Goal: Transaction & Acquisition: Book appointment/travel/reservation

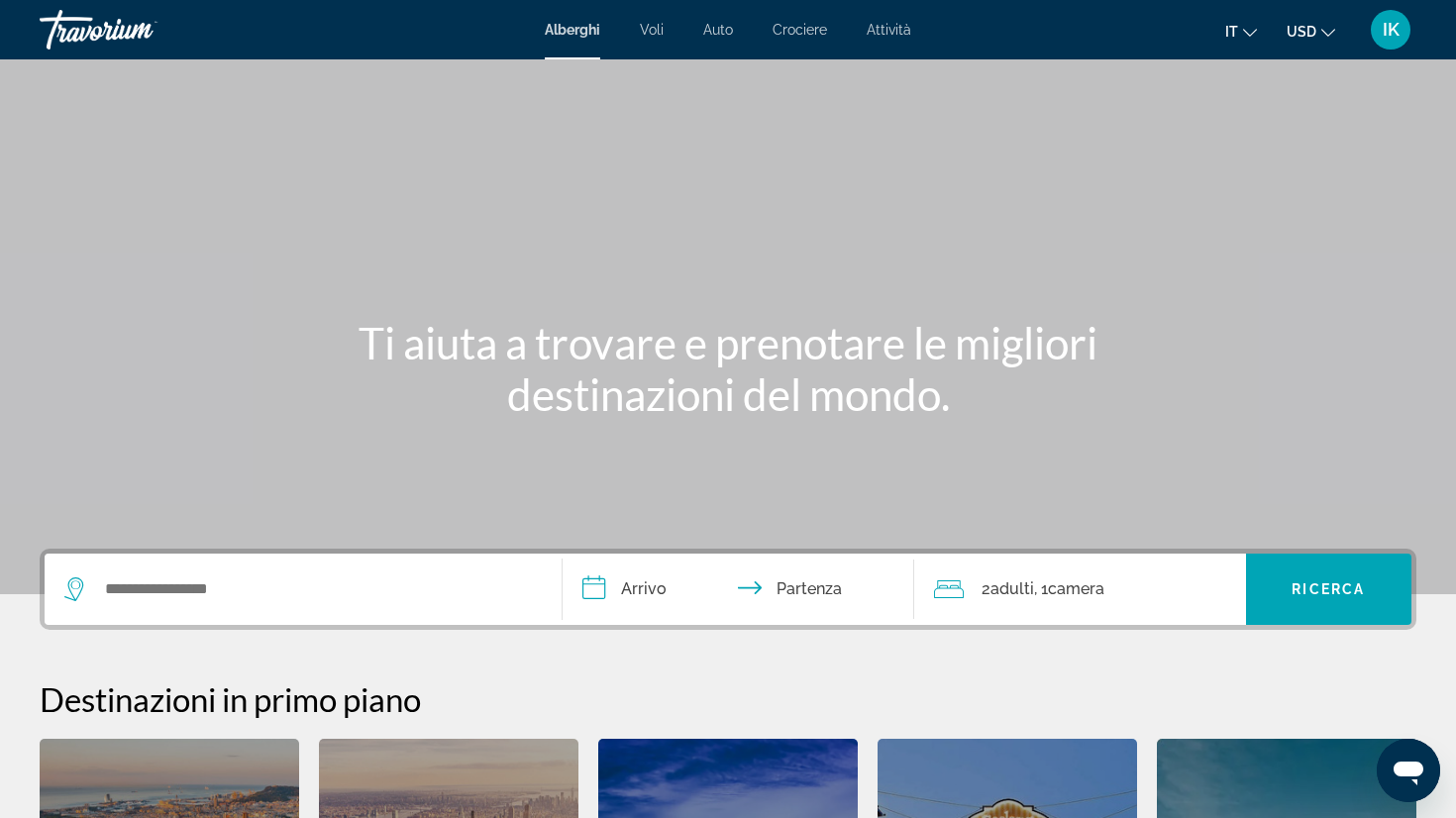
click at [806, 27] on span "Crociere" at bounding box center [800, 30] width 55 height 16
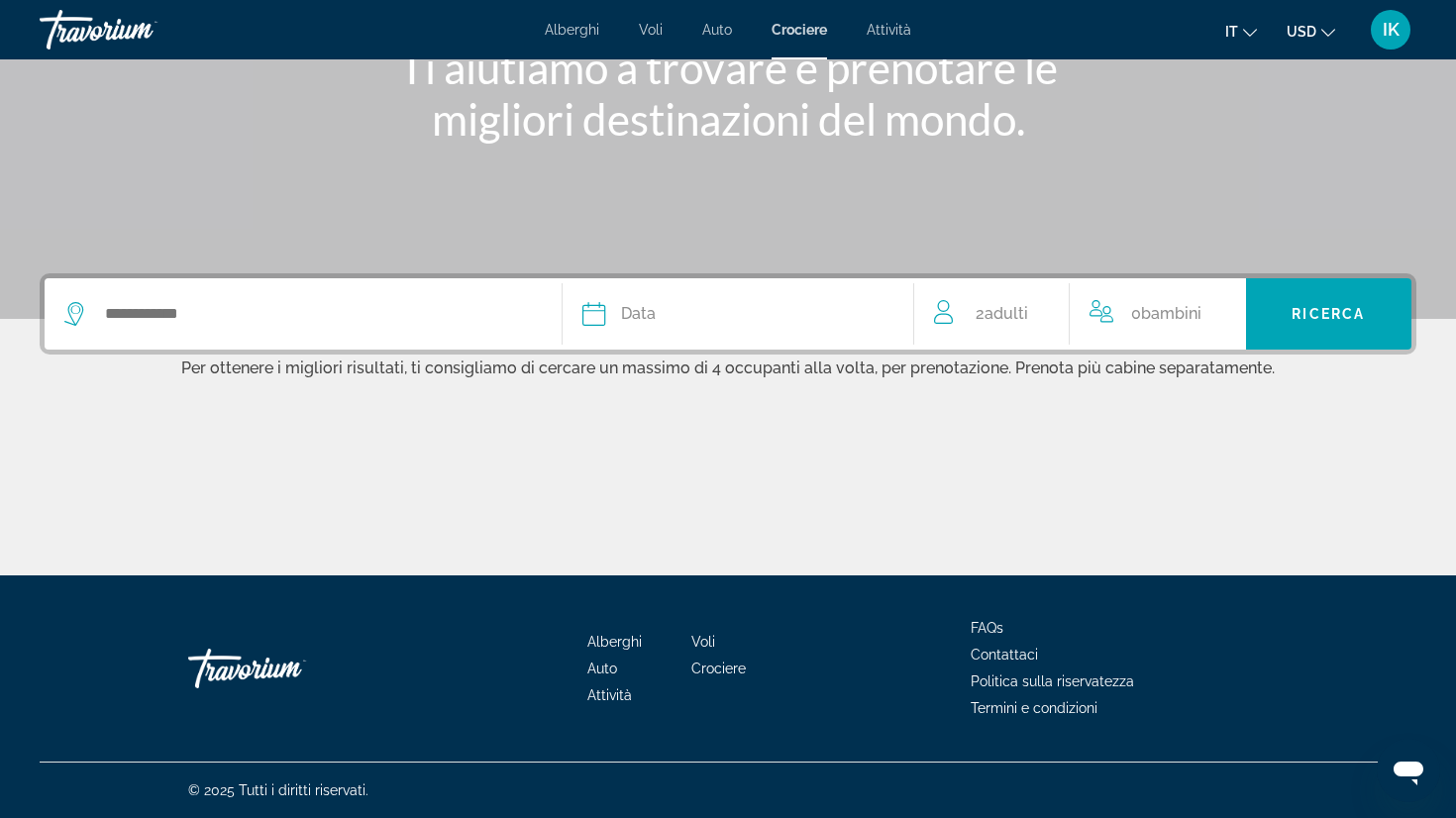
scroll to position [192, 0]
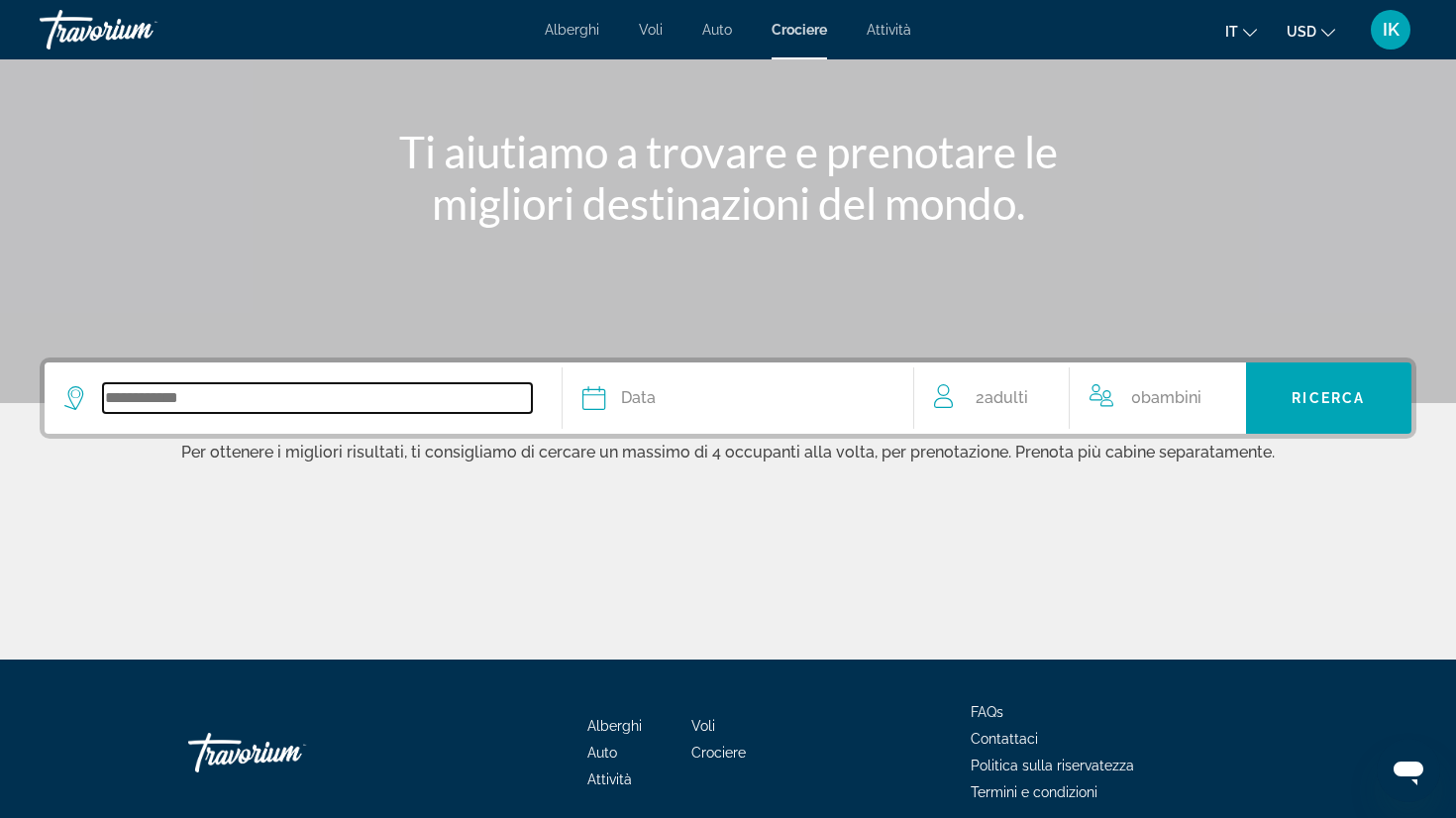
click at [158, 402] on input "Search widget" at bounding box center [317, 398] width 429 height 30
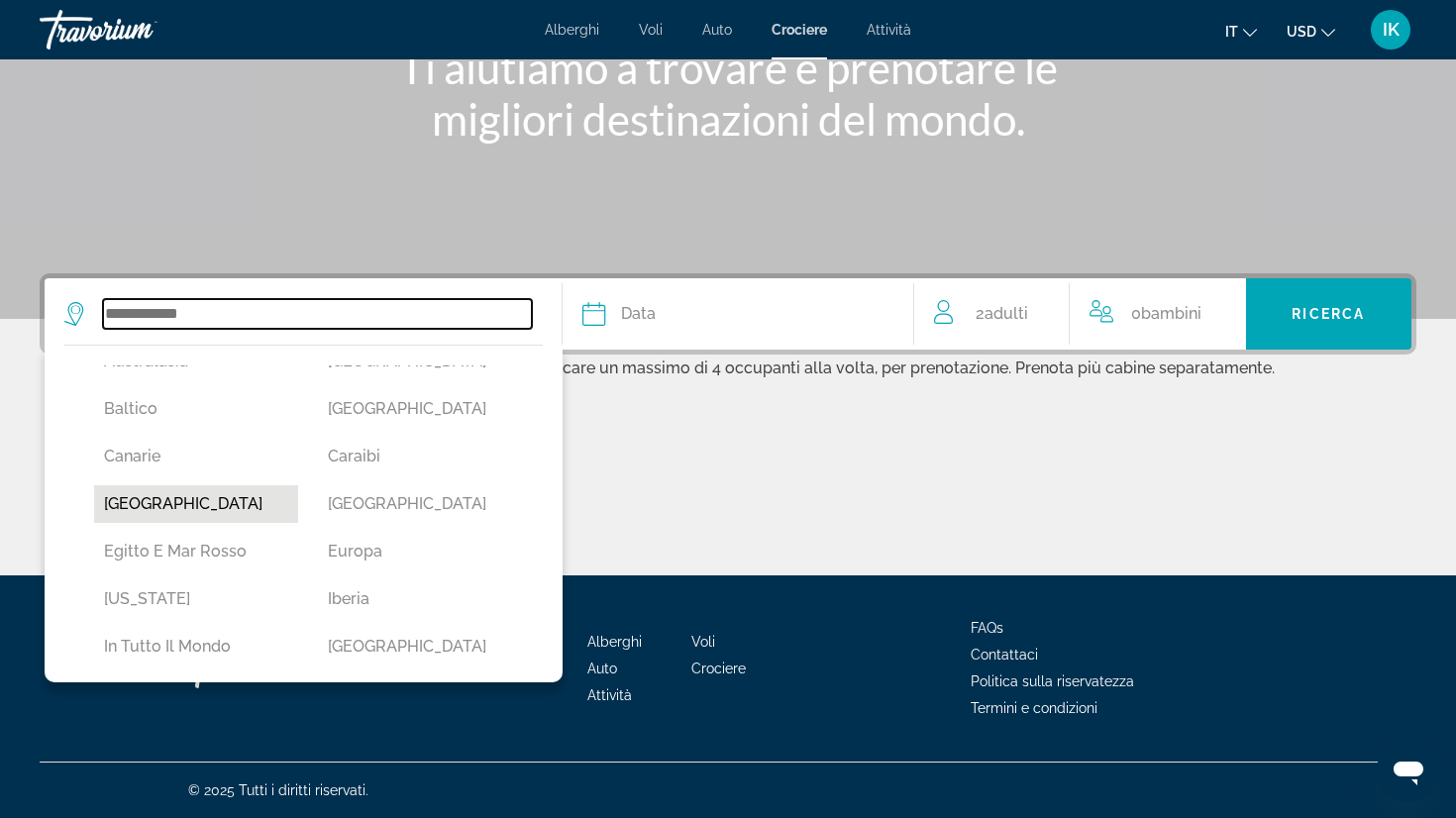
scroll to position [182, 0]
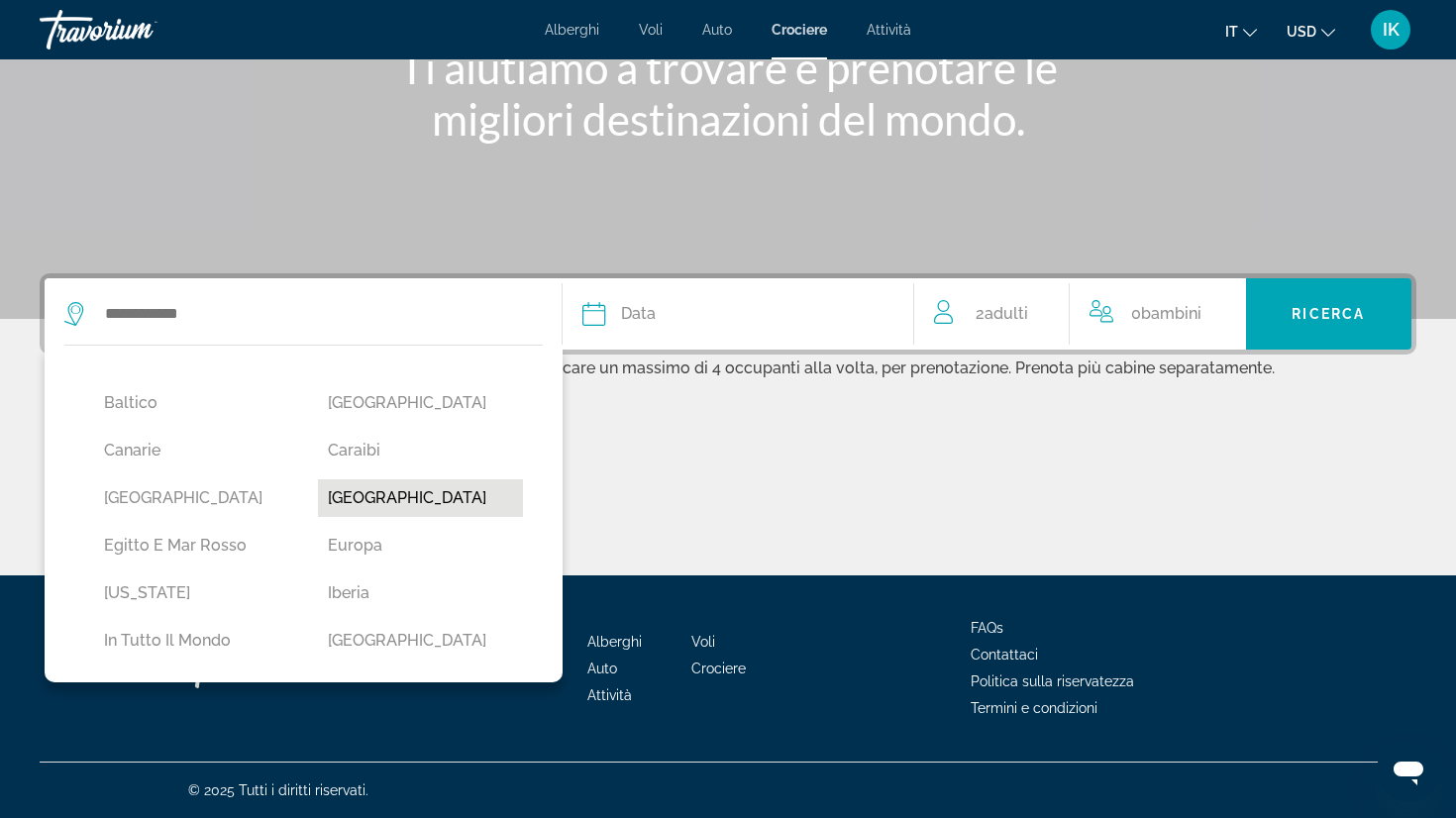
click at [365, 495] on button "[GEOGRAPHIC_DATA]" at bounding box center [420, 499] width 204 height 38
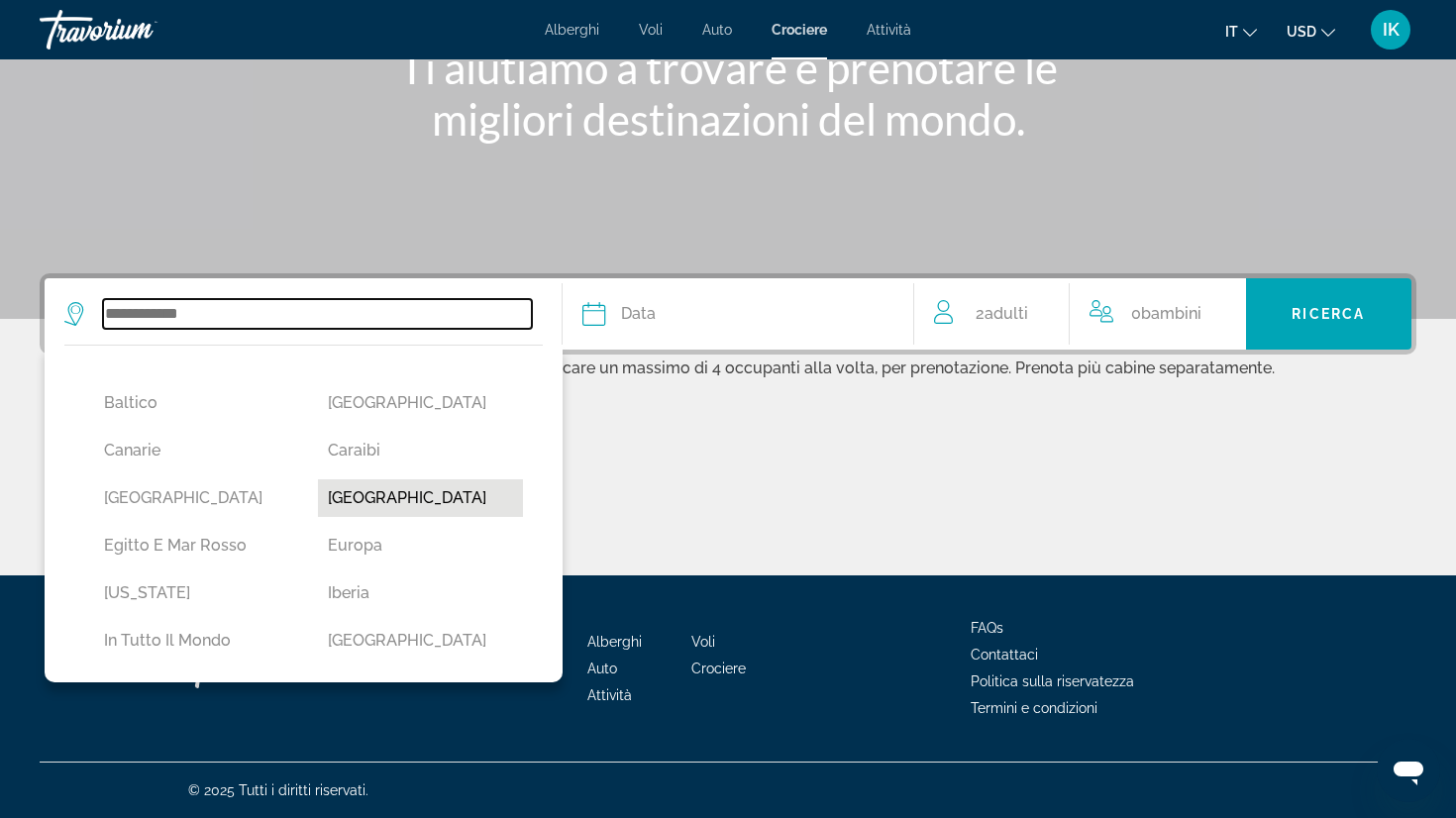
type input "**********"
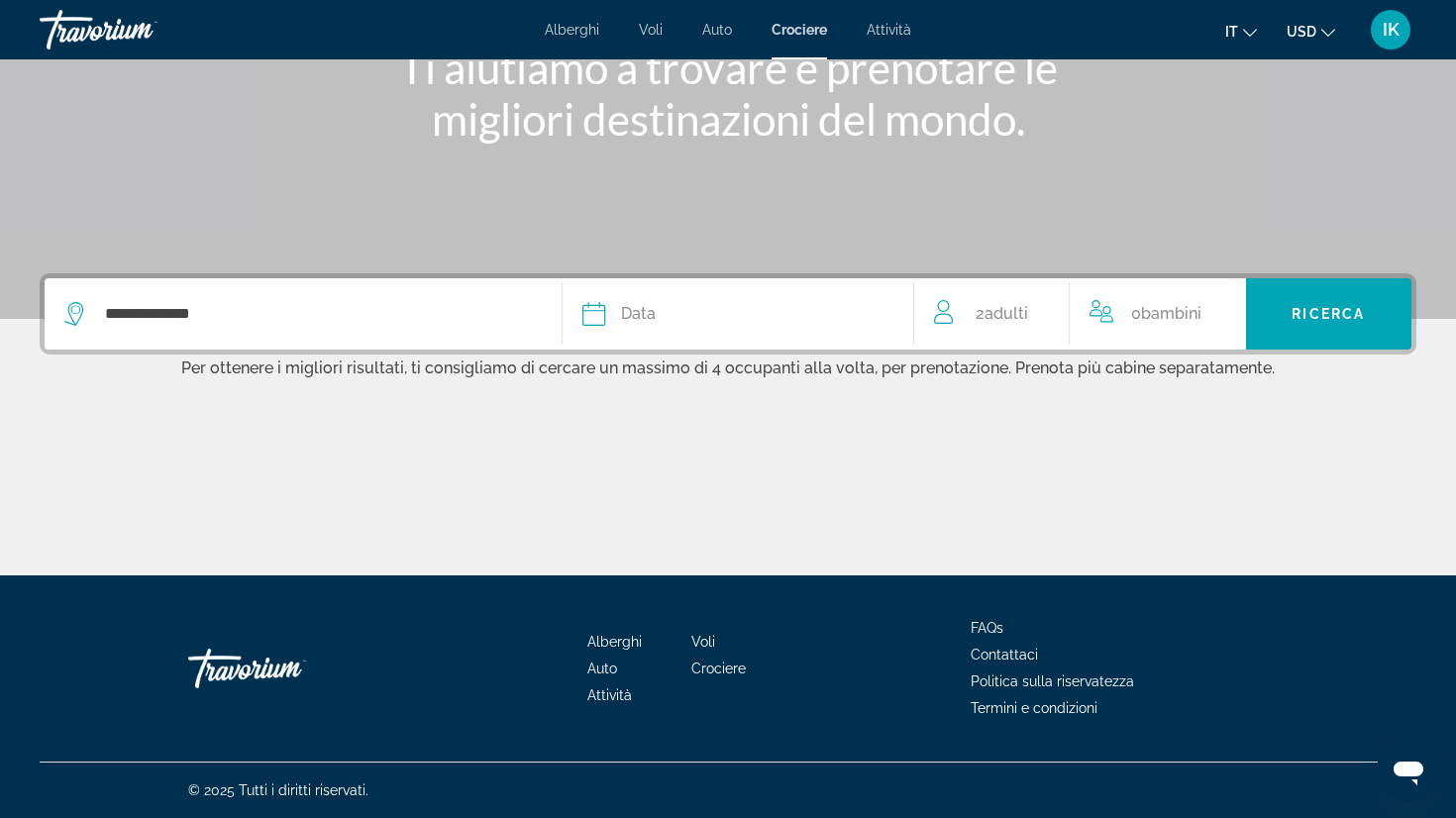
click at [608, 312] on div "Data" at bounding box center [738, 314] width 311 height 28
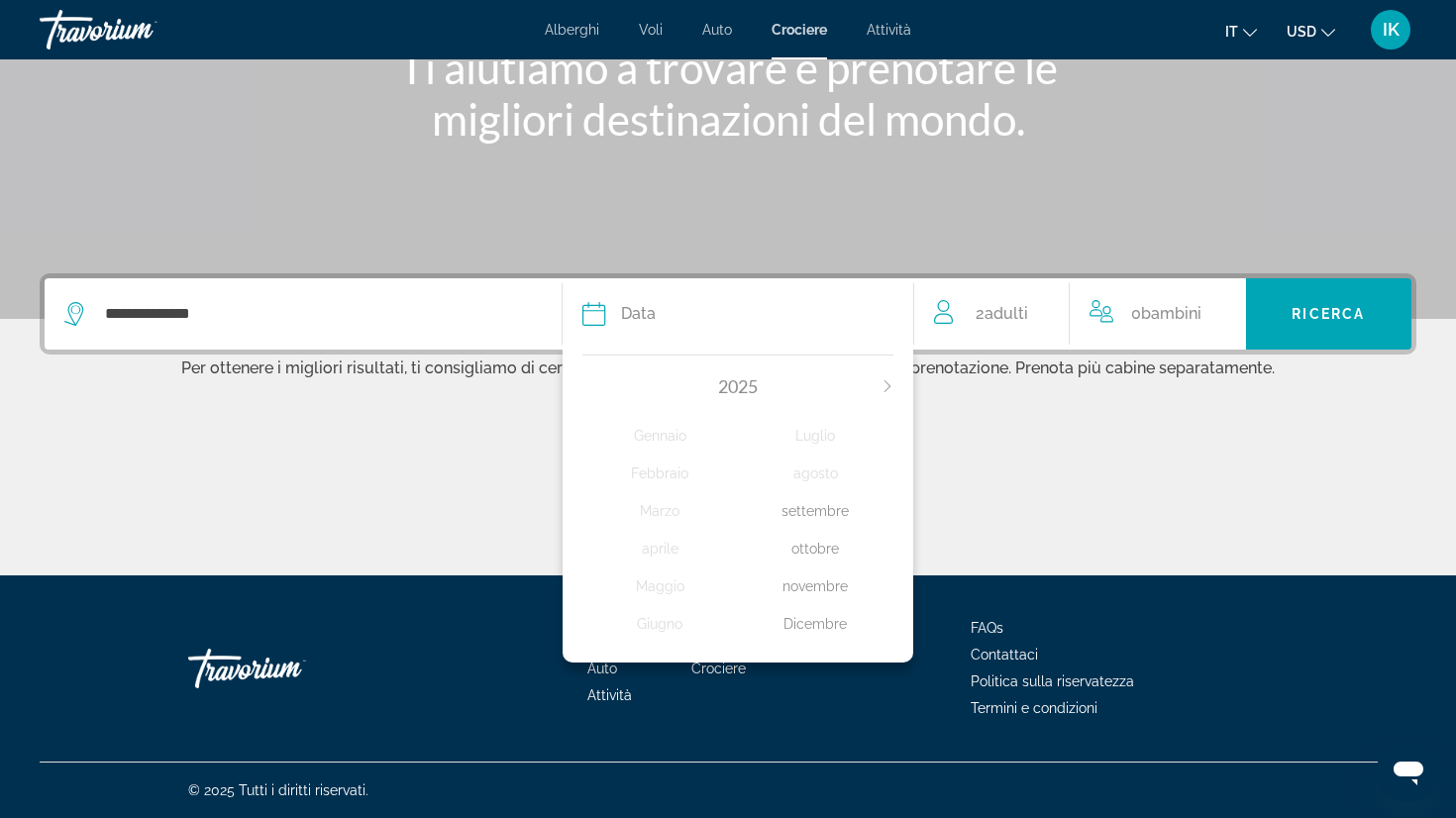
click at [821, 638] on div "Dicembre" at bounding box center [816, 624] width 156 height 36
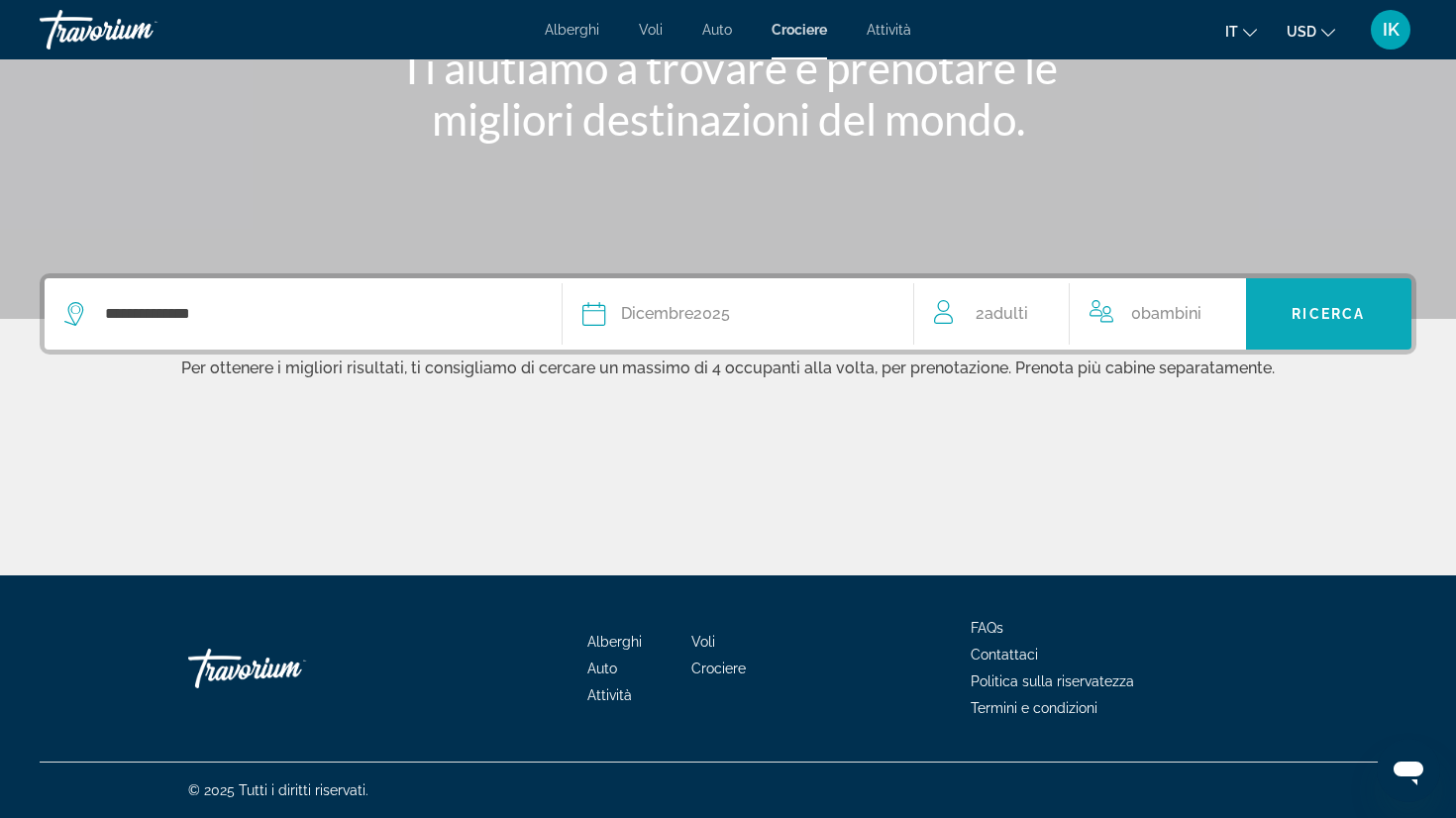
click at [1333, 306] on span "Ricerca" at bounding box center [1327, 314] width 73 height 16
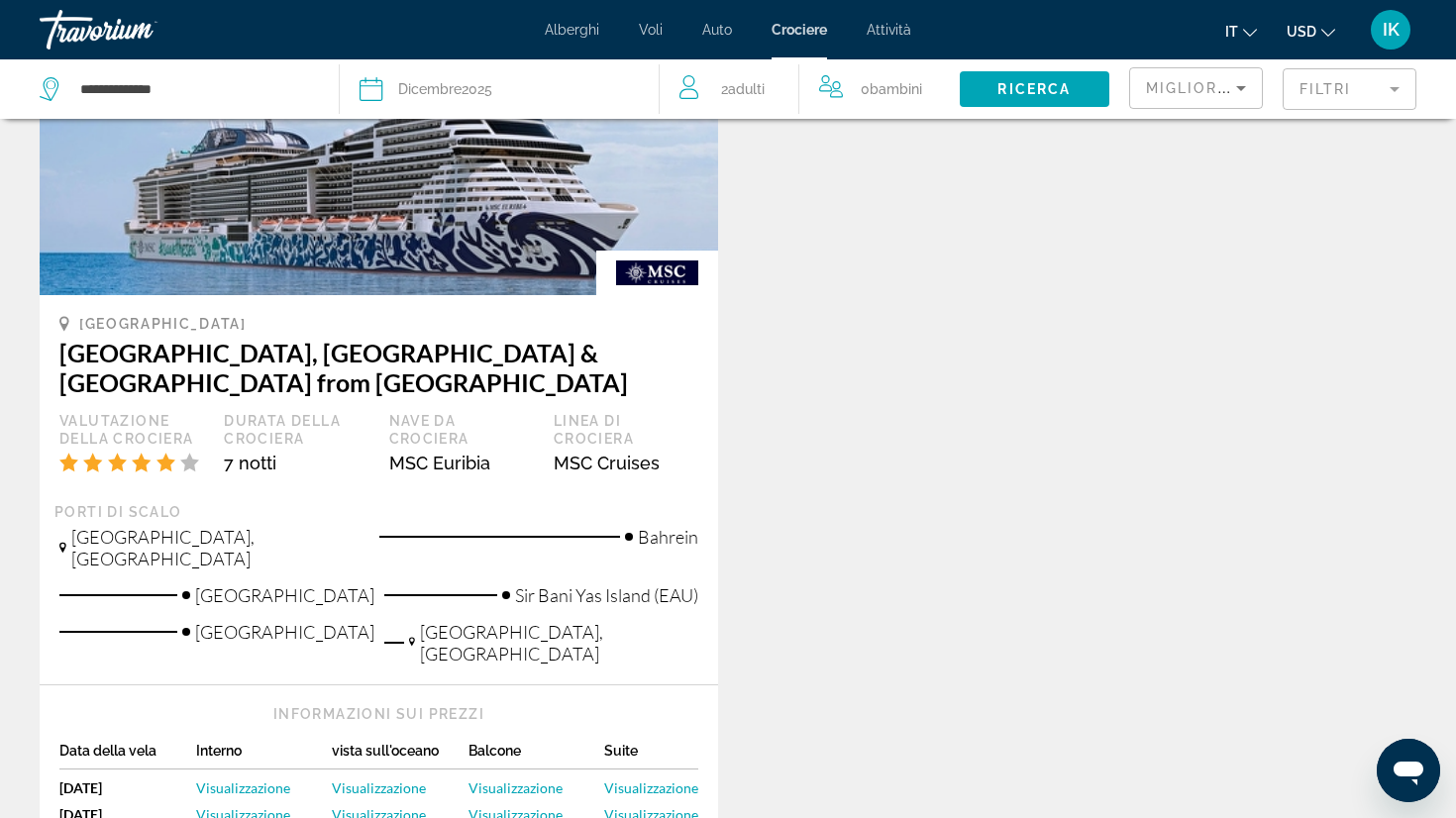
scroll to position [1201, 0]
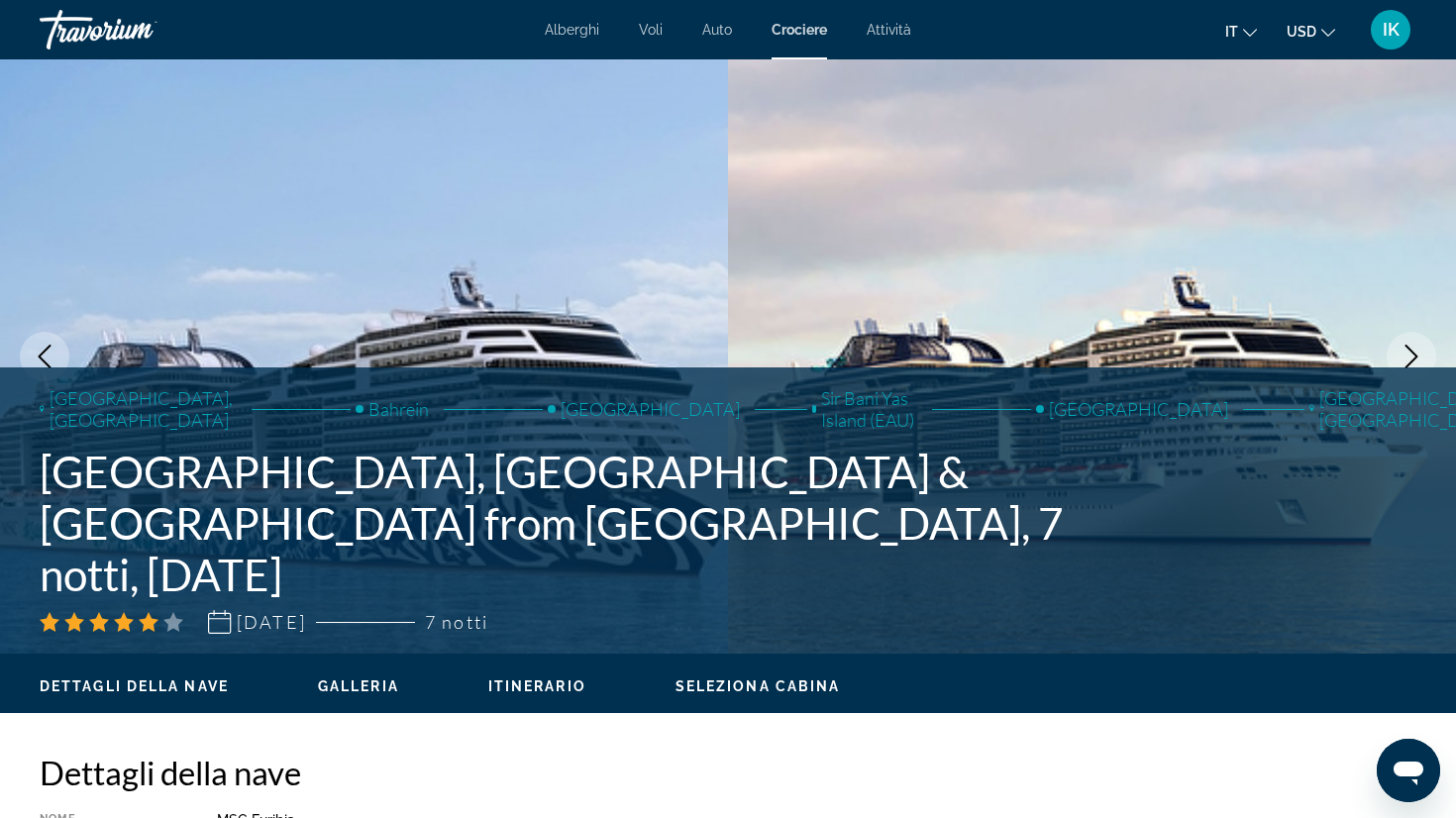
click at [569, 28] on span "Alberghi" at bounding box center [571, 30] width 55 height 16
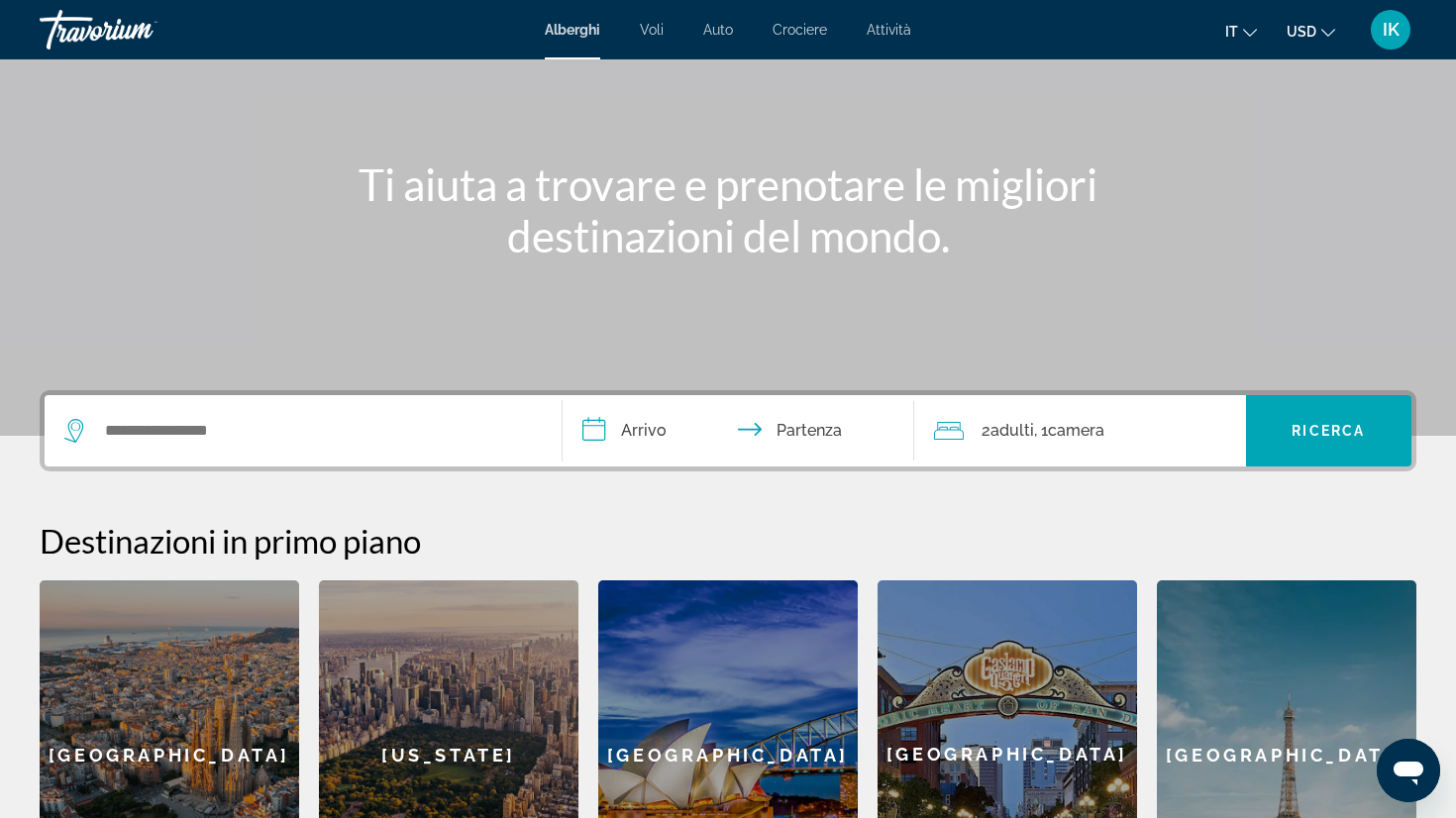
scroll to position [162, 0]
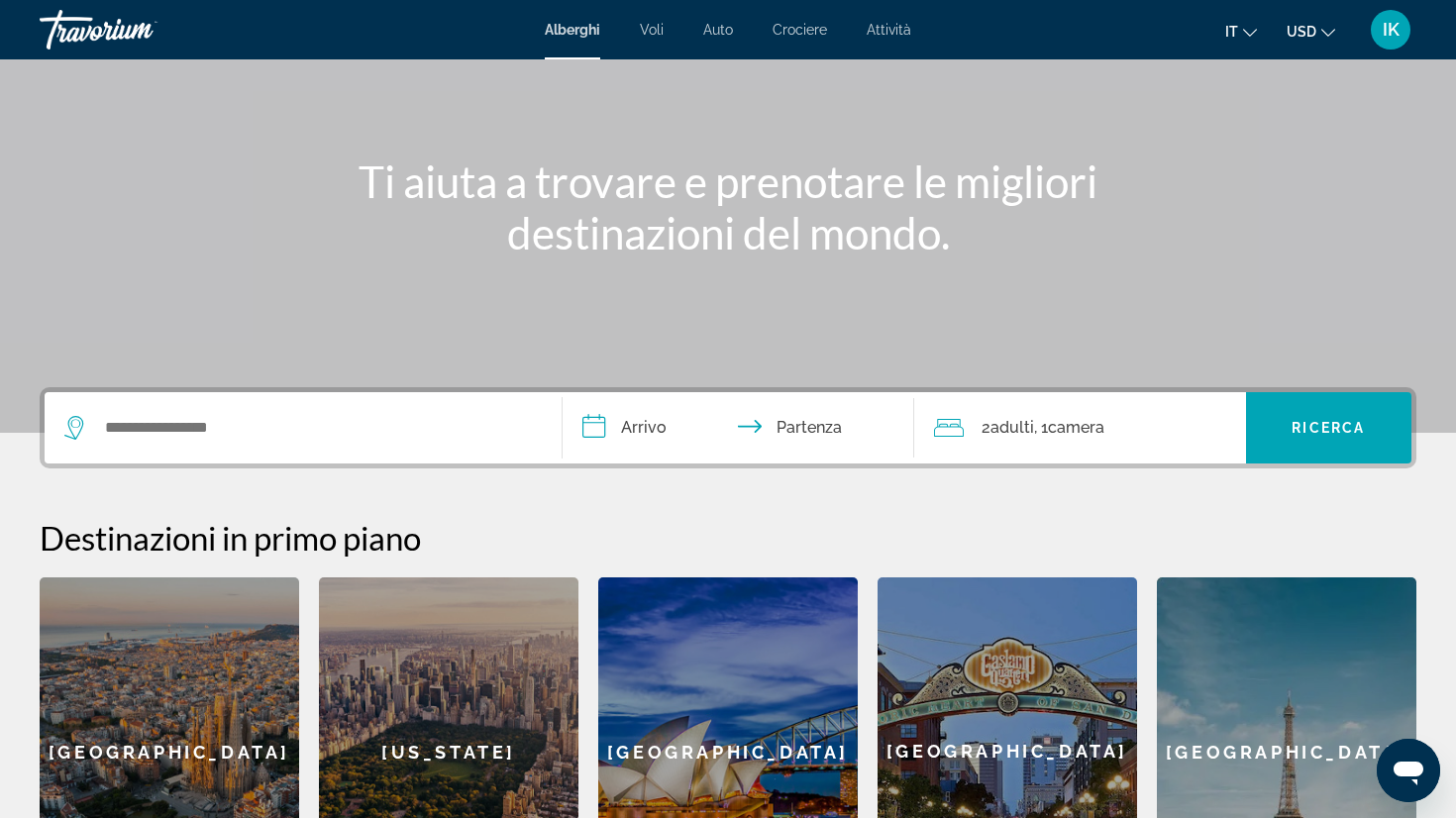
click at [198, 410] on div "Search widget" at bounding box center [303, 428] width 478 height 72
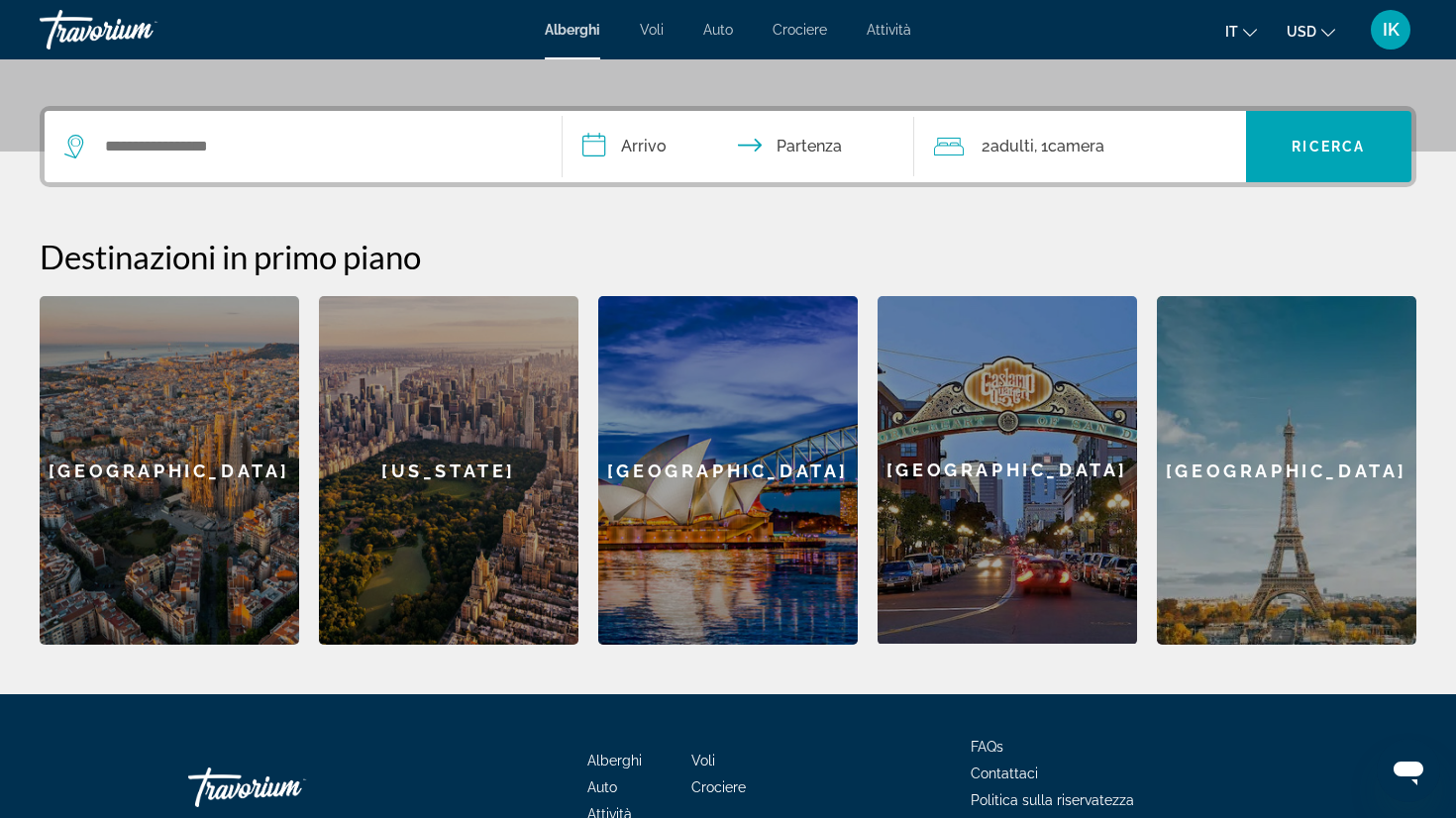
scroll to position [485, 0]
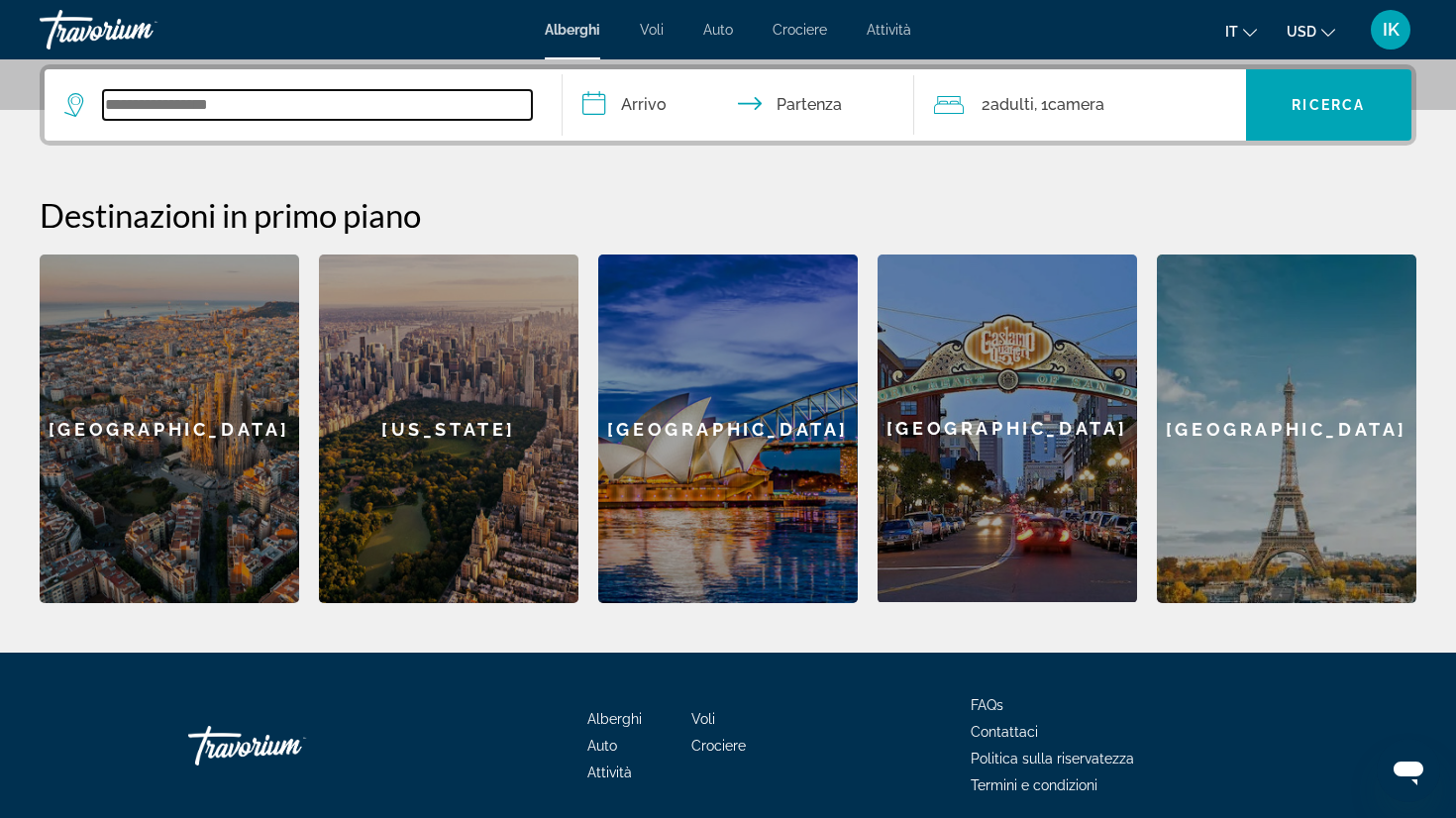
click at [128, 102] on input "Search widget" at bounding box center [317, 105] width 429 height 30
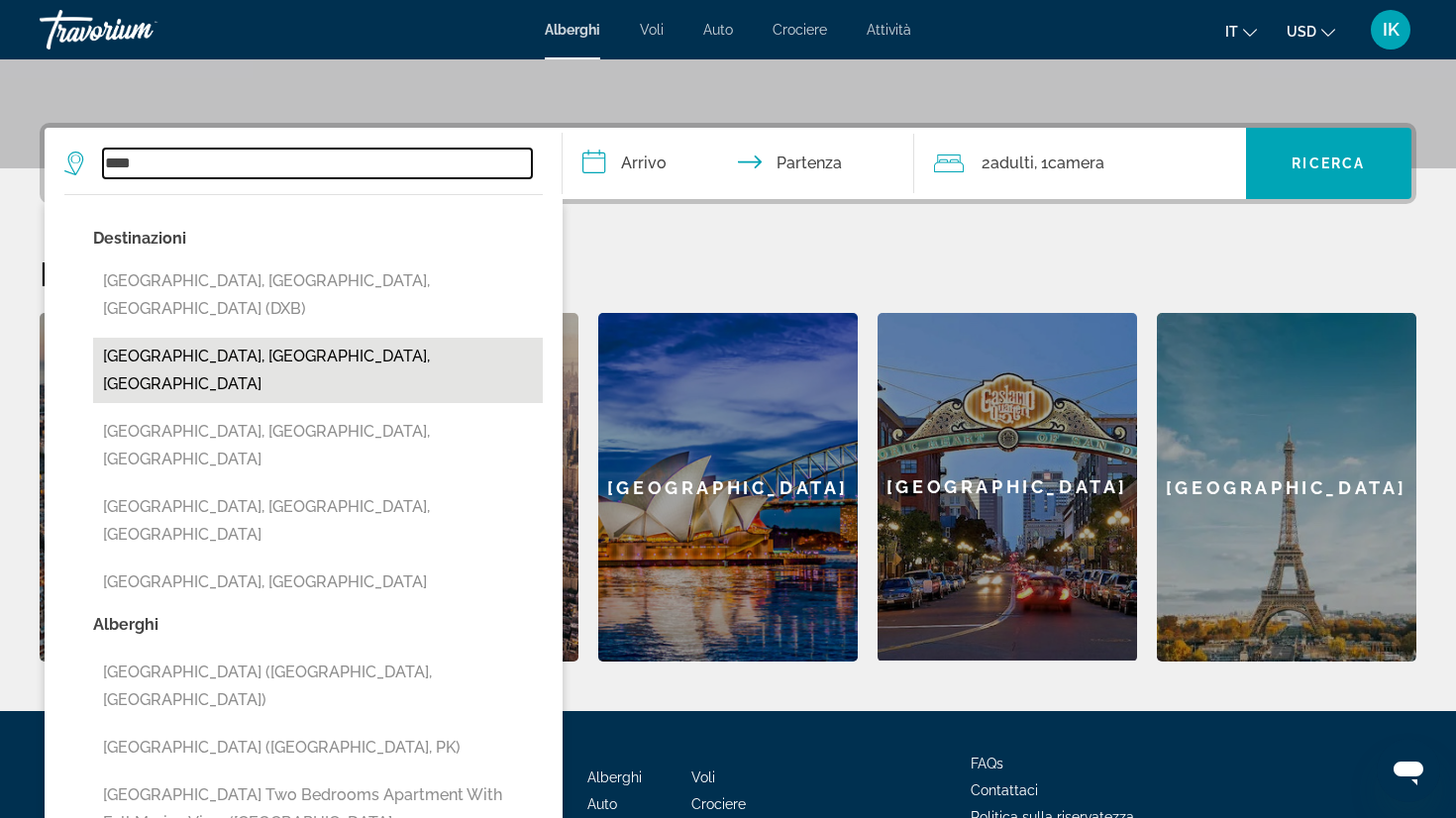
scroll to position [562, 0]
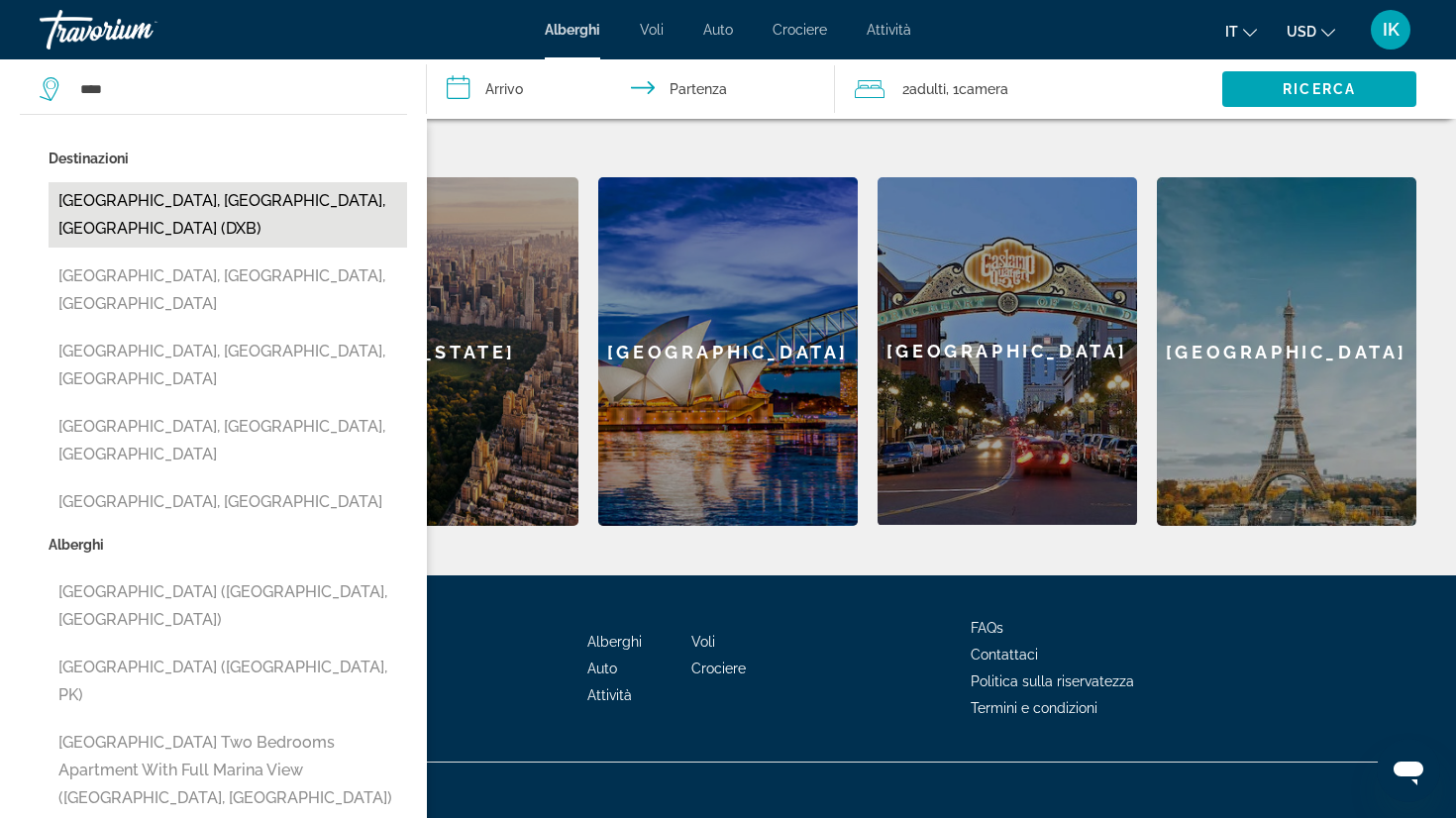
click at [146, 201] on button "[GEOGRAPHIC_DATA], [GEOGRAPHIC_DATA], [GEOGRAPHIC_DATA] (DXB)" at bounding box center [227, 215] width 358 height 66
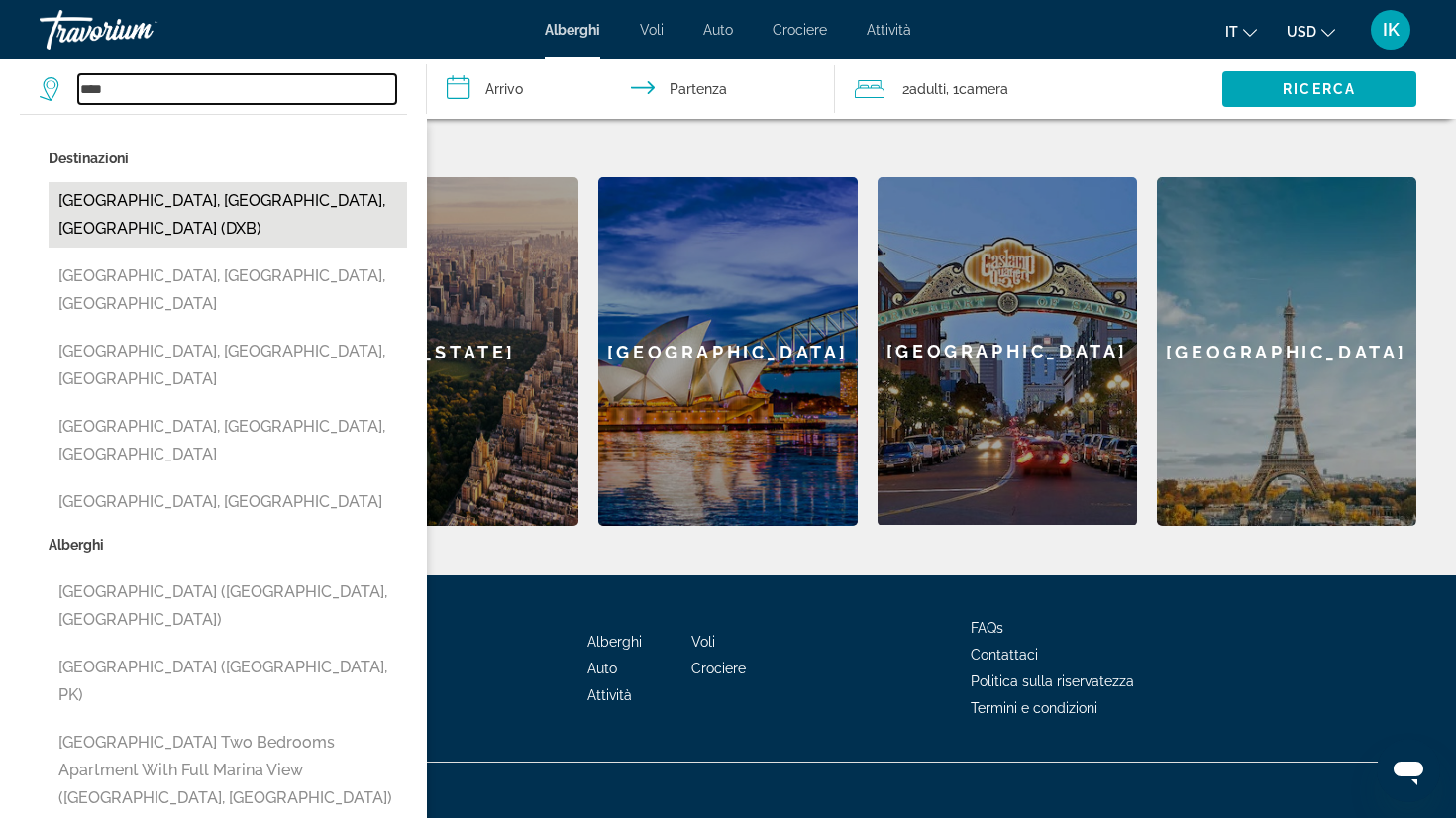
type input "**********"
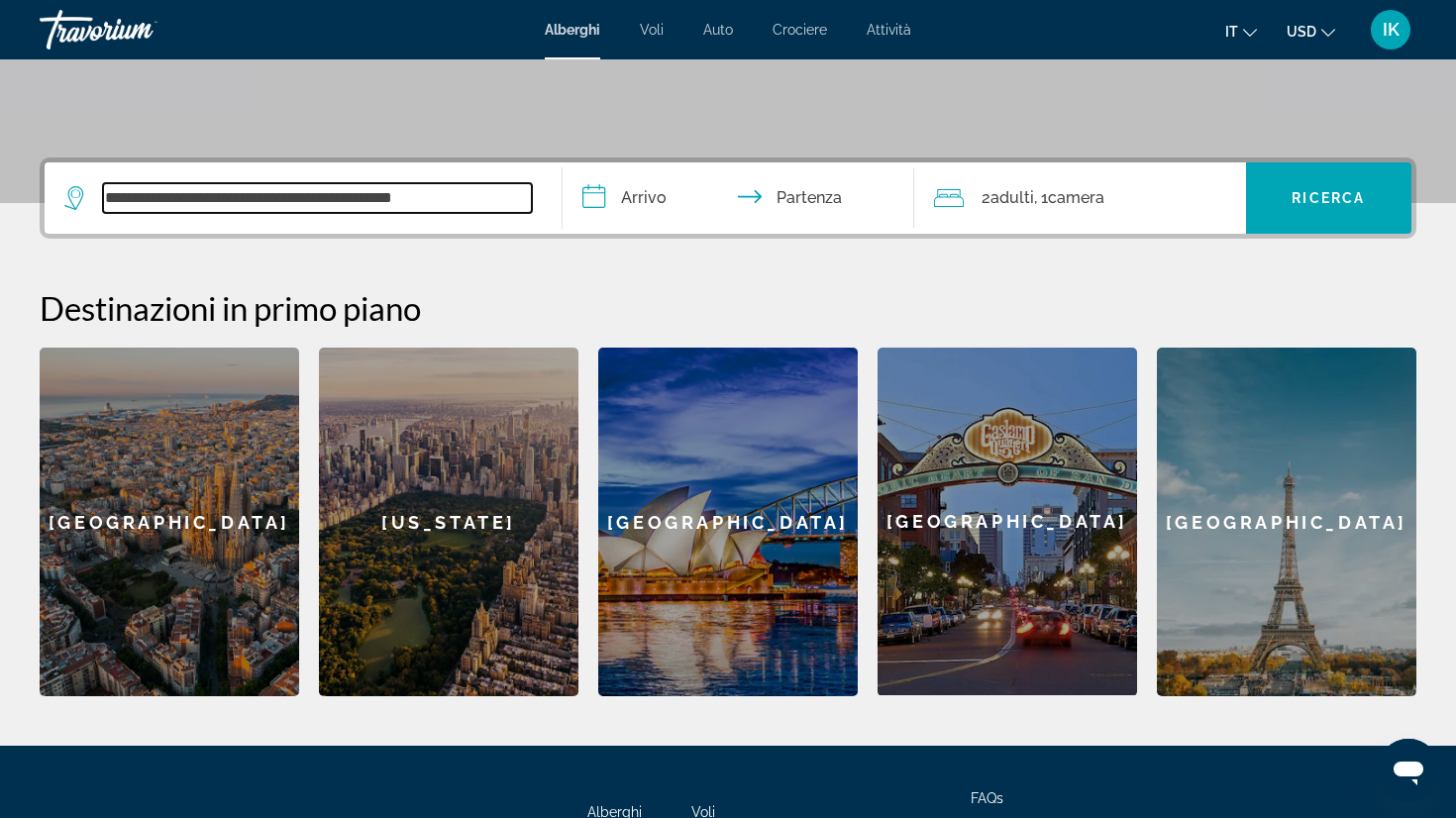
scroll to position [384, 0]
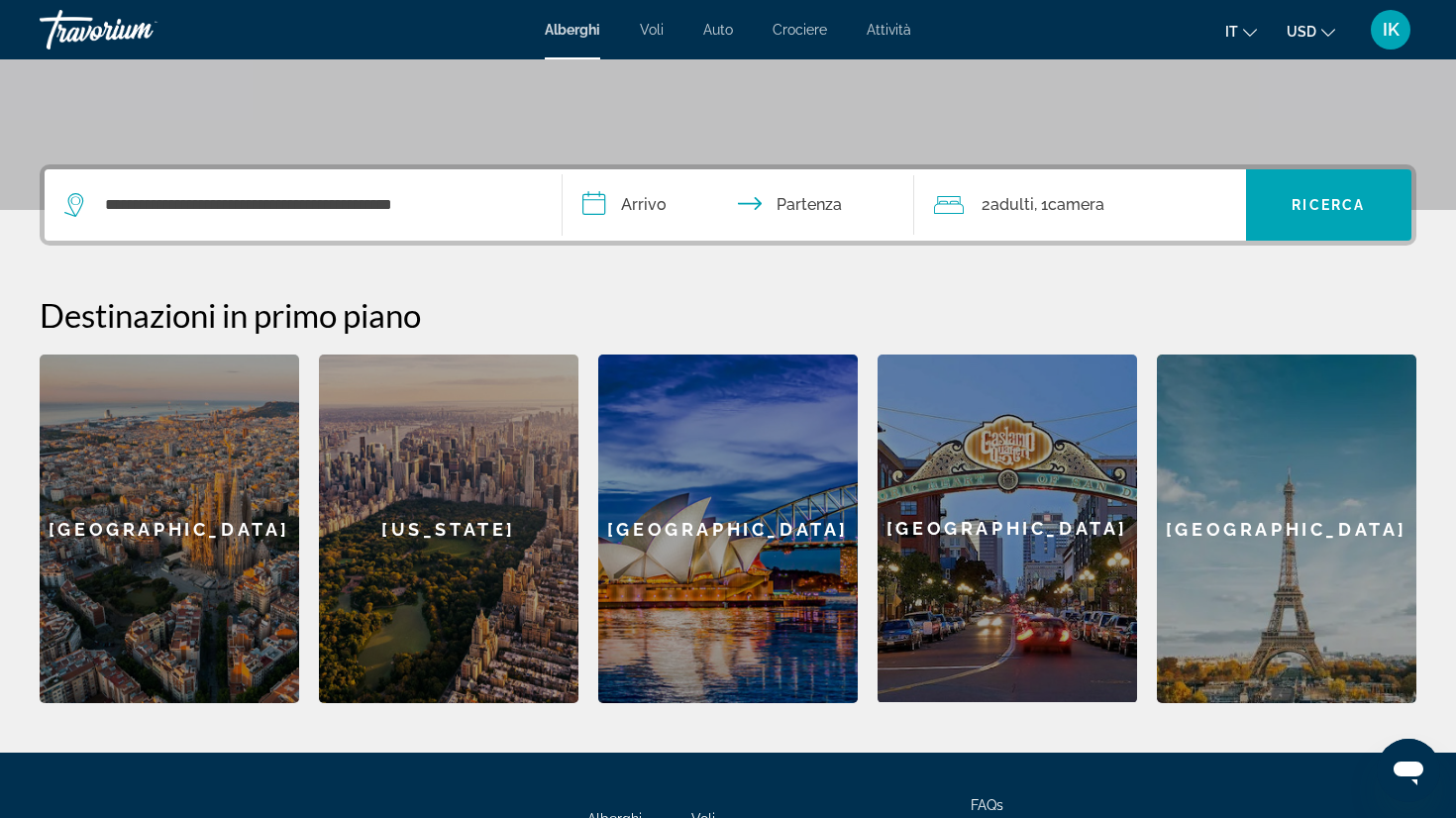
click at [602, 205] on input "**********" at bounding box center [742, 207] width 359 height 77
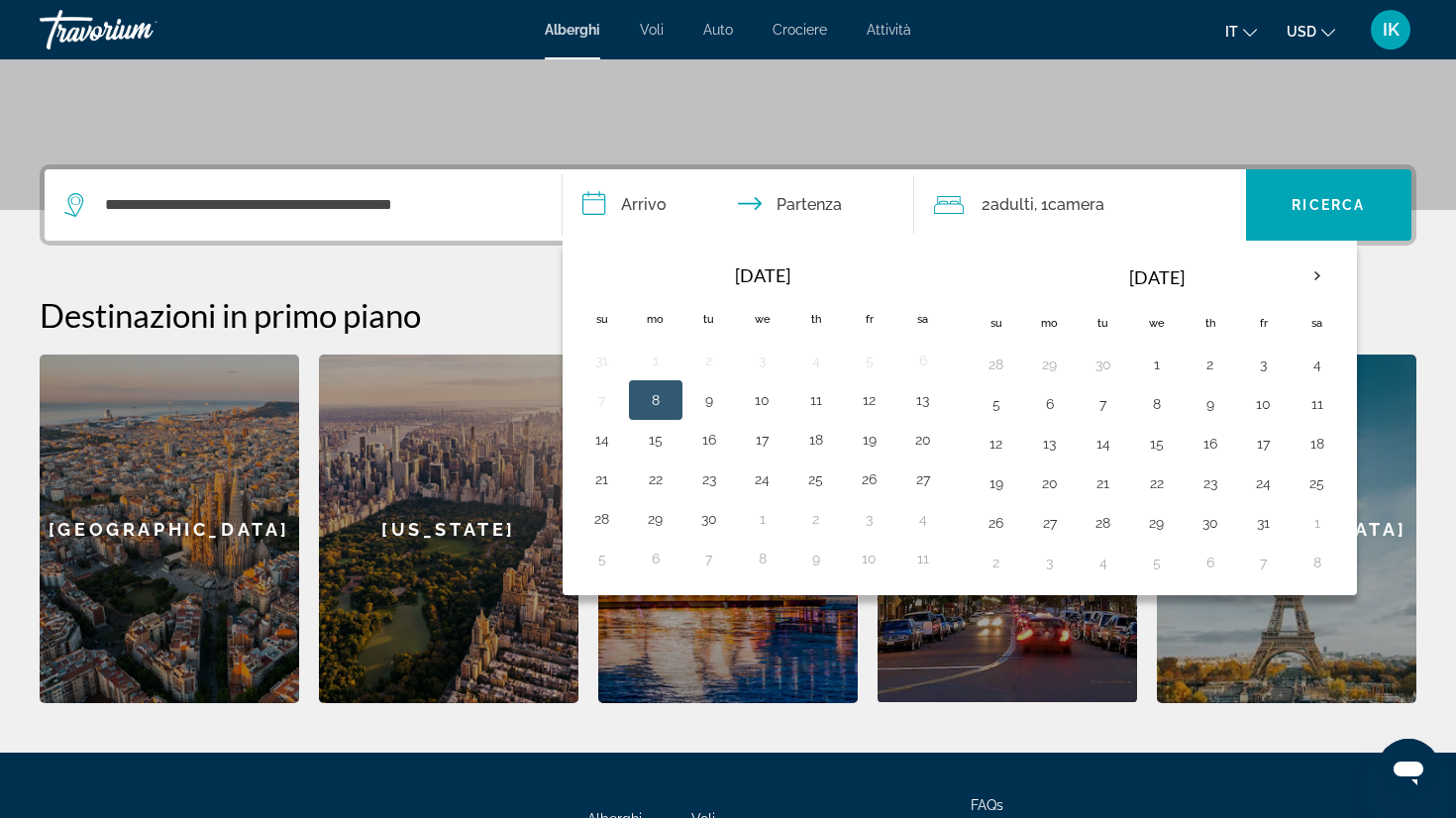
scroll to position [485, 0]
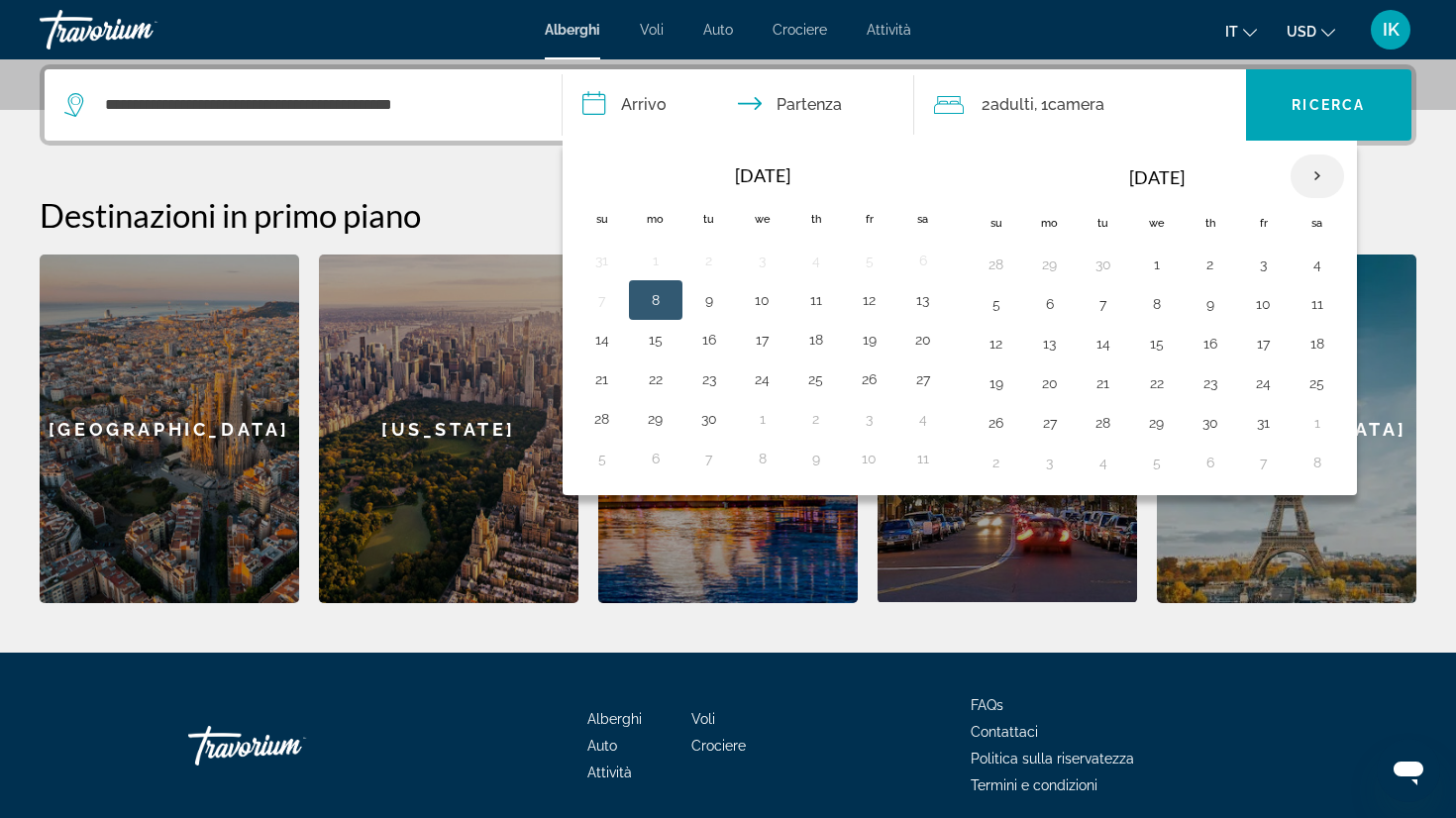
click at [1315, 178] on th "Next month" at bounding box center [1317, 177] width 54 height 44
click at [1103, 419] on button "30" at bounding box center [1103, 423] width 32 height 28
click at [1054, 460] on button "5" at bounding box center [1050, 463] width 32 height 28
type input "**********"
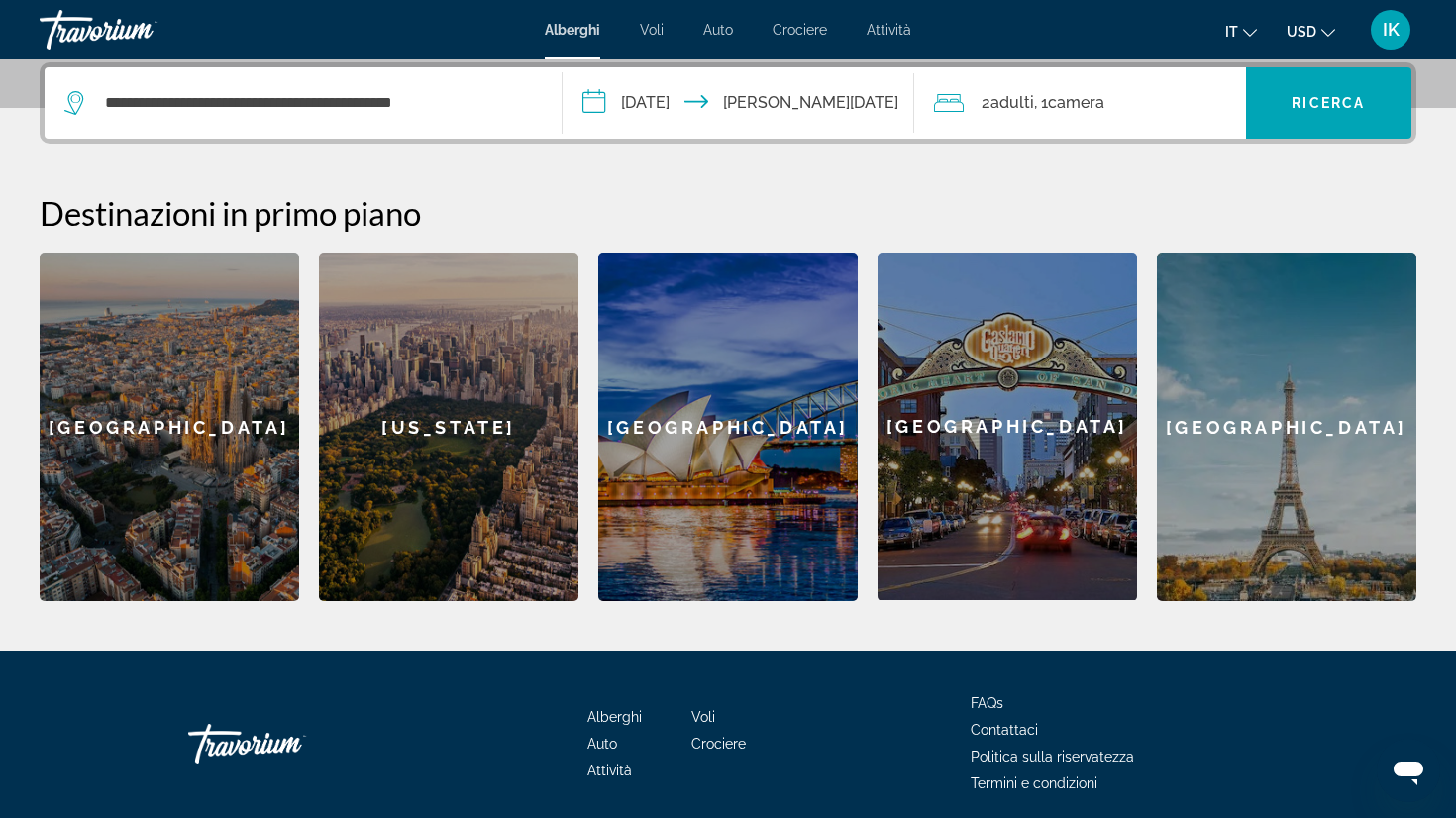
scroll to position [481, 0]
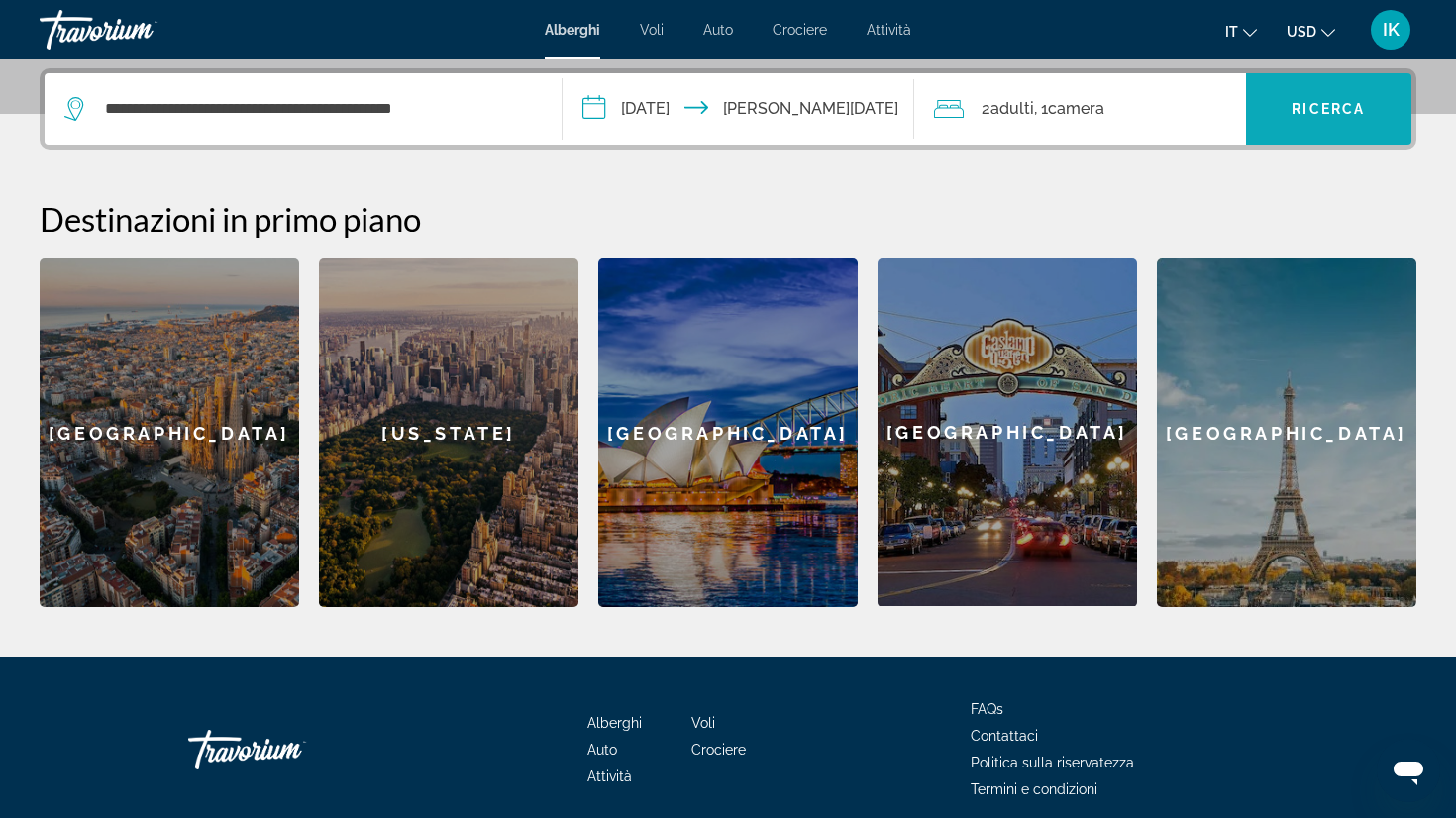
click at [1321, 97] on span "Search widget" at bounding box center [1328, 109] width 167 height 48
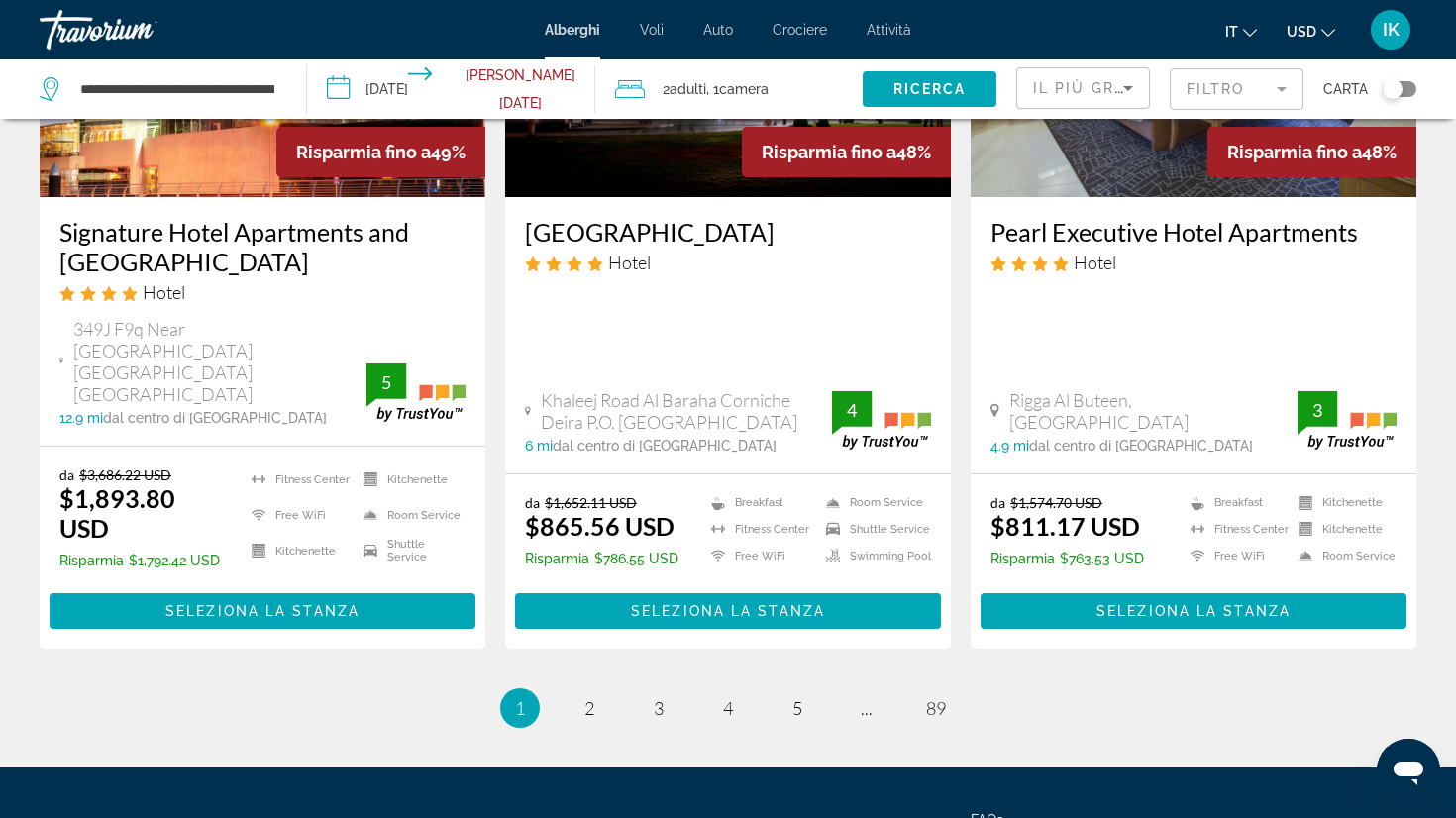
scroll to position [2638, 0]
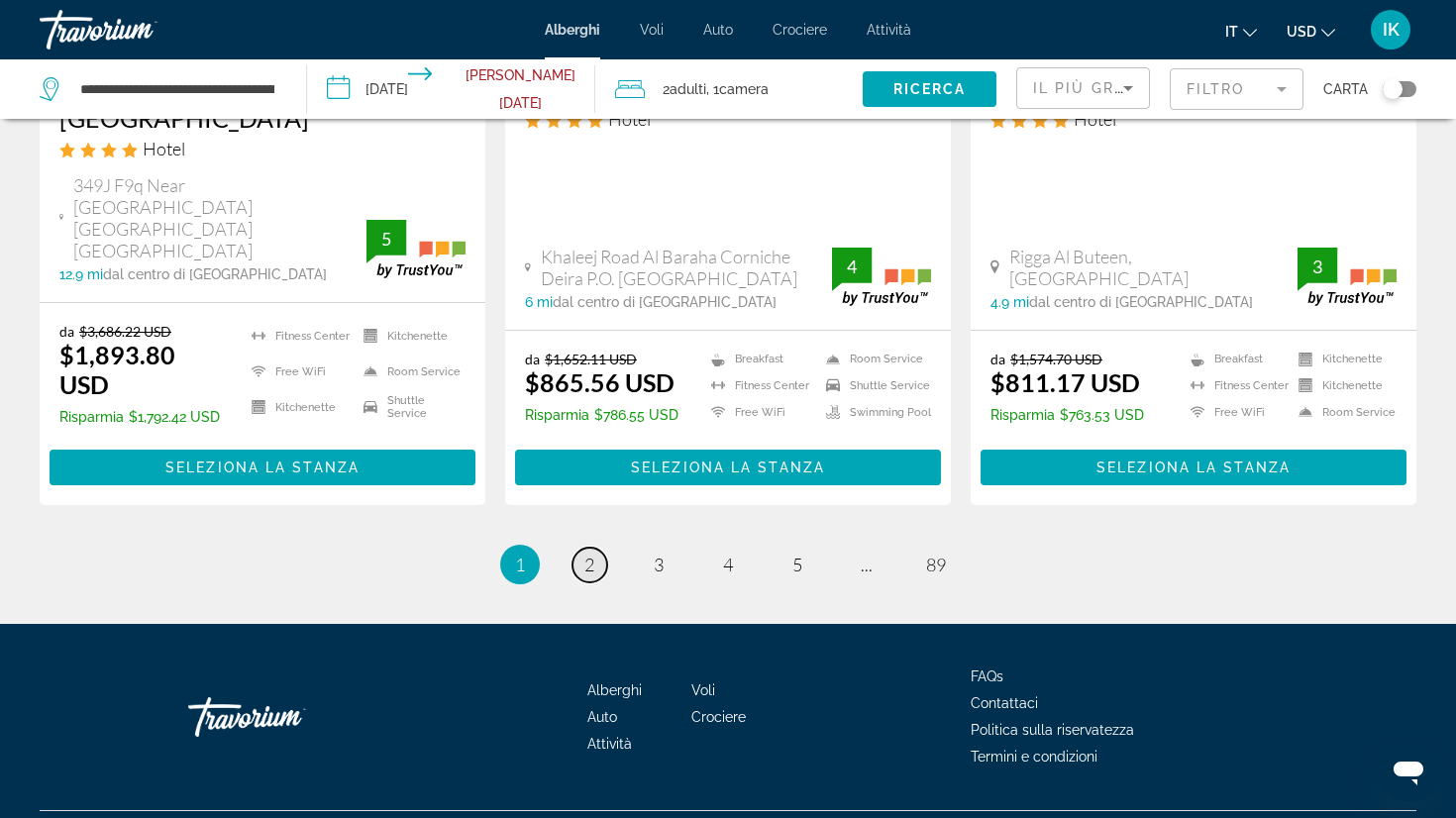
click at [591, 554] on span "2" at bounding box center [589, 565] width 10 height 22
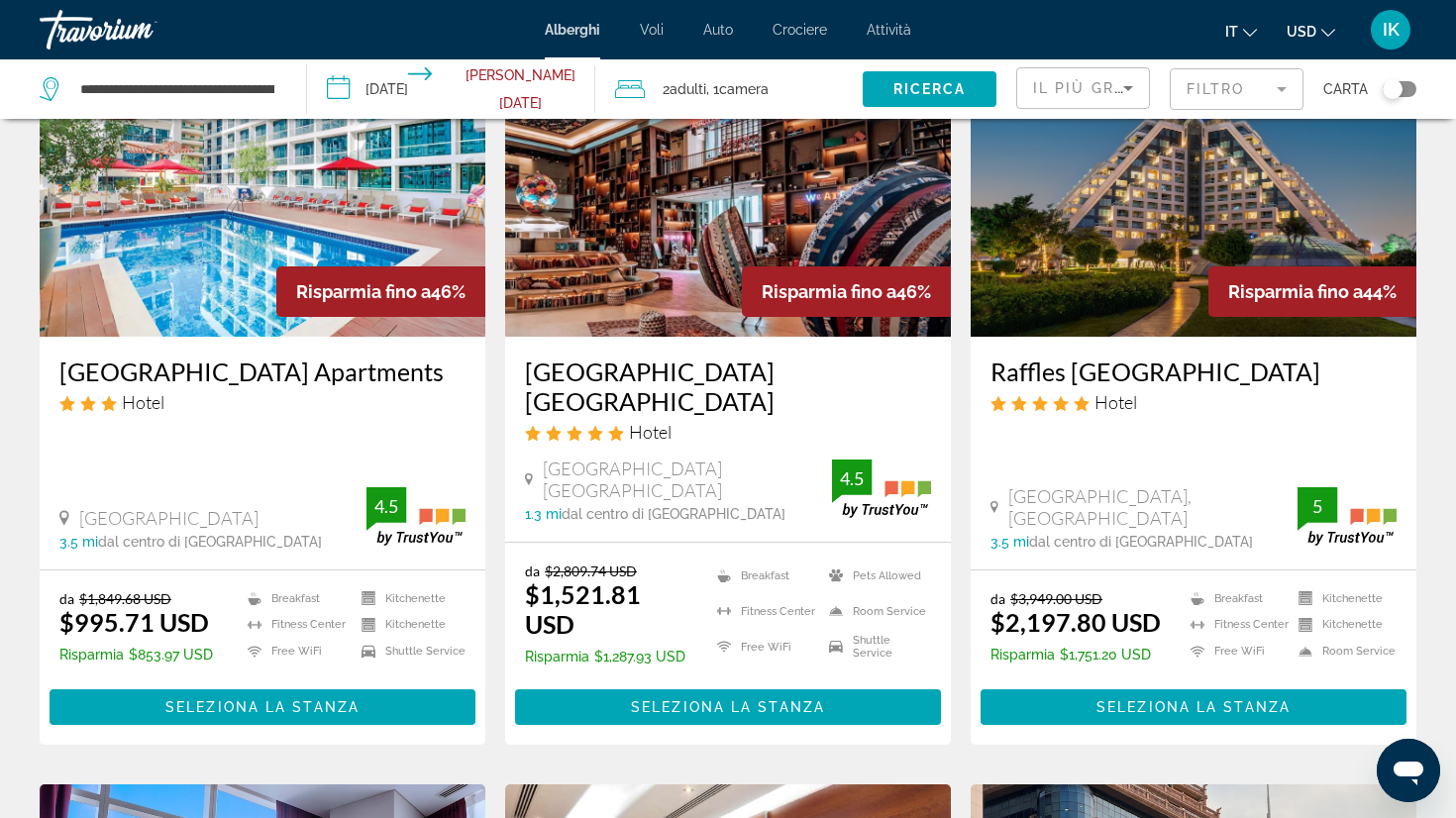
scroll to position [907, 0]
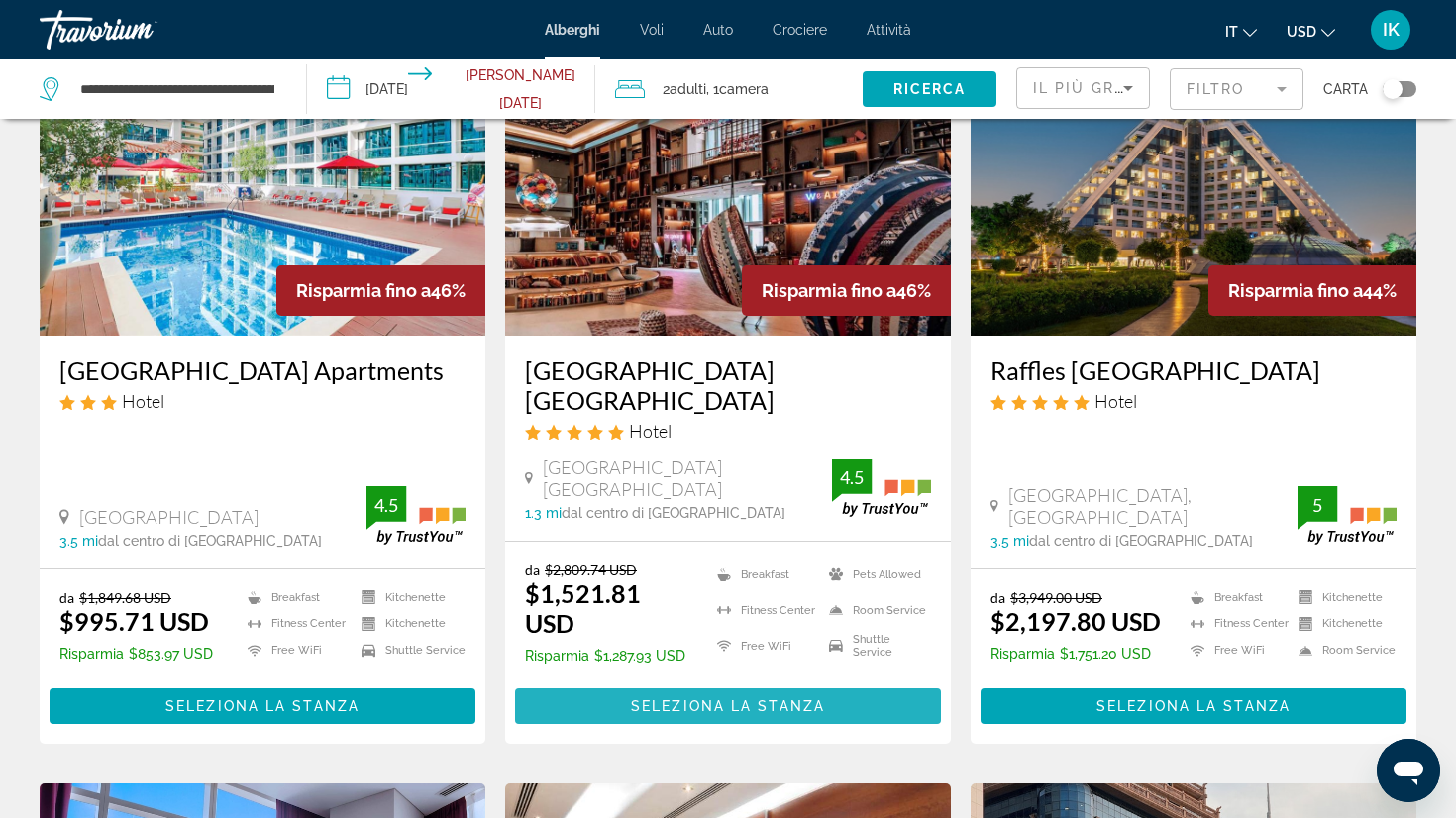
click at [775, 698] on span "Seleziona la stanza" at bounding box center [728, 706] width 194 height 16
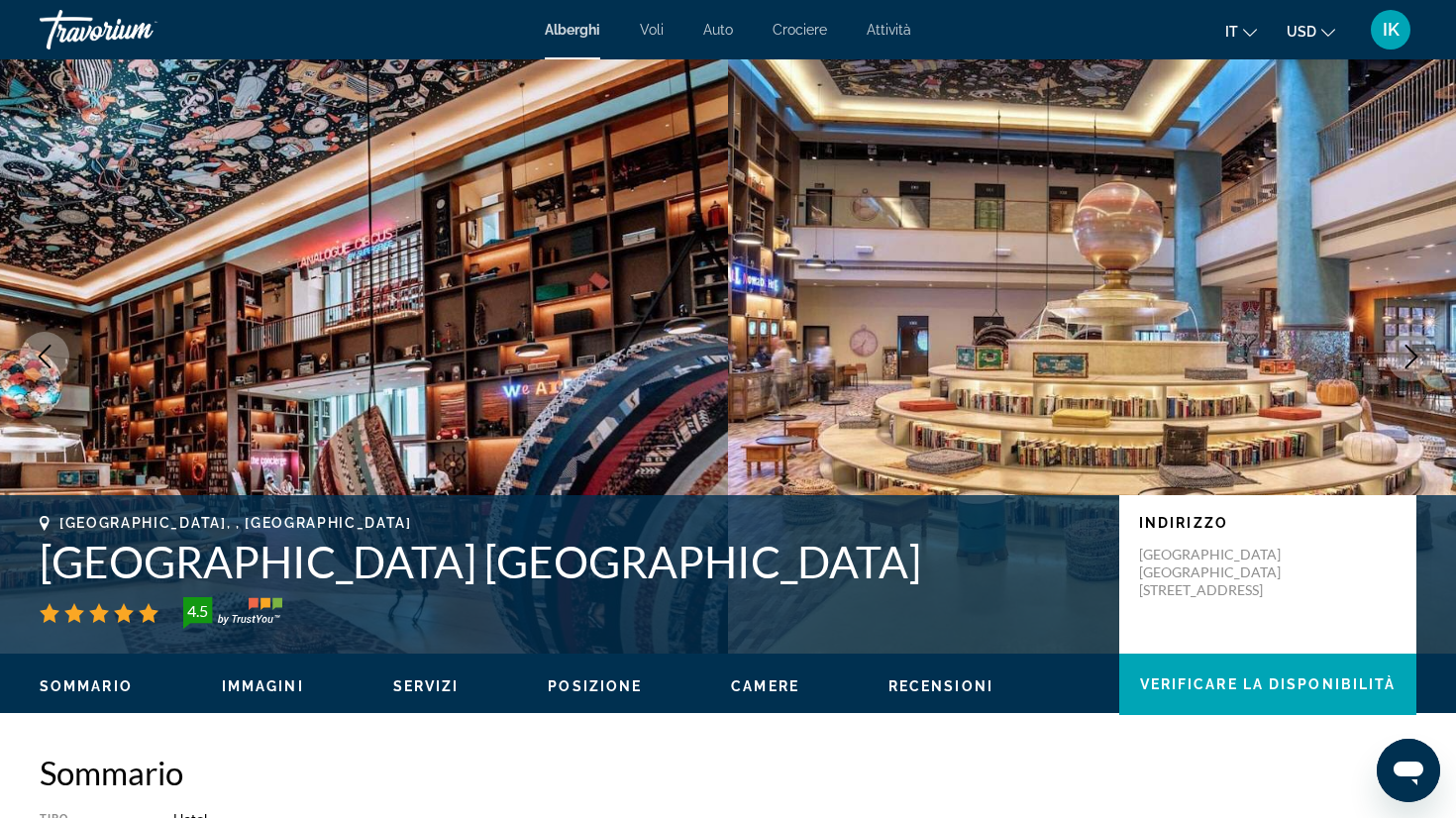
click at [1413, 354] on icon "Next image" at bounding box center [1411, 357] width 13 height 24
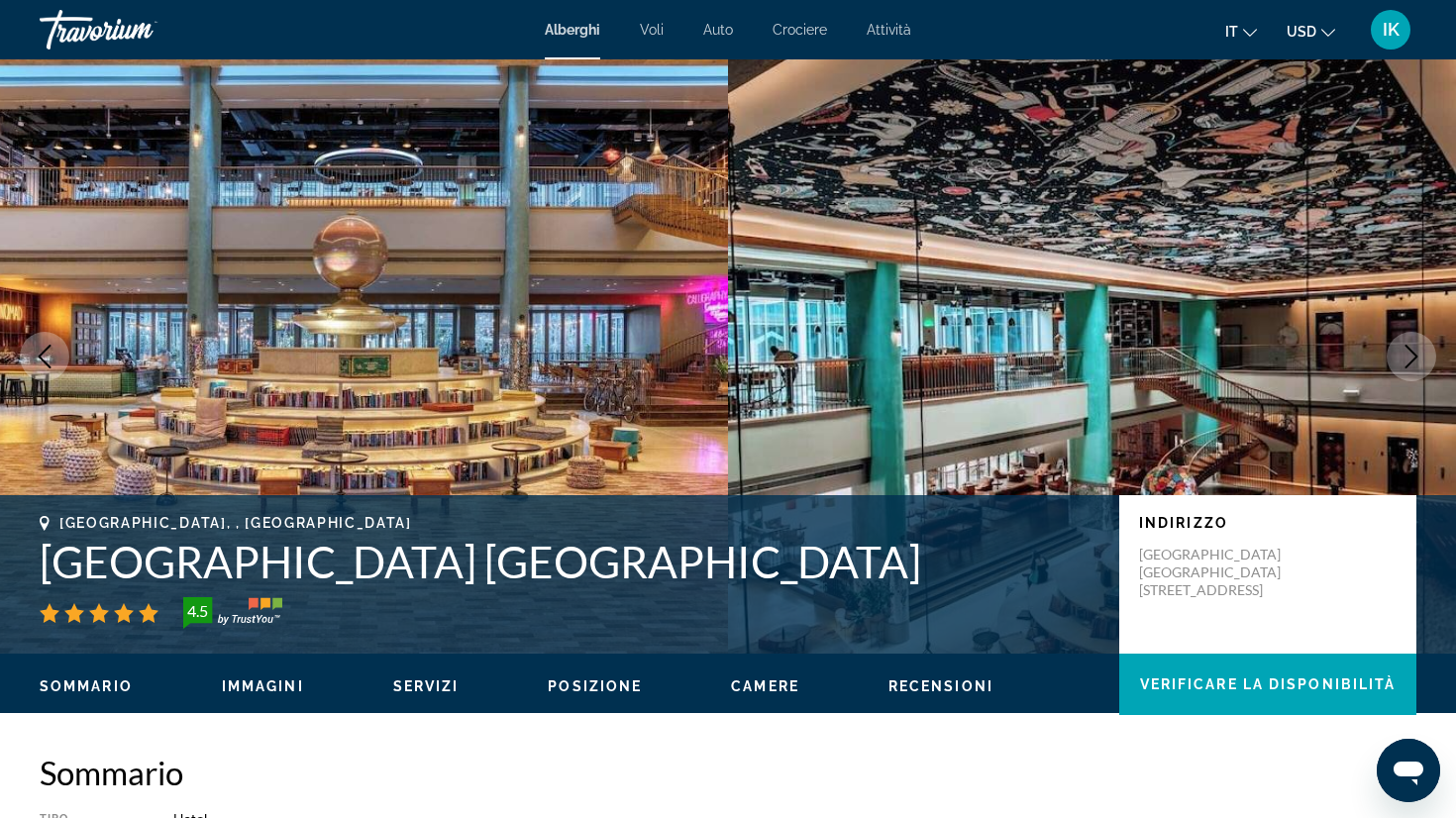
click at [1413, 354] on icon "Next image" at bounding box center [1411, 357] width 13 height 24
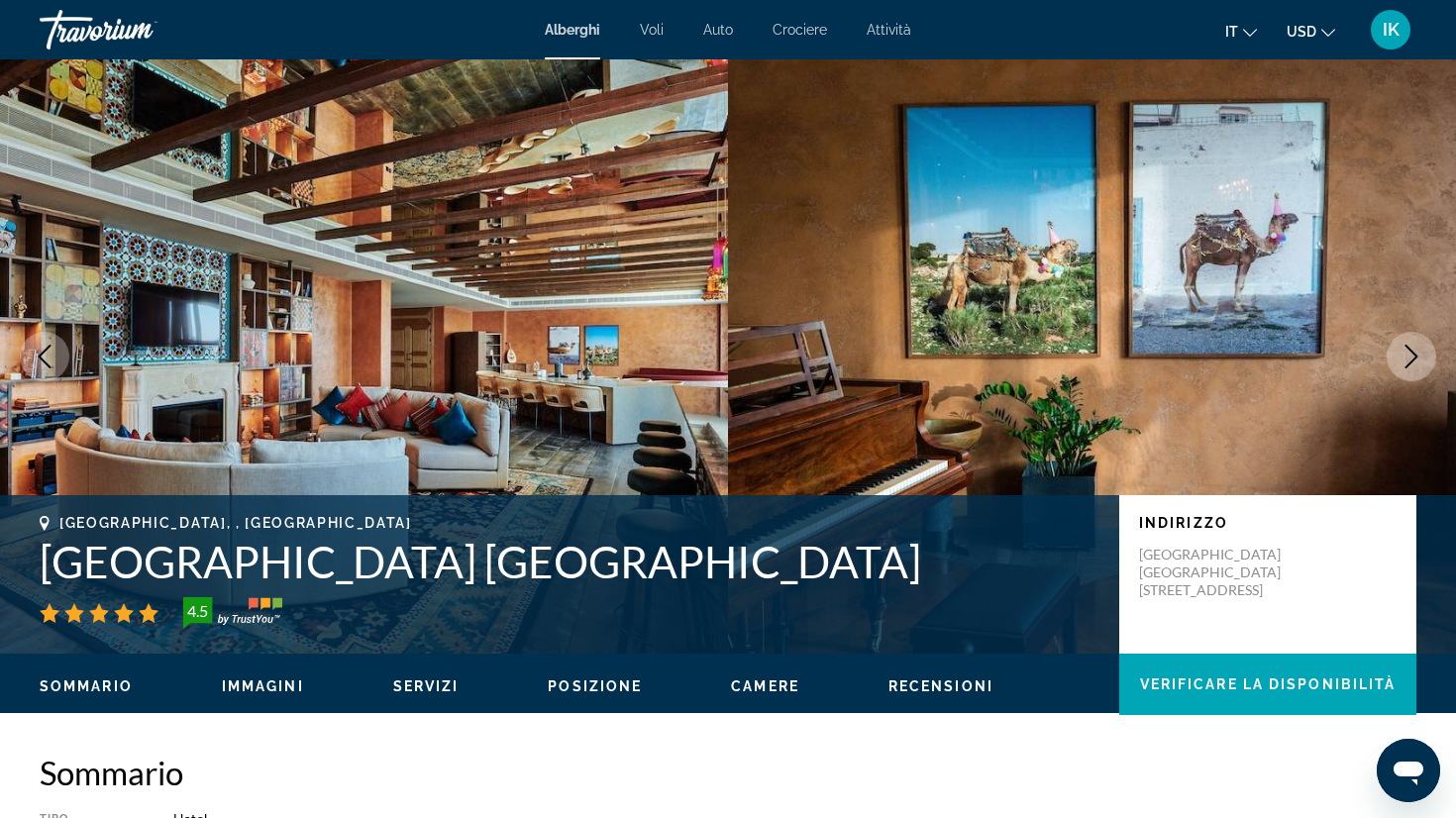
click at [1413, 354] on icon "Next image" at bounding box center [1411, 357] width 13 height 24
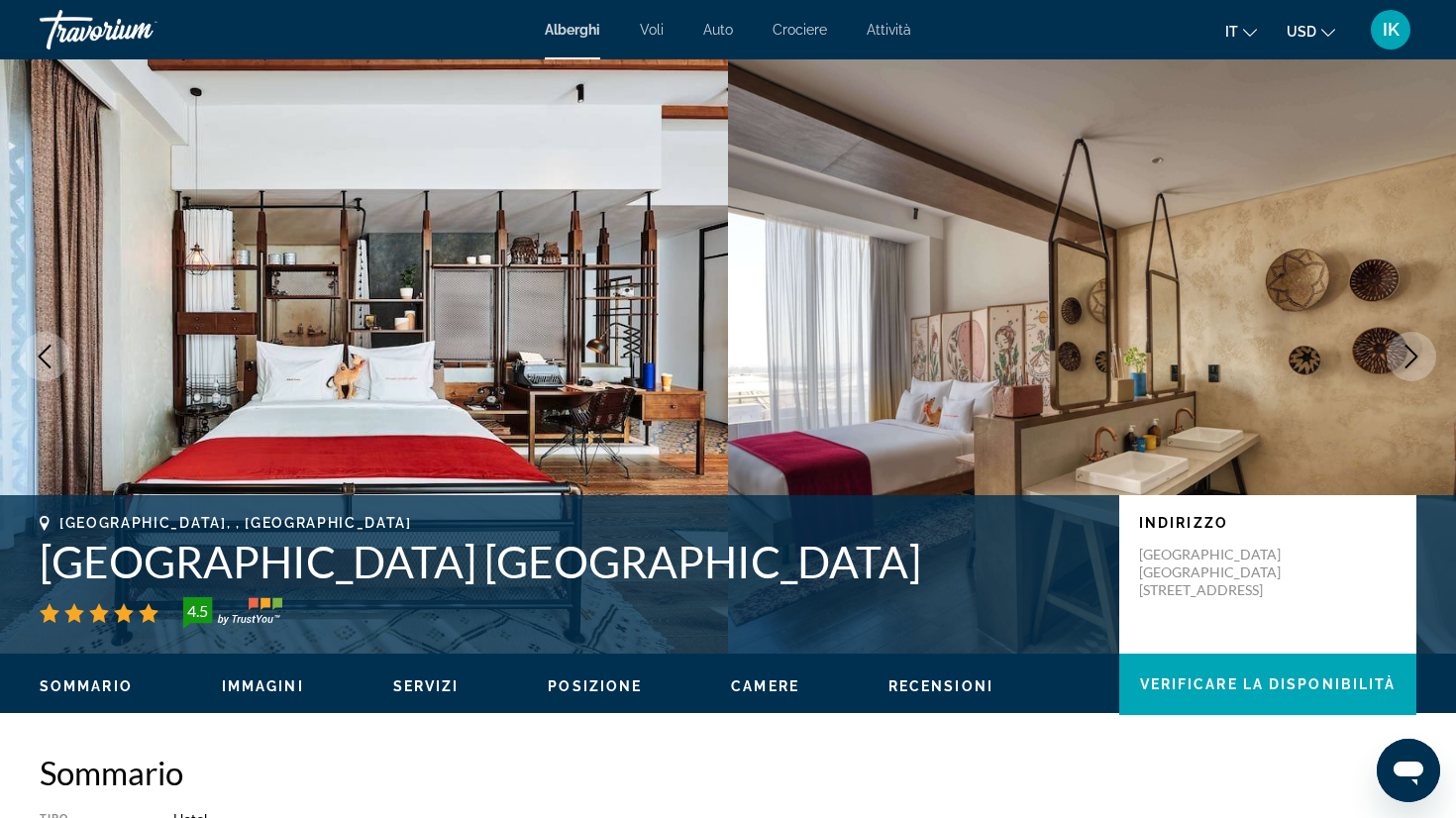
click at [1413, 354] on icon "Next image" at bounding box center [1411, 357] width 13 height 24
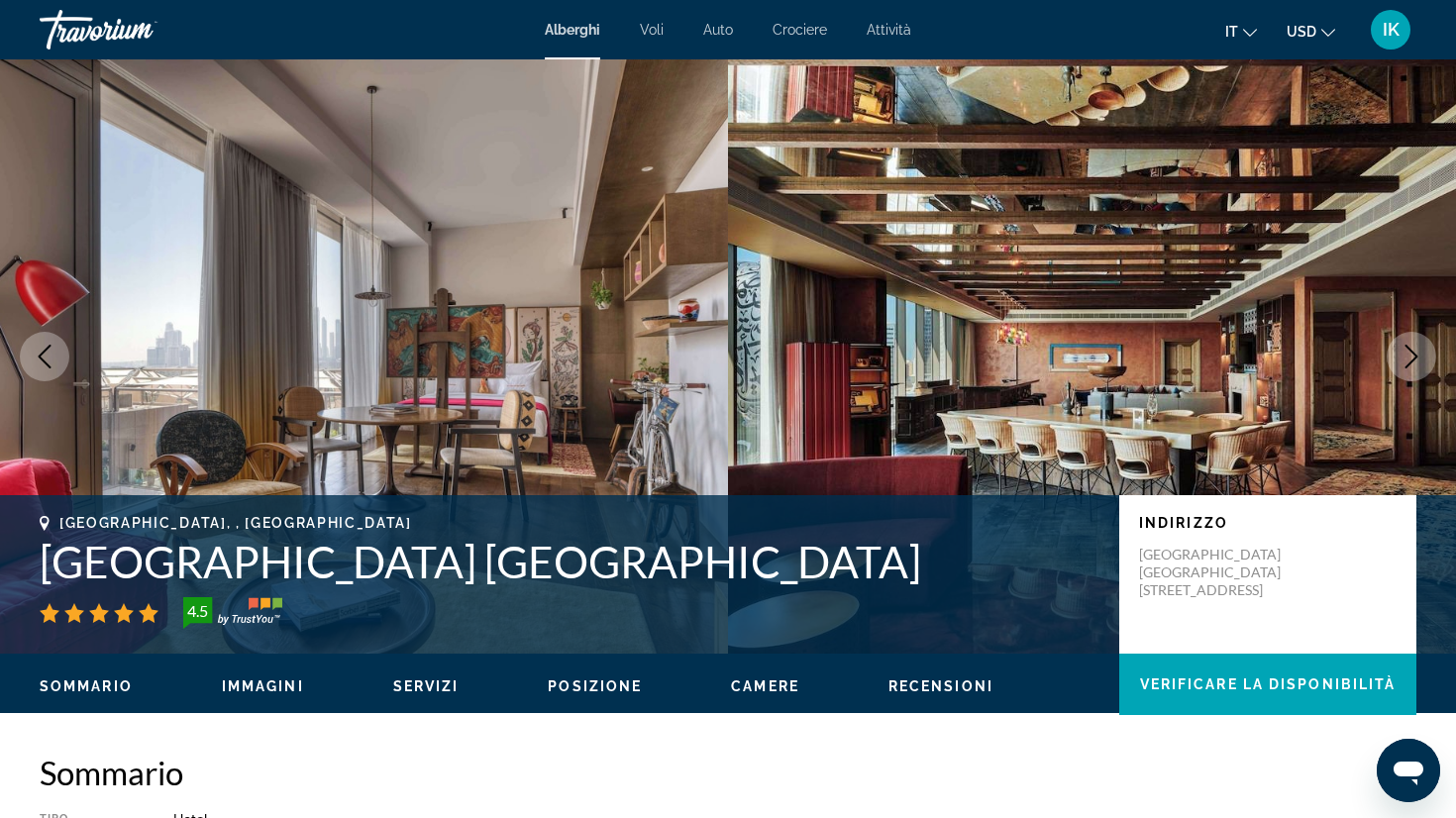
click at [1413, 354] on icon "Next image" at bounding box center [1411, 357] width 13 height 24
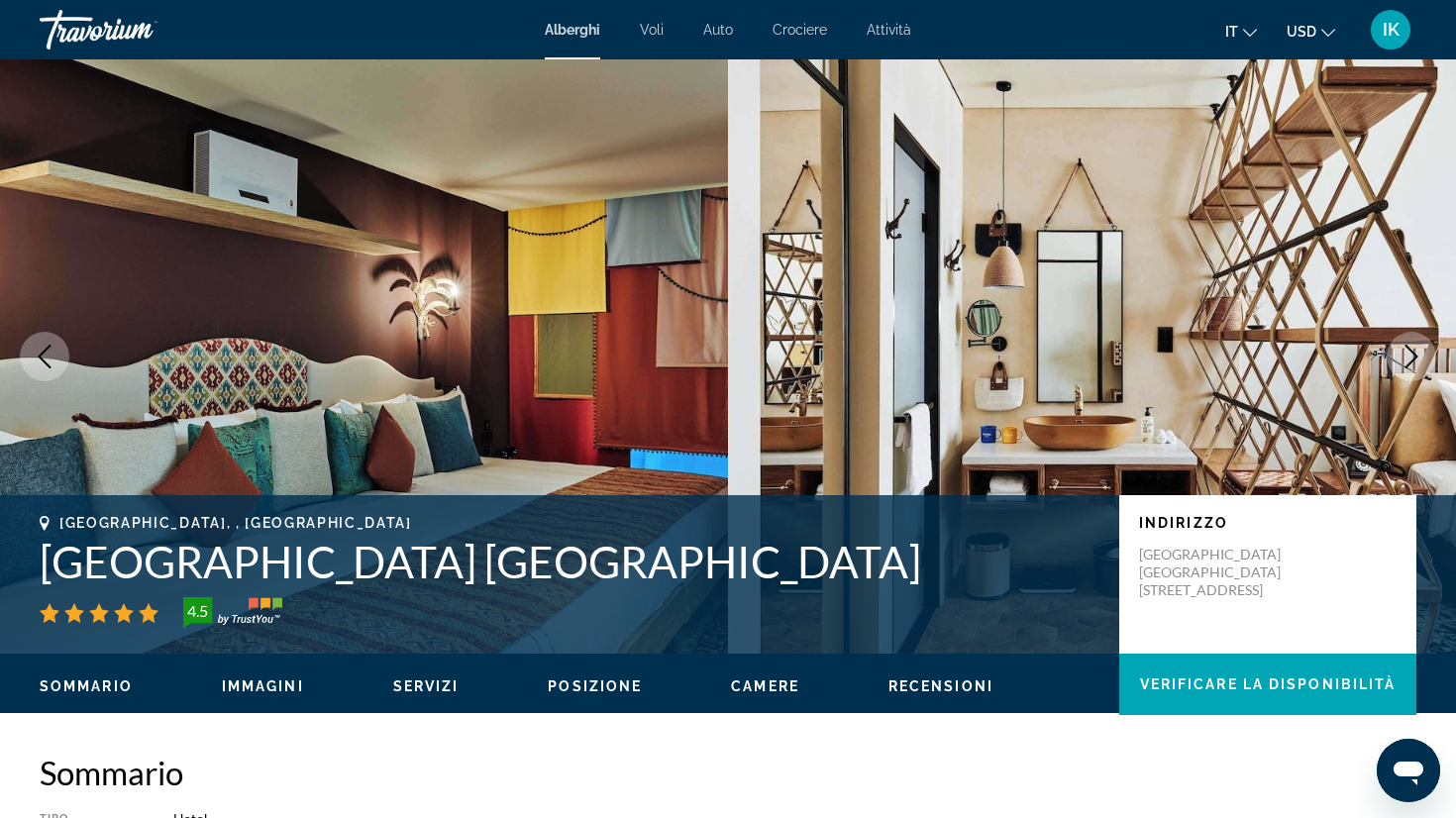
click at [1413, 354] on icon "Next image" at bounding box center [1411, 357] width 13 height 24
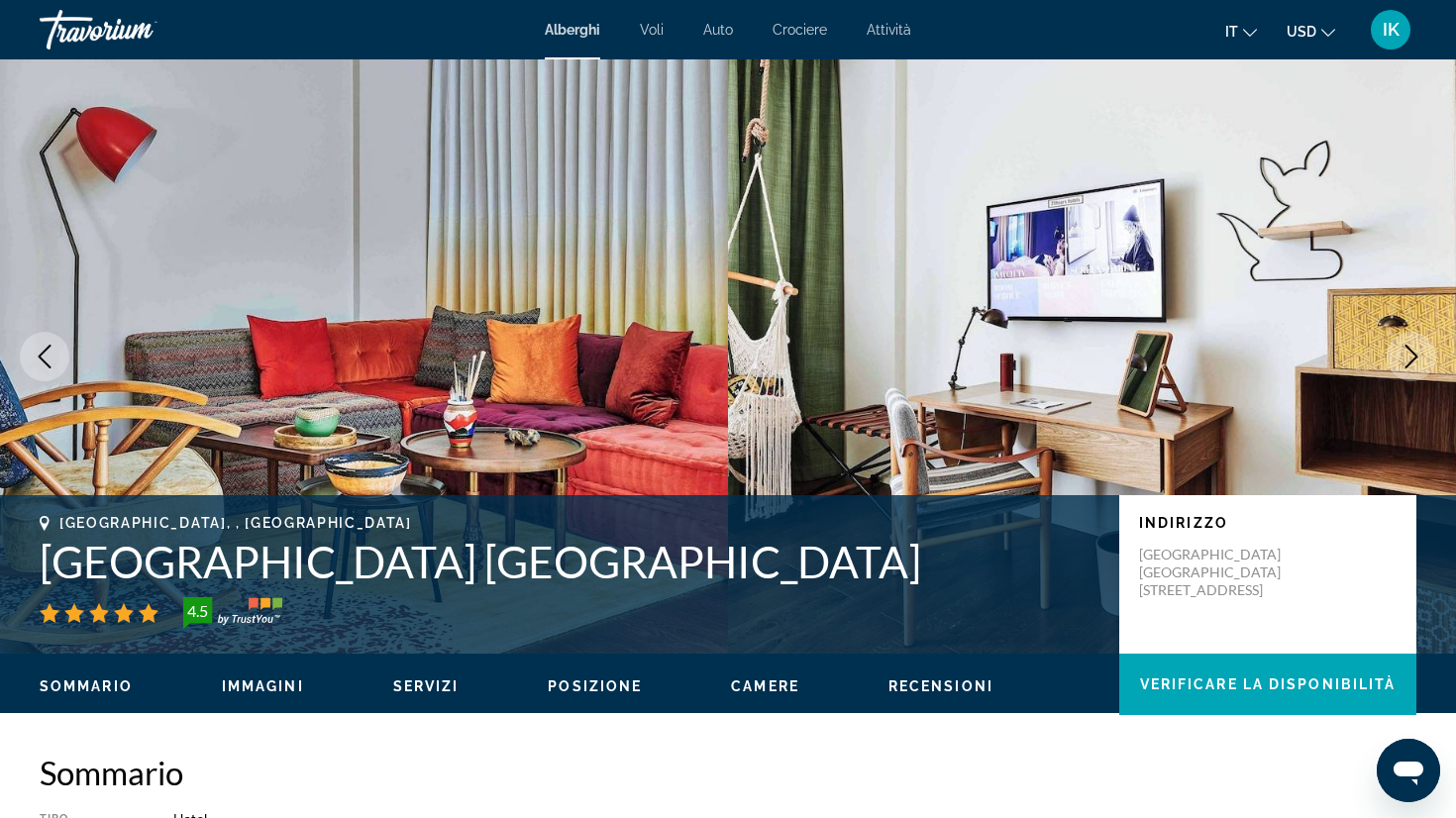
click at [1413, 354] on icon "Next image" at bounding box center [1411, 357] width 13 height 24
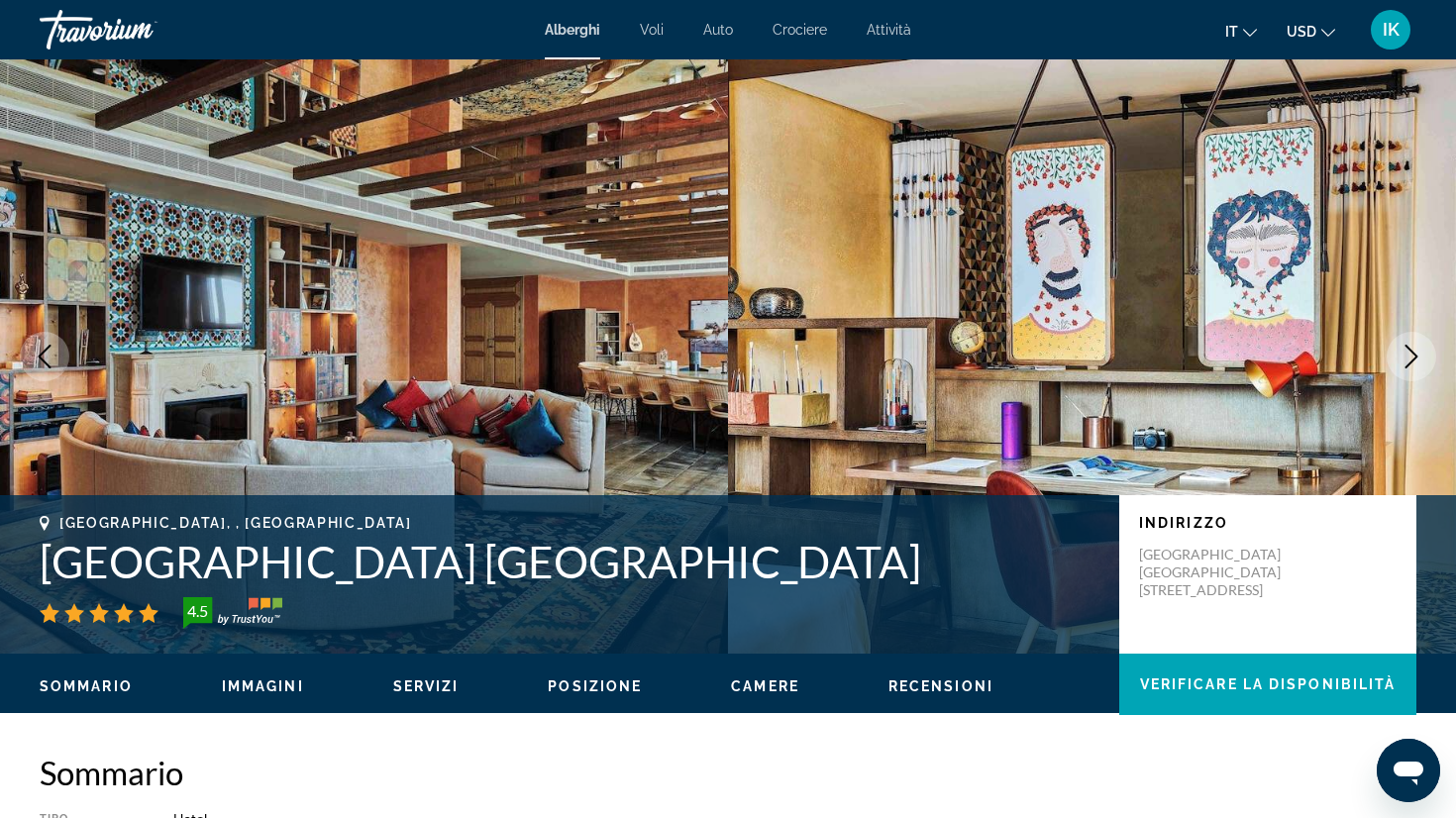
click at [1413, 354] on icon "Next image" at bounding box center [1411, 357] width 13 height 24
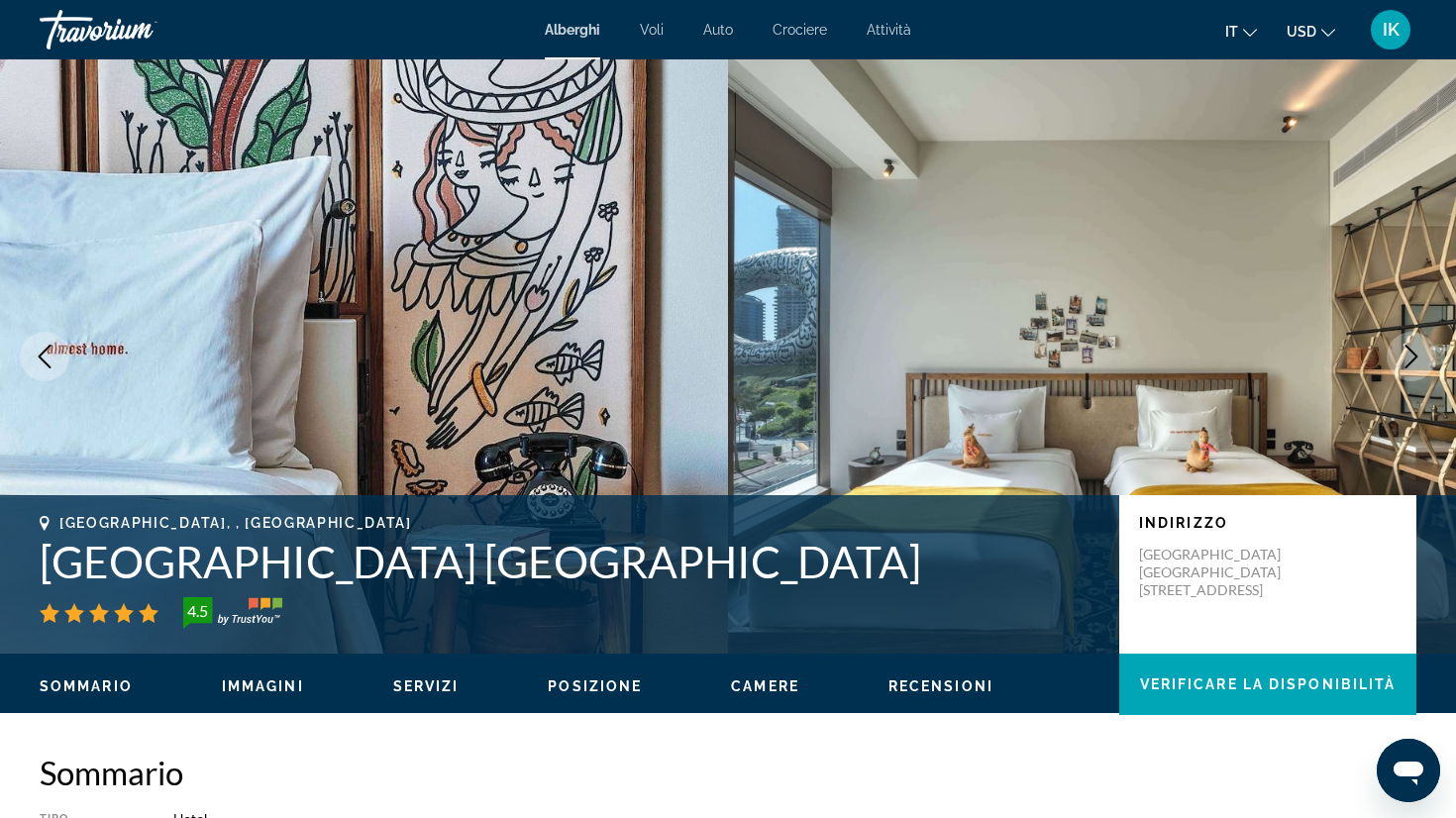
click at [1413, 354] on icon "Next image" at bounding box center [1411, 357] width 13 height 24
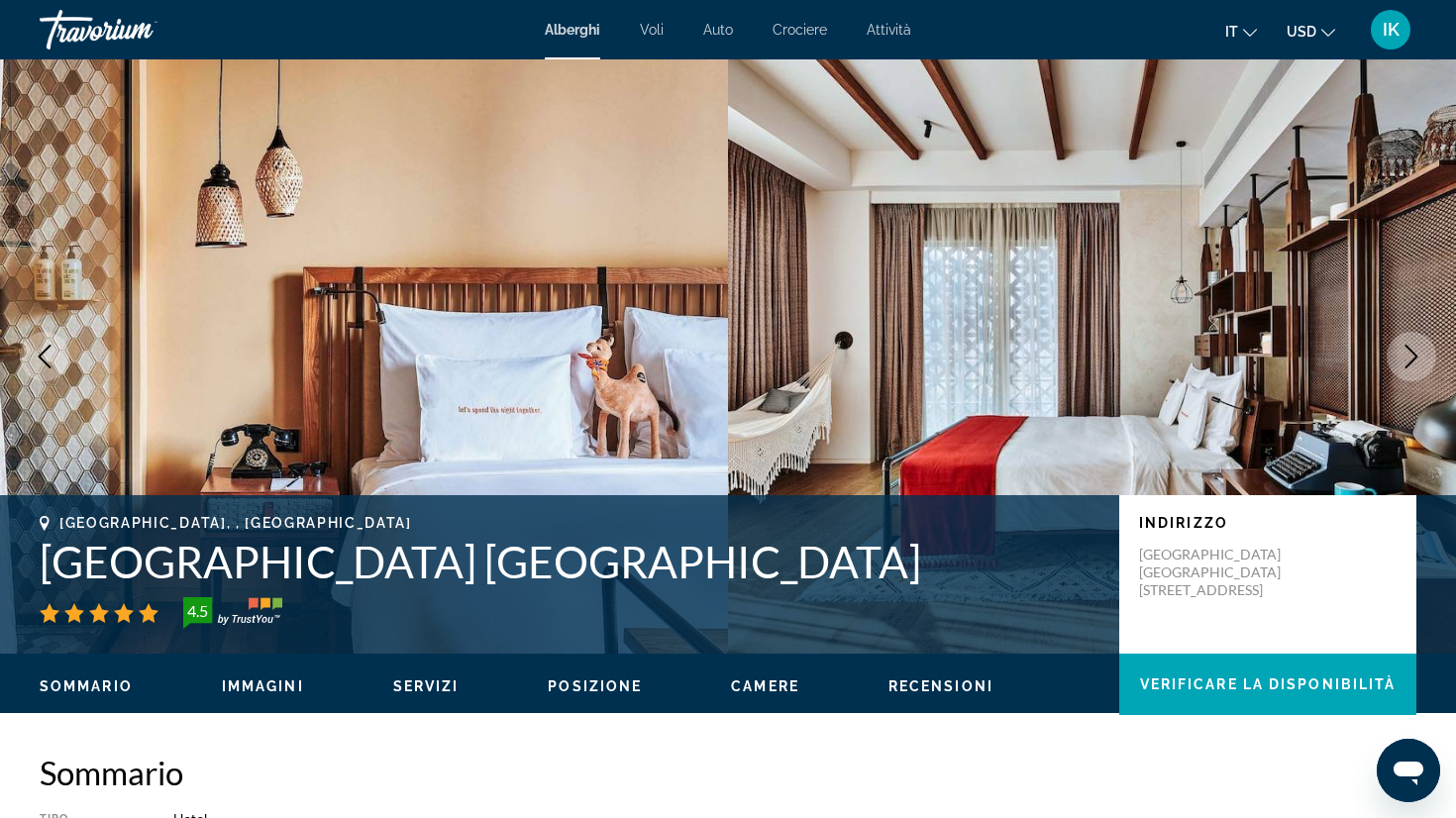
click at [1413, 354] on icon "Next image" at bounding box center [1411, 357] width 13 height 24
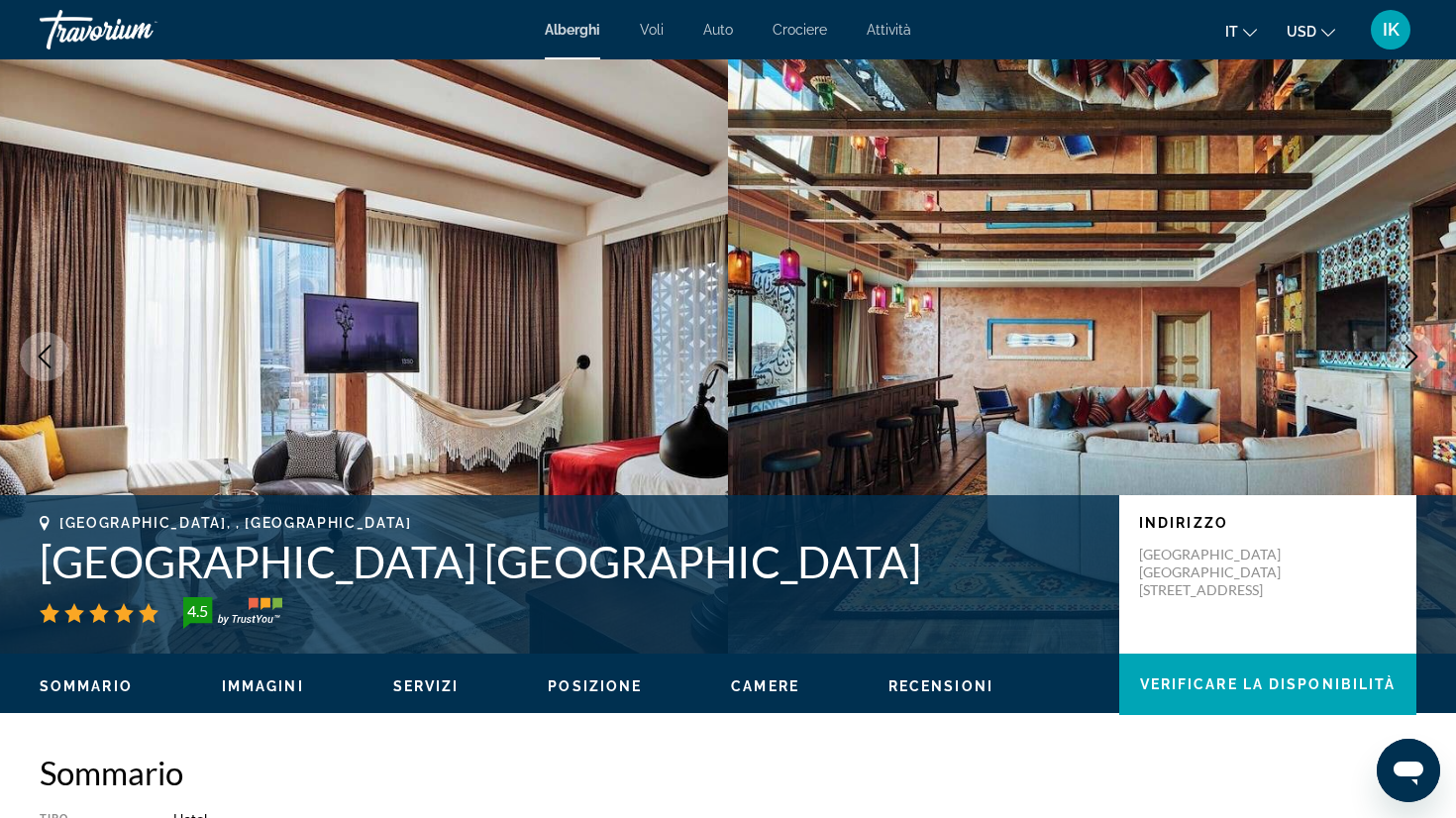
click at [1413, 354] on icon "Next image" at bounding box center [1411, 357] width 13 height 24
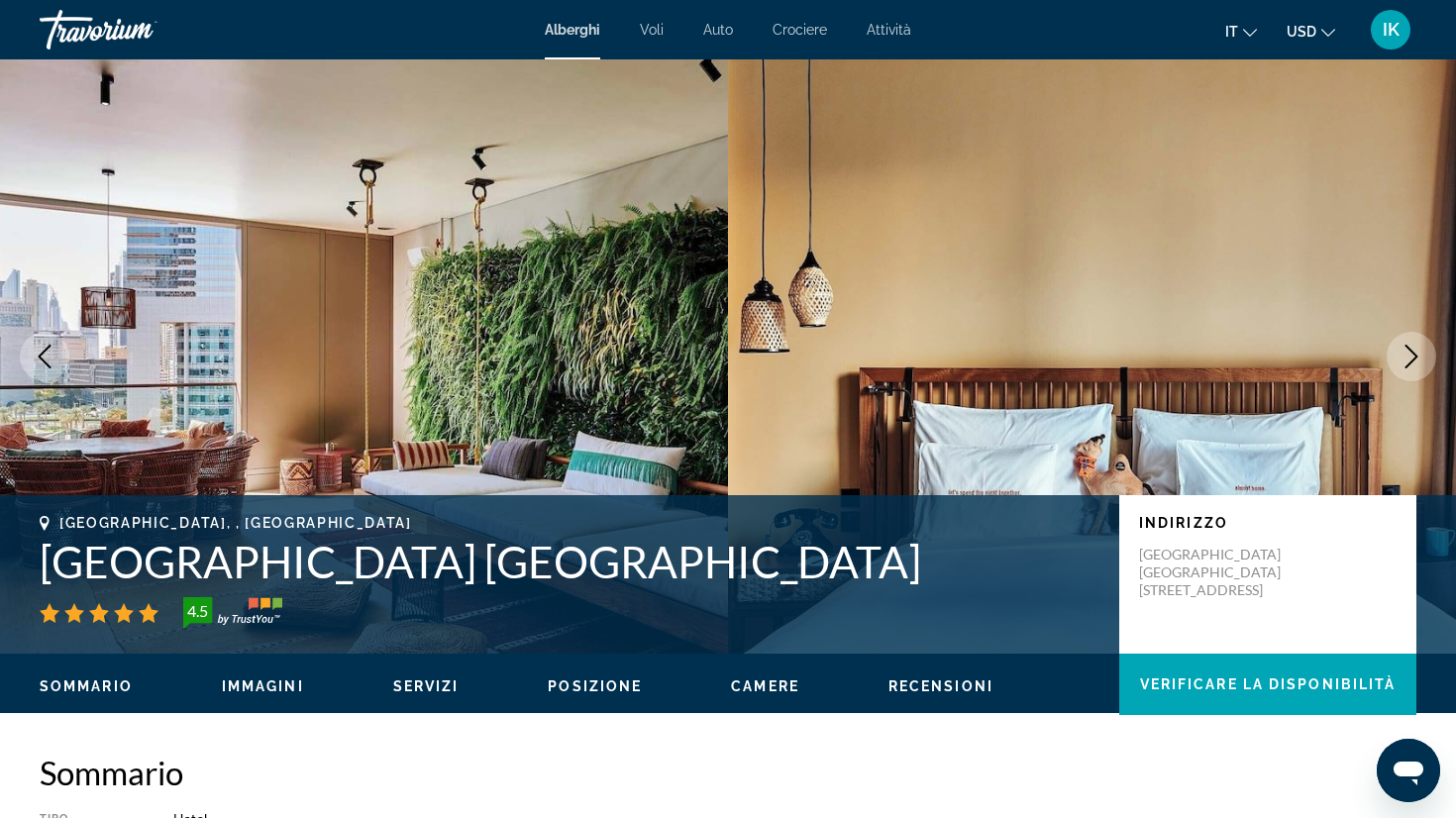
click at [1413, 354] on icon "Next image" at bounding box center [1411, 357] width 13 height 24
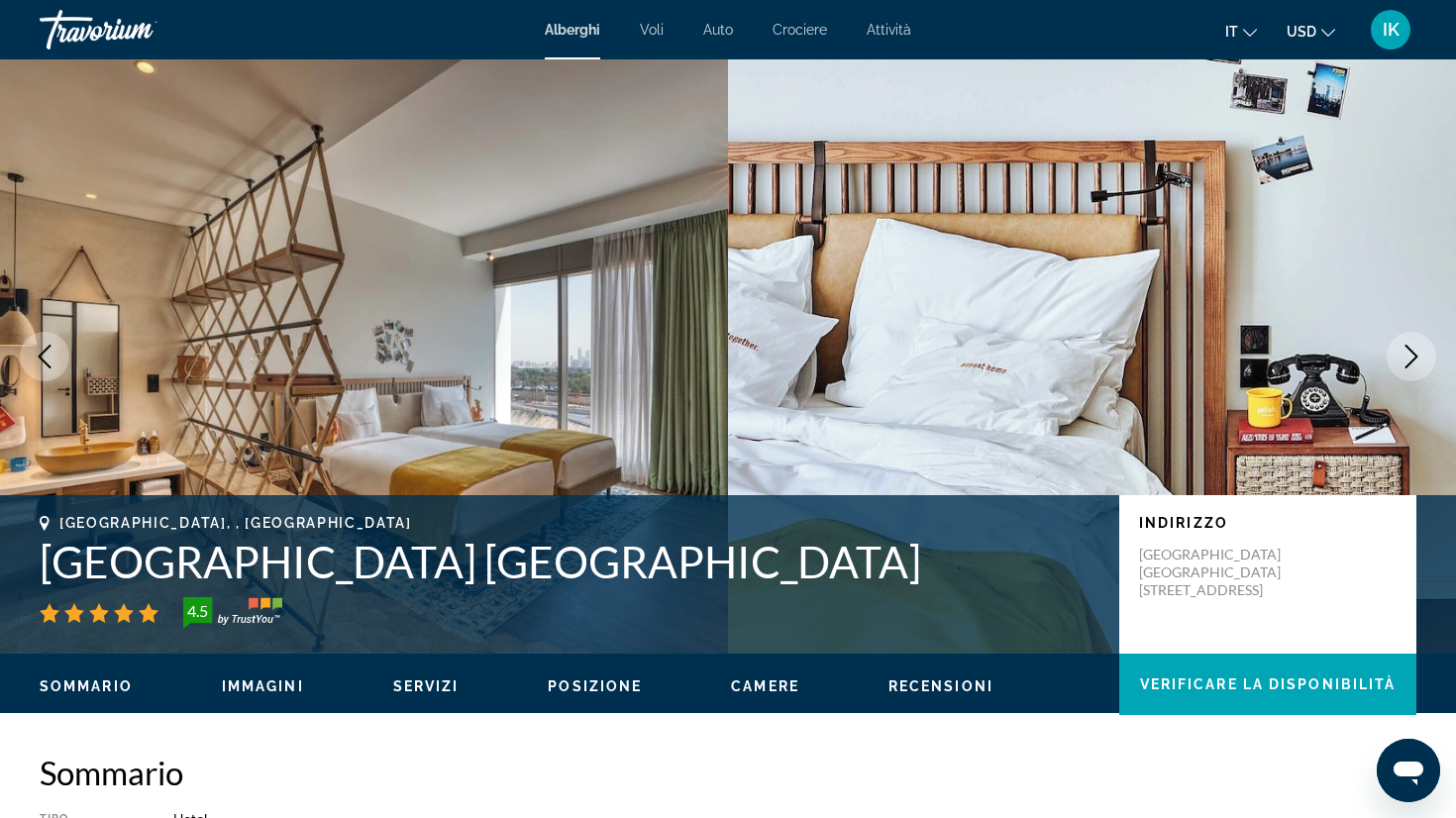
click at [1413, 354] on icon "Next image" at bounding box center [1411, 357] width 13 height 24
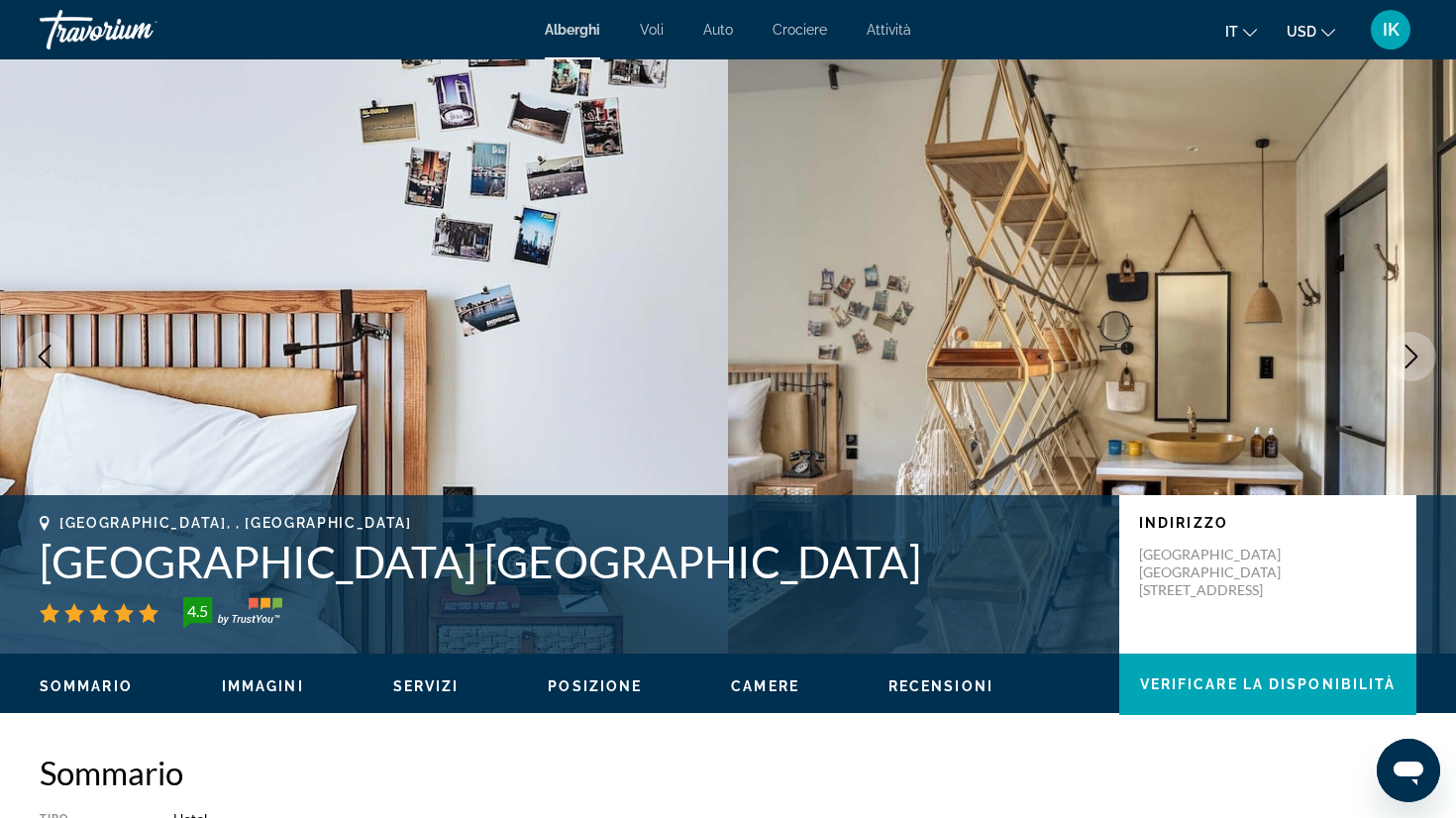
click at [1413, 354] on icon "Next image" at bounding box center [1411, 357] width 13 height 24
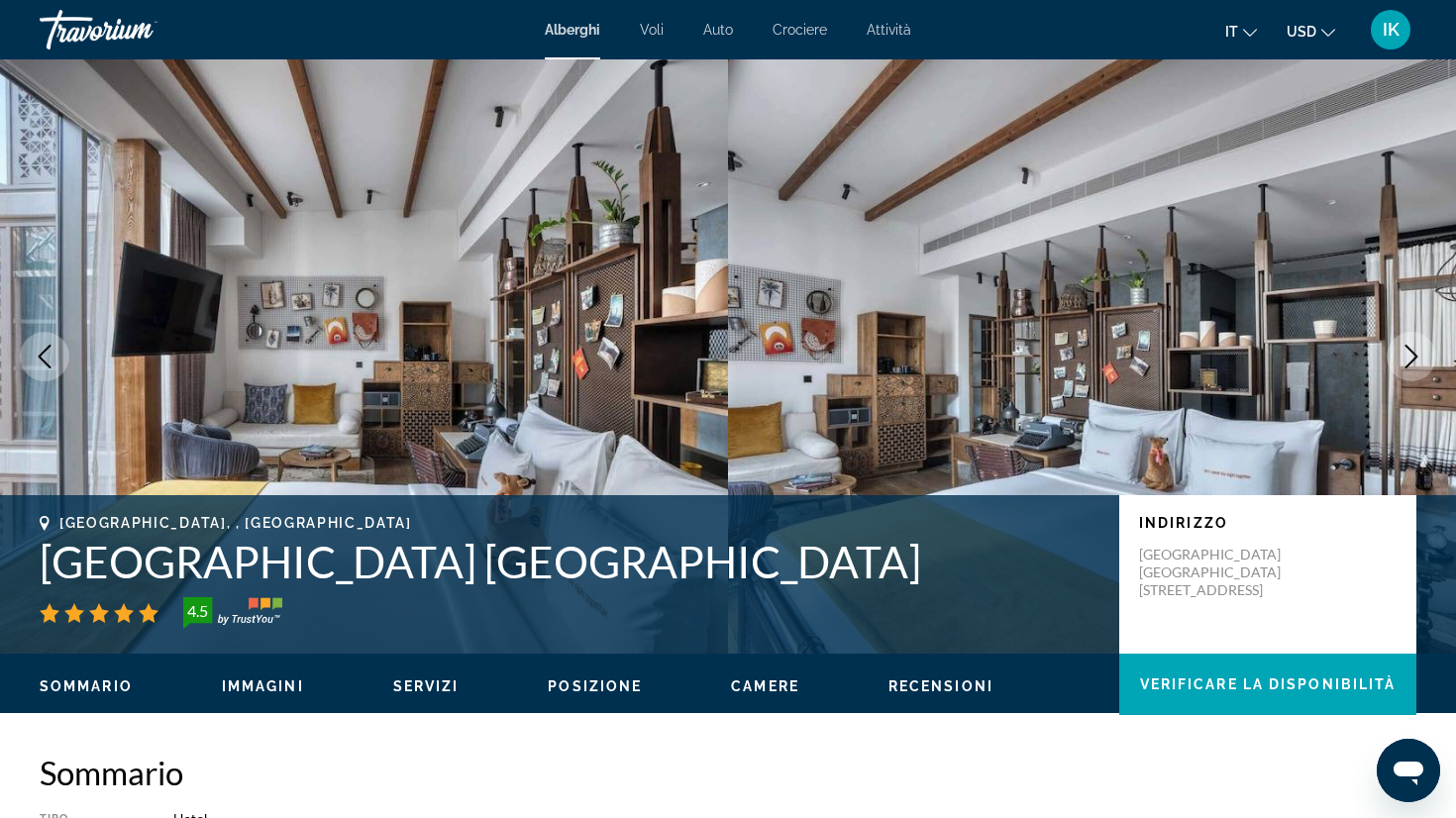
click at [1413, 354] on icon "Next image" at bounding box center [1411, 357] width 13 height 24
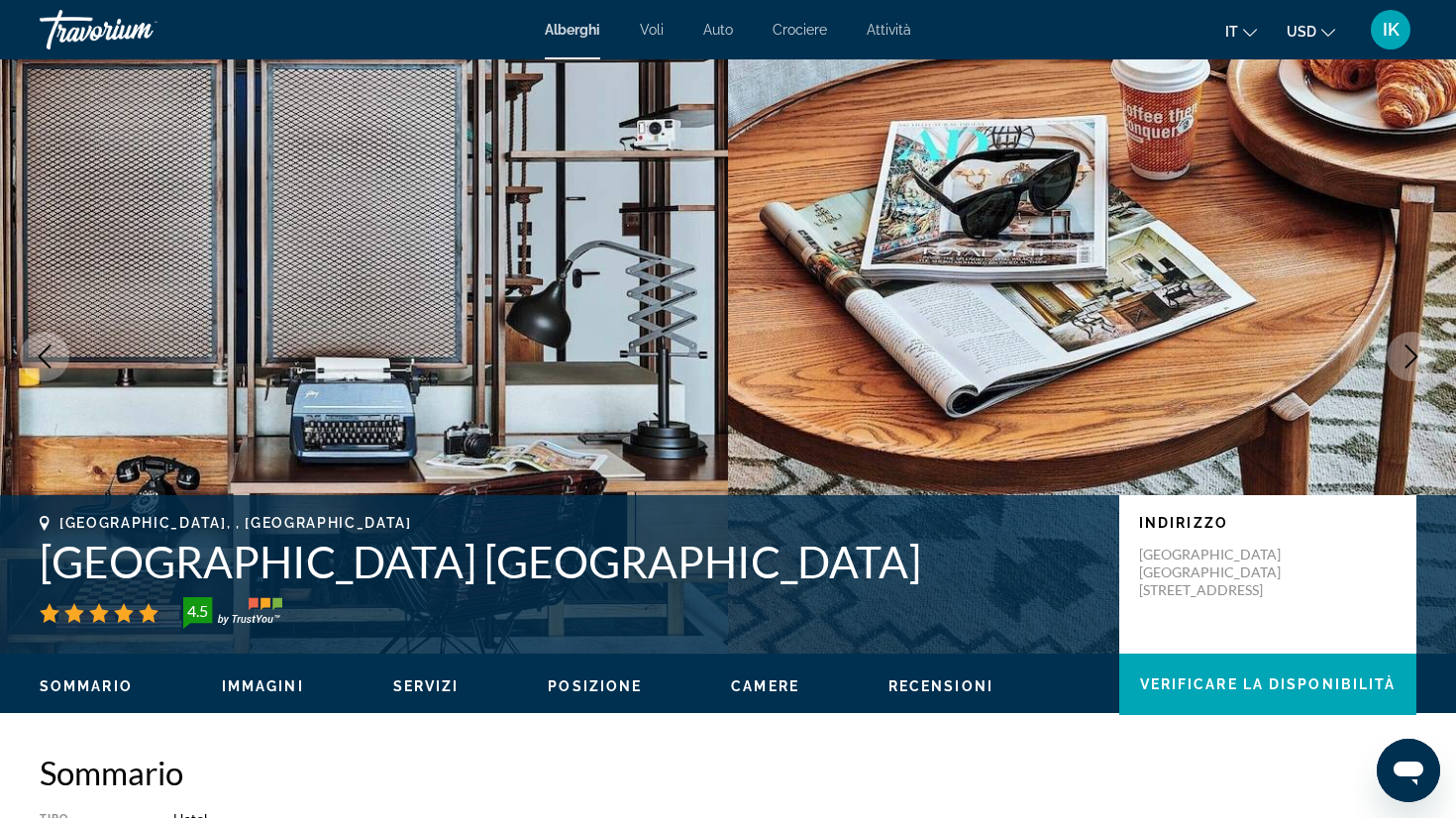
click at [1413, 354] on icon "Next image" at bounding box center [1411, 357] width 13 height 24
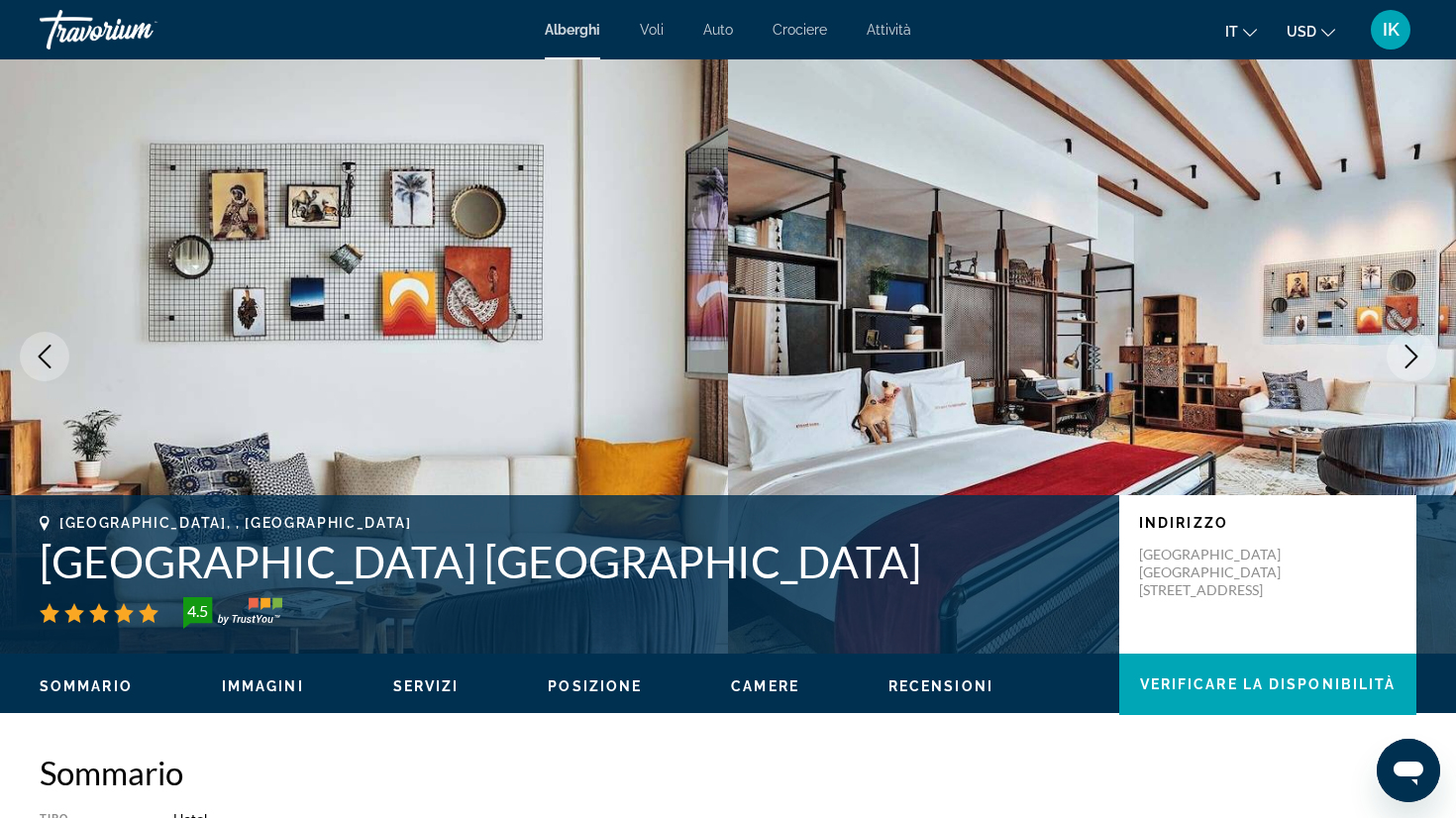
click at [1413, 354] on icon "Next image" at bounding box center [1411, 357] width 13 height 24
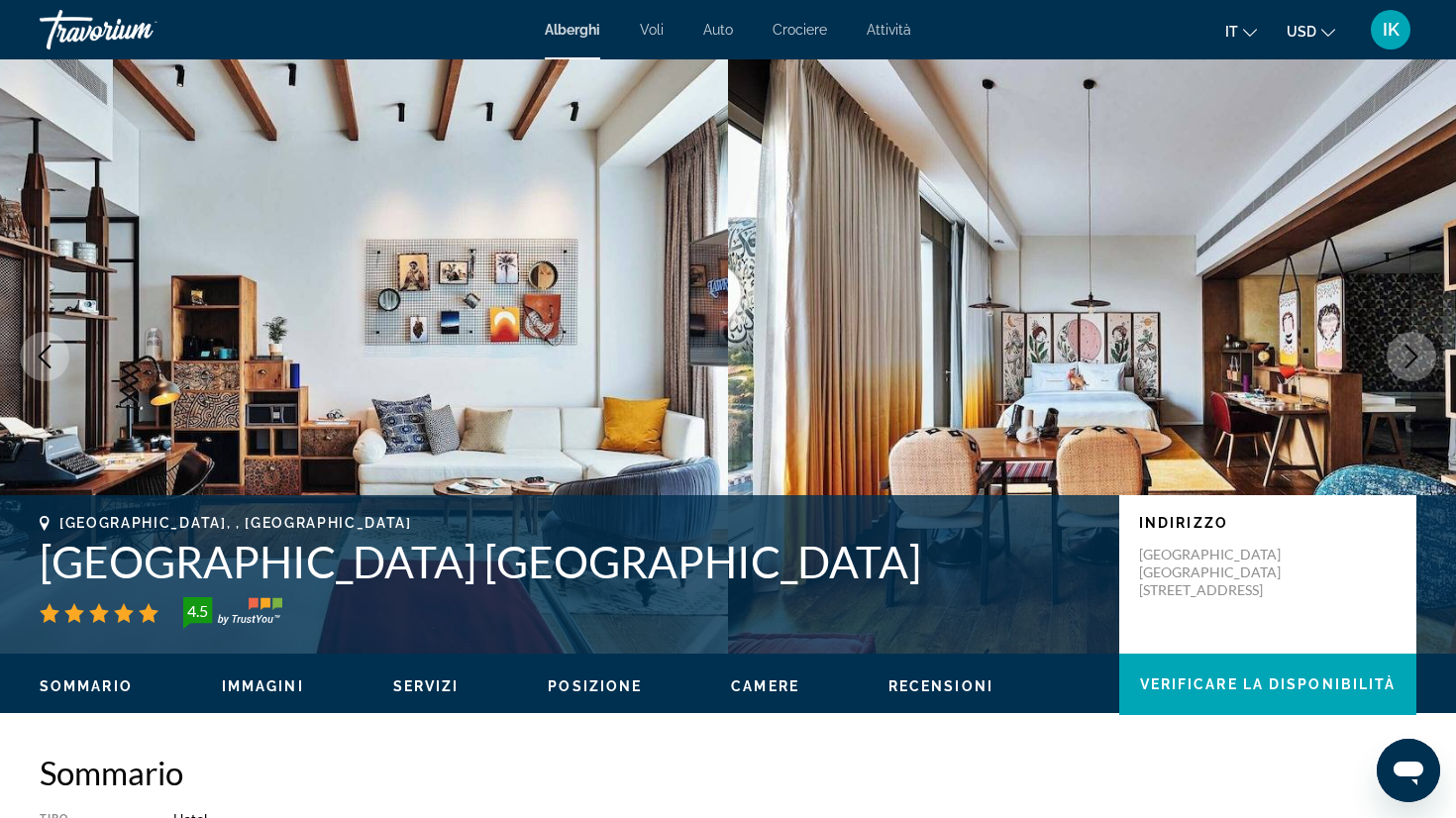
click at [1413, 354] on icon "Next image" at bounding box center [1411, 357] width 13 height 24
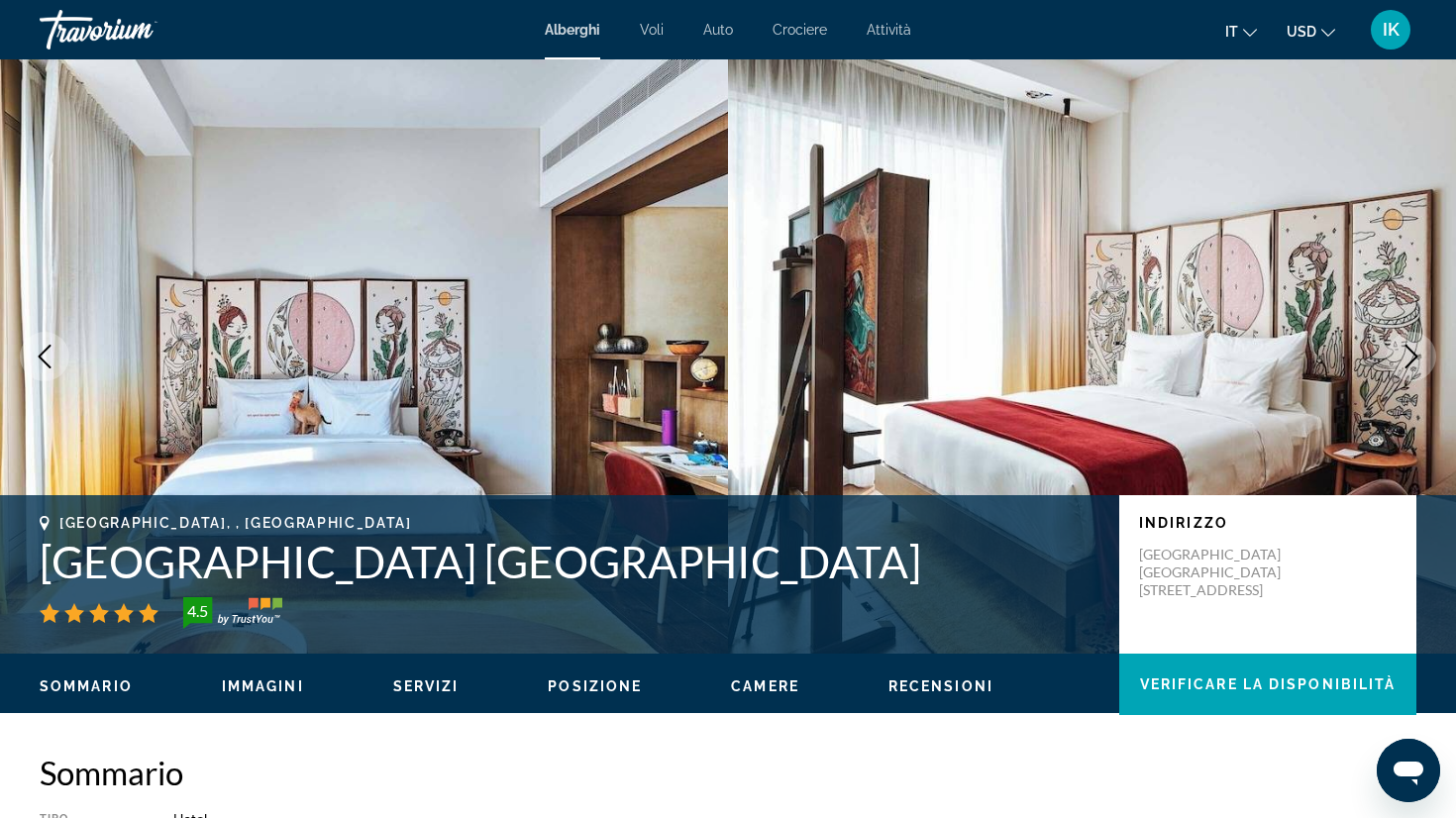
click at [1413, 354] on icon "Next image" at bounding box center [1411, 357] width 13 height 24
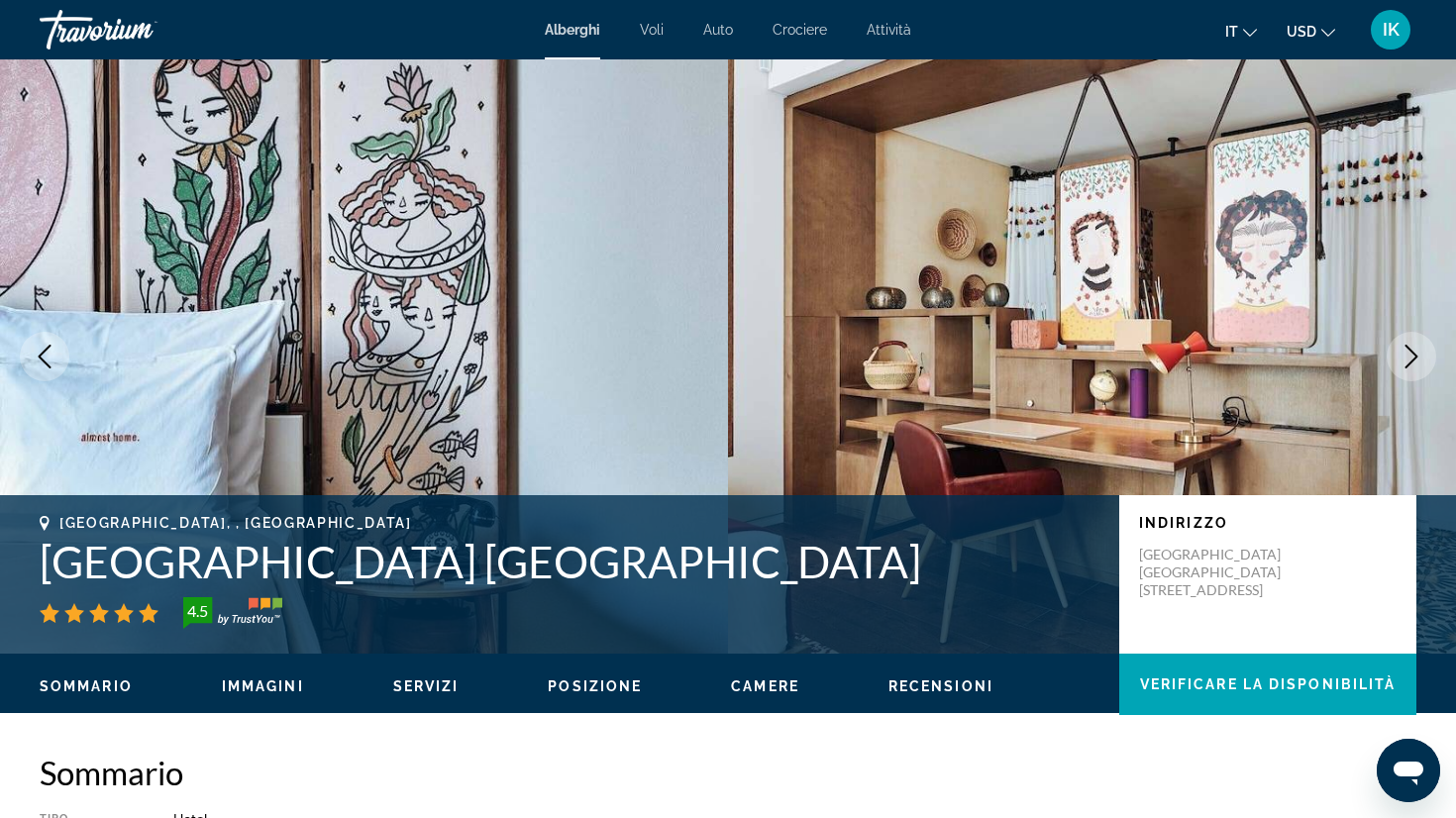
click at [1413, 354] on icon "Next image" at bounding box center [1411, 357] width 13 height 24
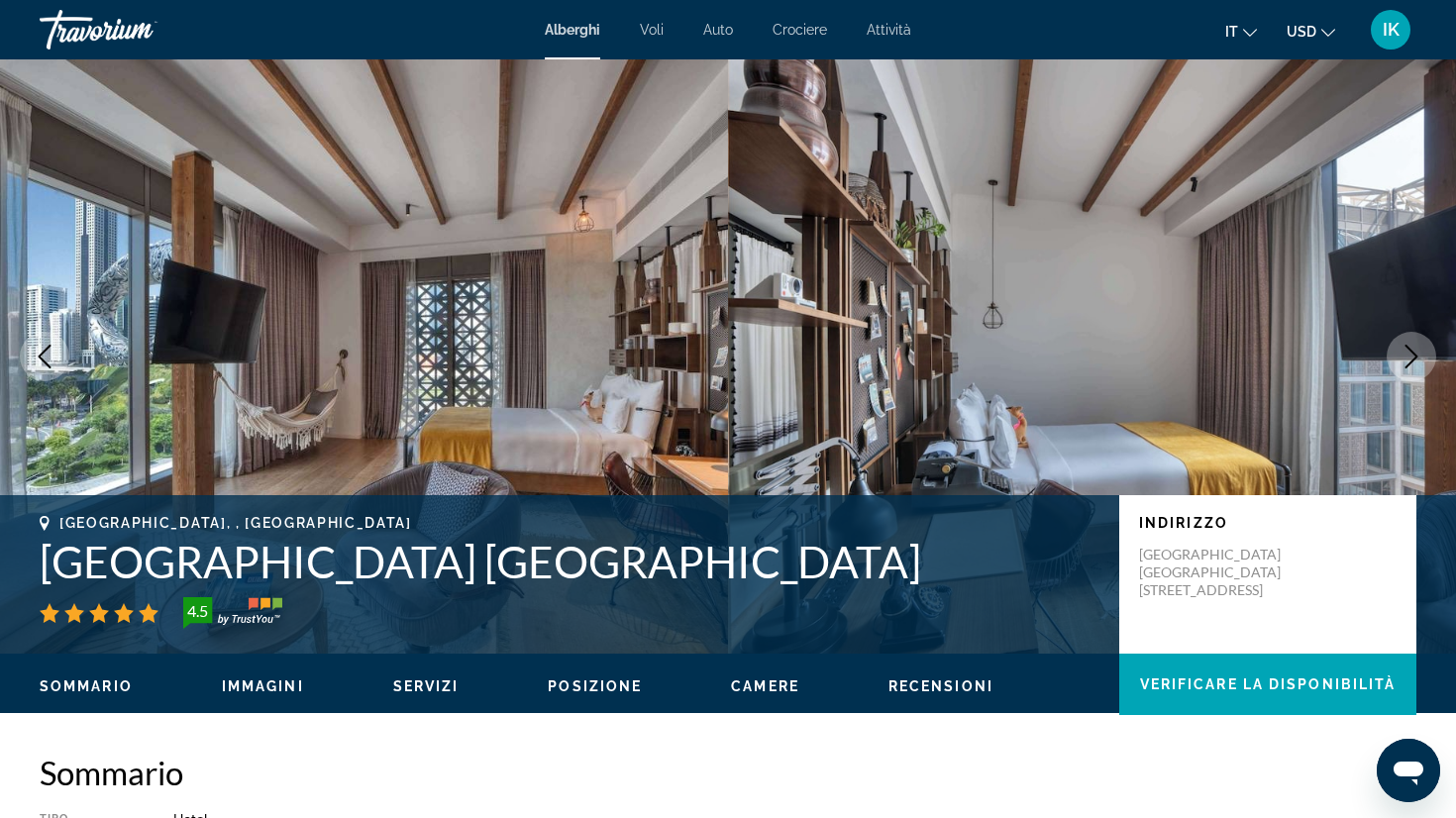
click at [1413, 354] on icon "Next image" at bounding box center [1411, 357] width 13 height 24
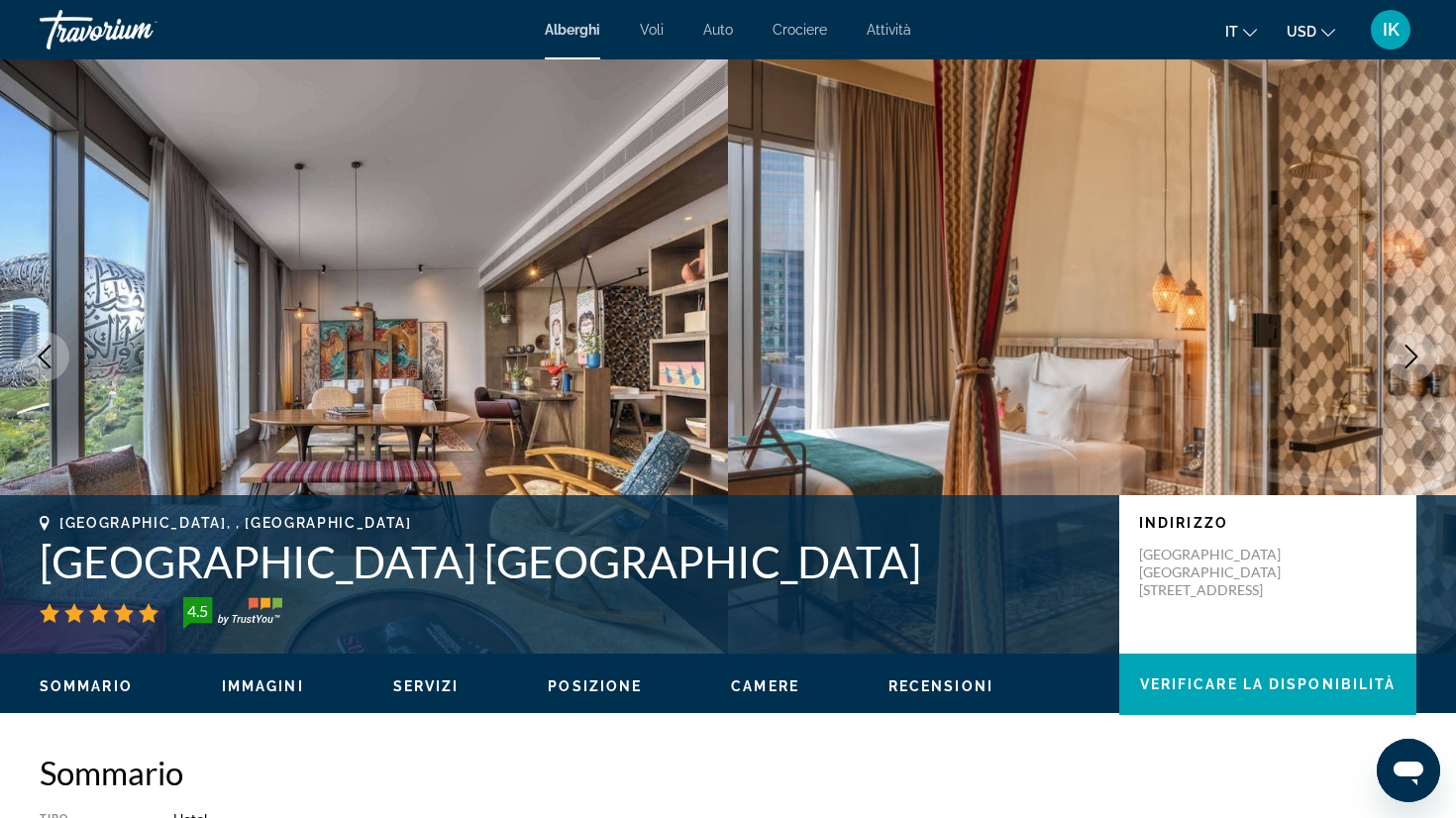
click at [1415, 354] on icon "Next image" at bounding box center [1411, 357] width 13 height 24
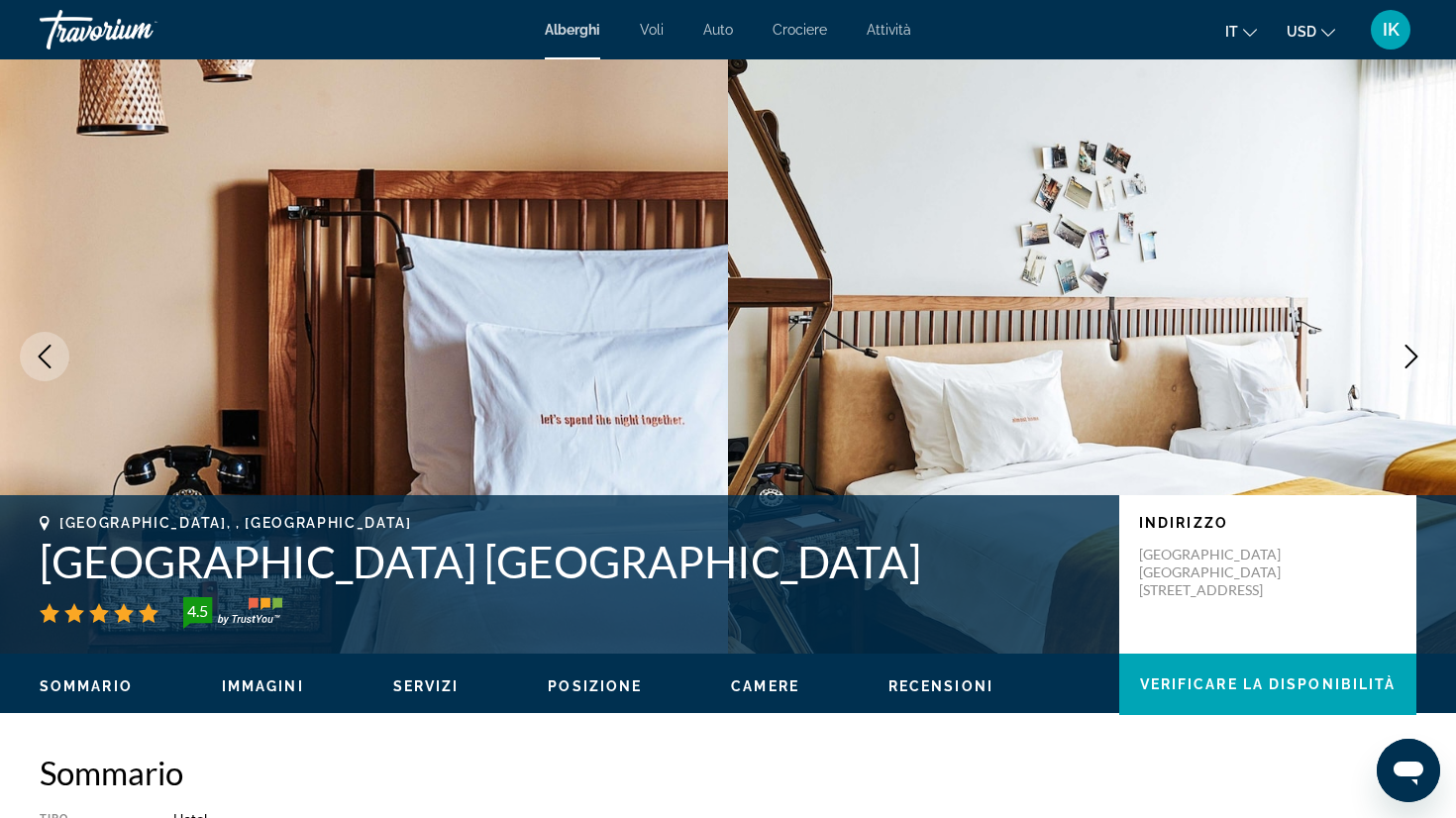
click at [1415, 354] on icon "Next image" at bounding box center [1411, 357] width 13 height 24
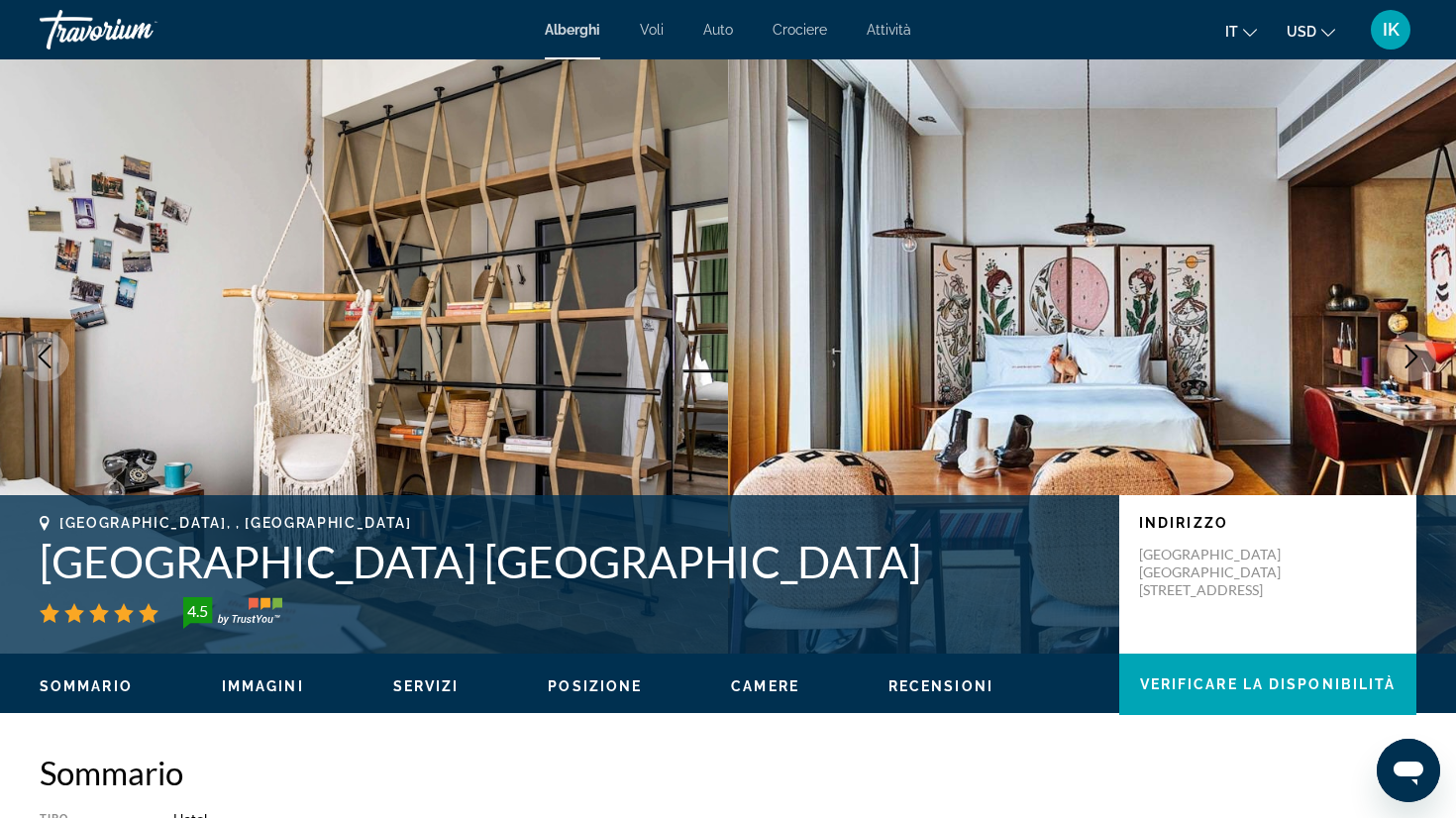
click at [1415, 354] on icon "Next image" at bounding box center [1411, 357] width 13 height 24
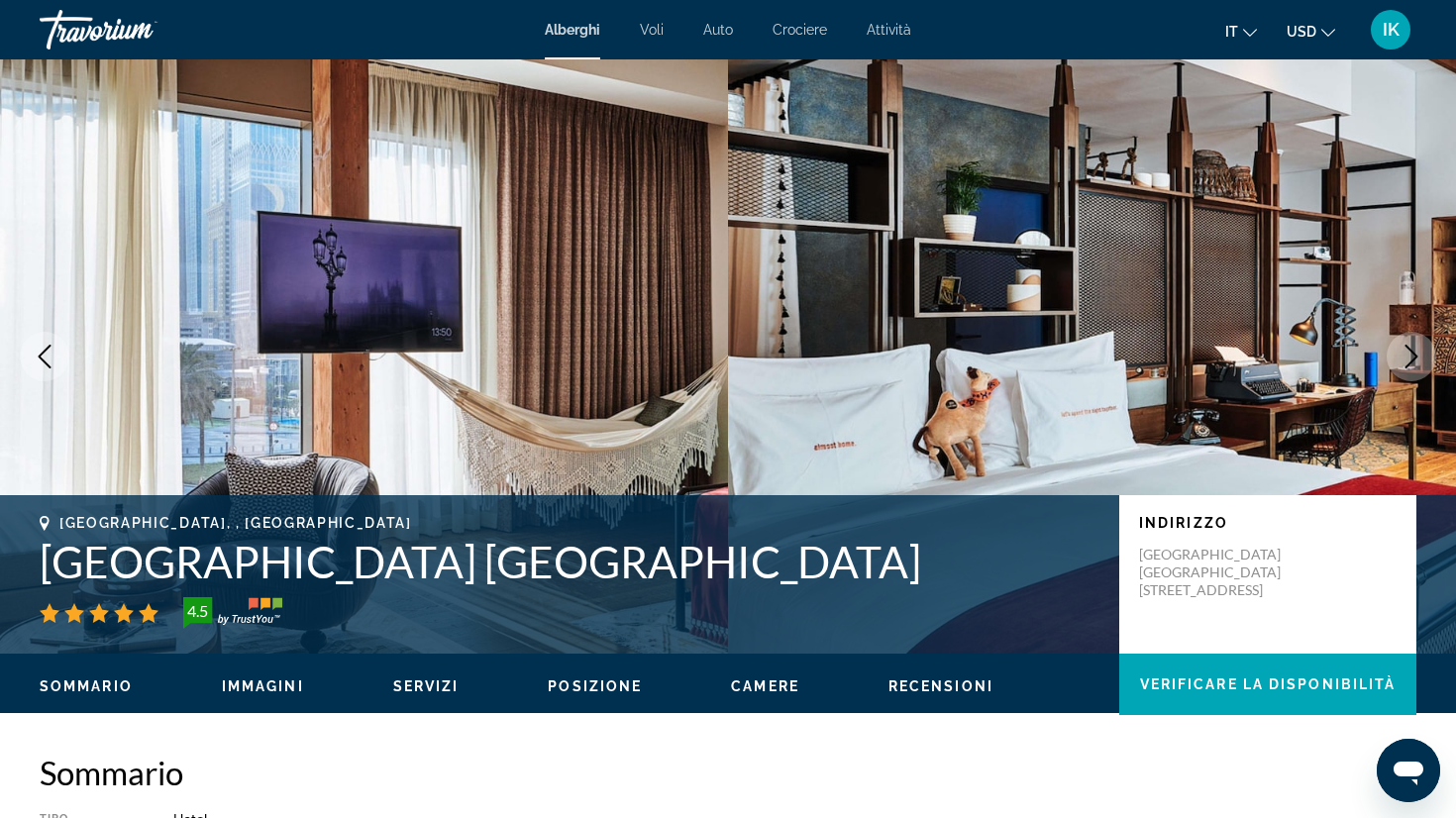
click at [1416, 354] on icon "Next image" at bounding box center [1411, 357] width 24 height 24
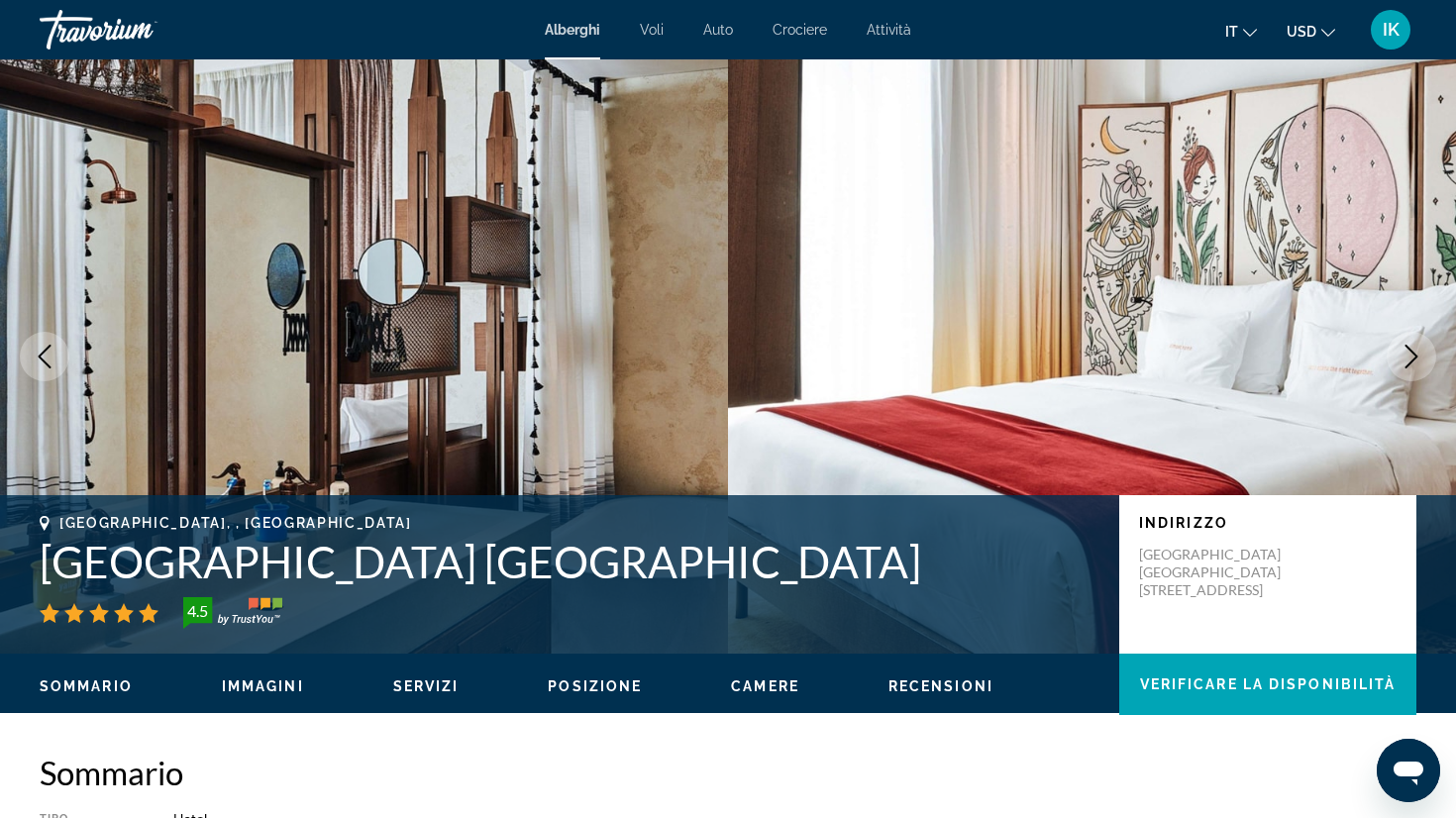
click at [1418, 354] on icon "Next image" at bounding box center [1411, 357] width 24 height 24
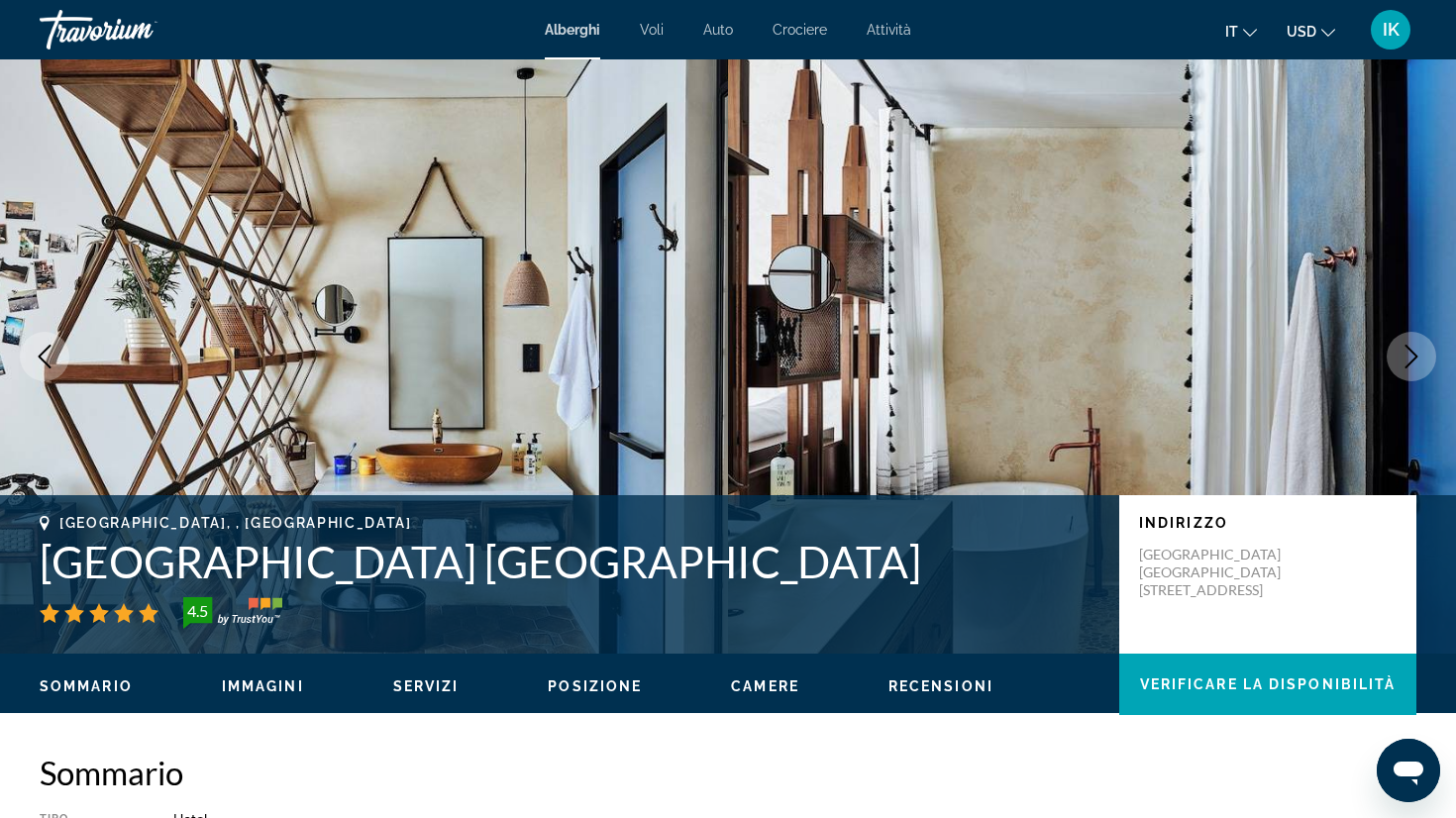
click at [1418, 354] on icon "Next image" at bounding box center [1411, 357] width 24 height 24
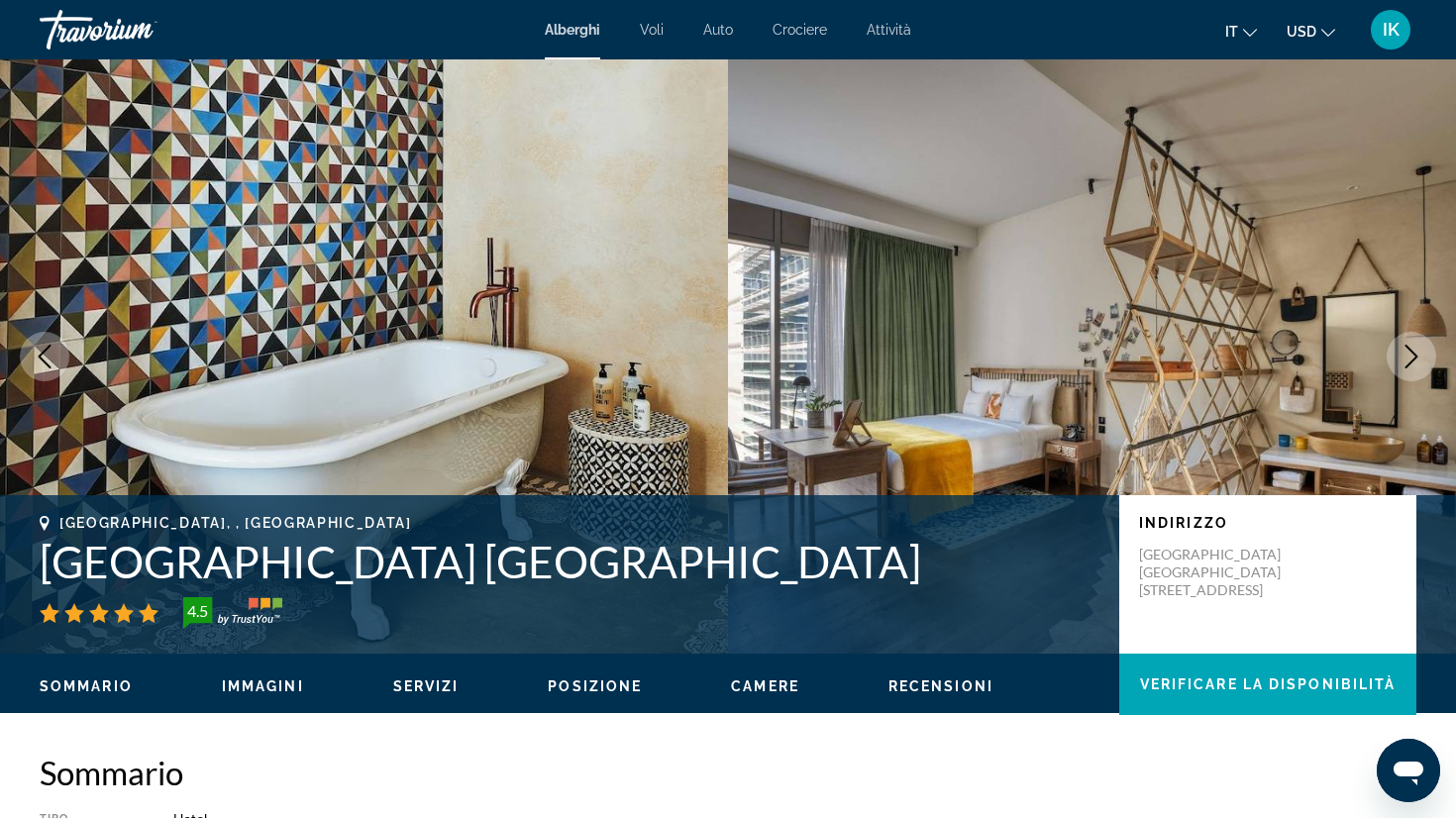
click at [1418, 354] on icon "Next image" at bounding box center [1411, 357] width 24 height 24
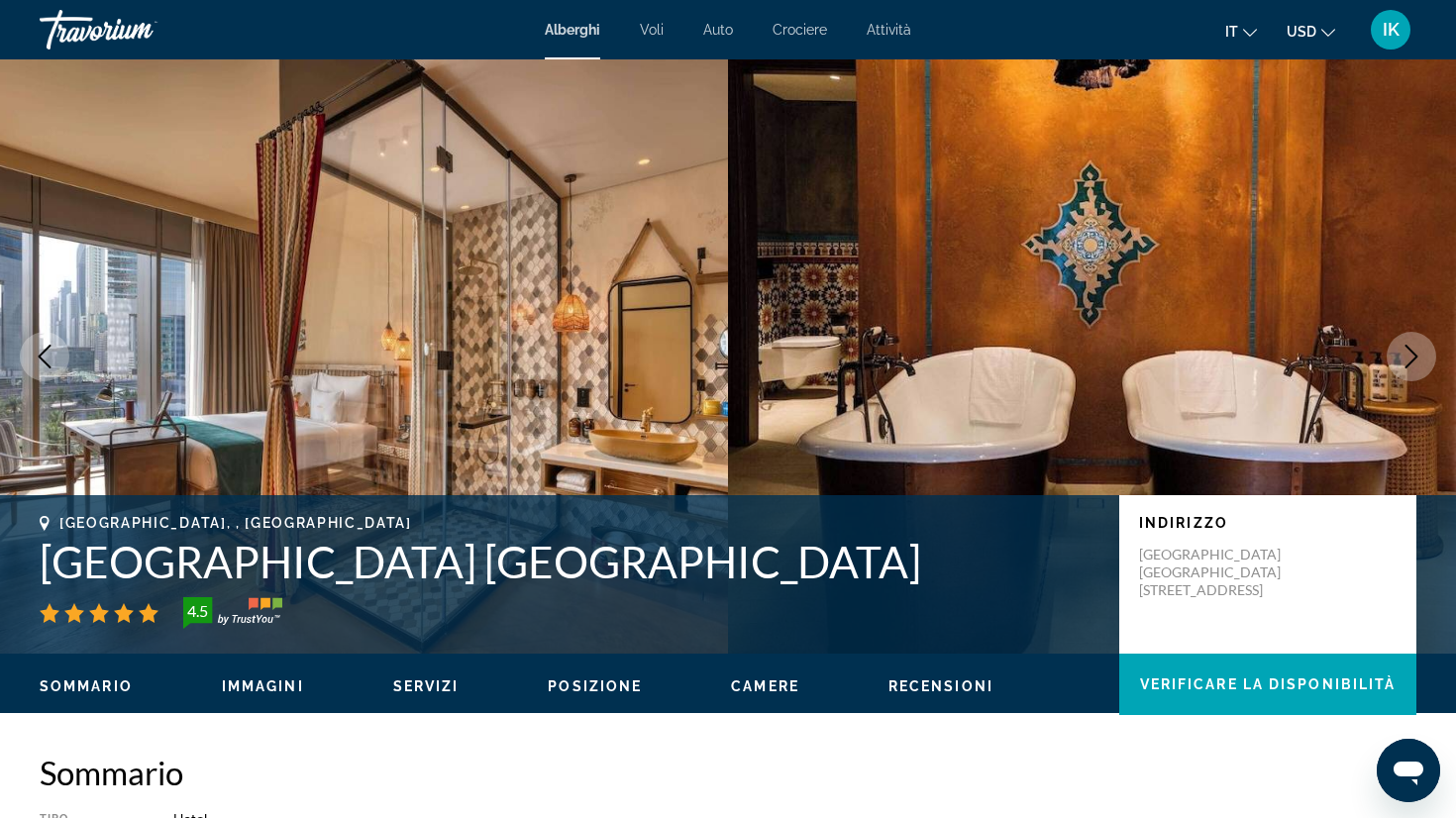
click at [1418, 354] on icon "Next image" at bounding box center [1411, 357] width 24 height 24
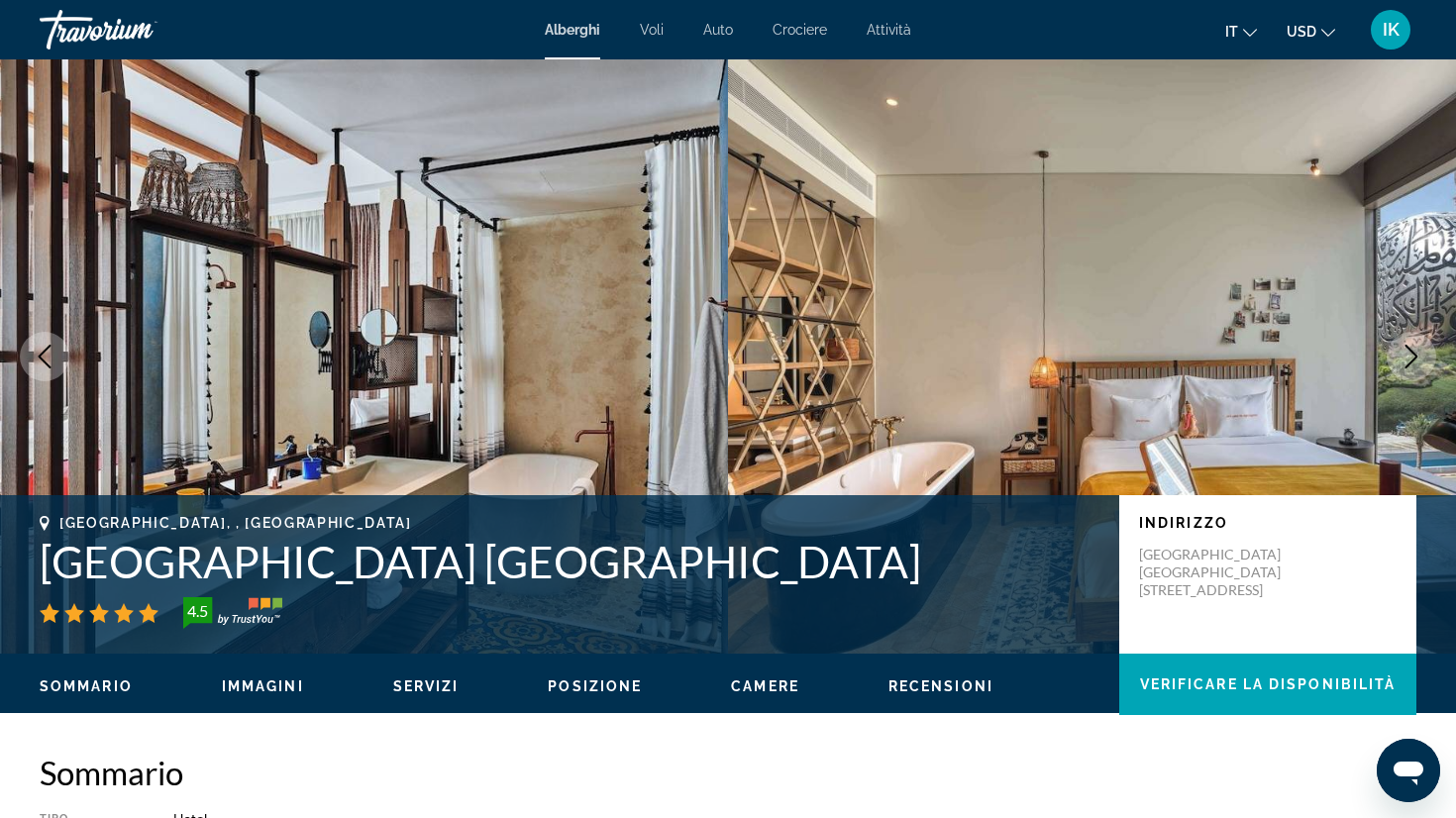
click at [1418, 354] on icon "Next image" at bounding box center [1411, 357] width 24 height 24
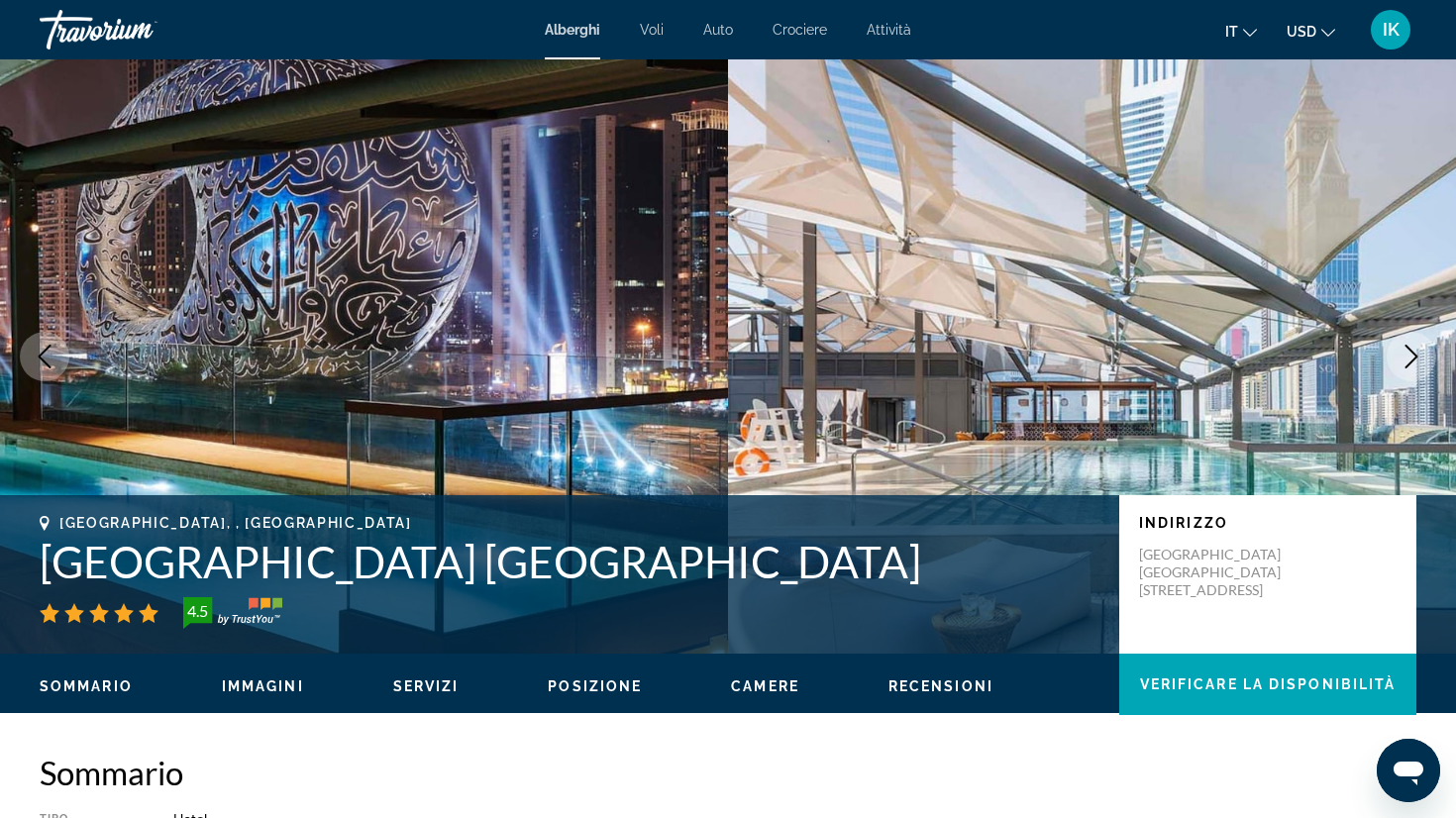
click at [1418, 354] on icon "Next image" at bounding box center [1411, 357] width 24 height 24
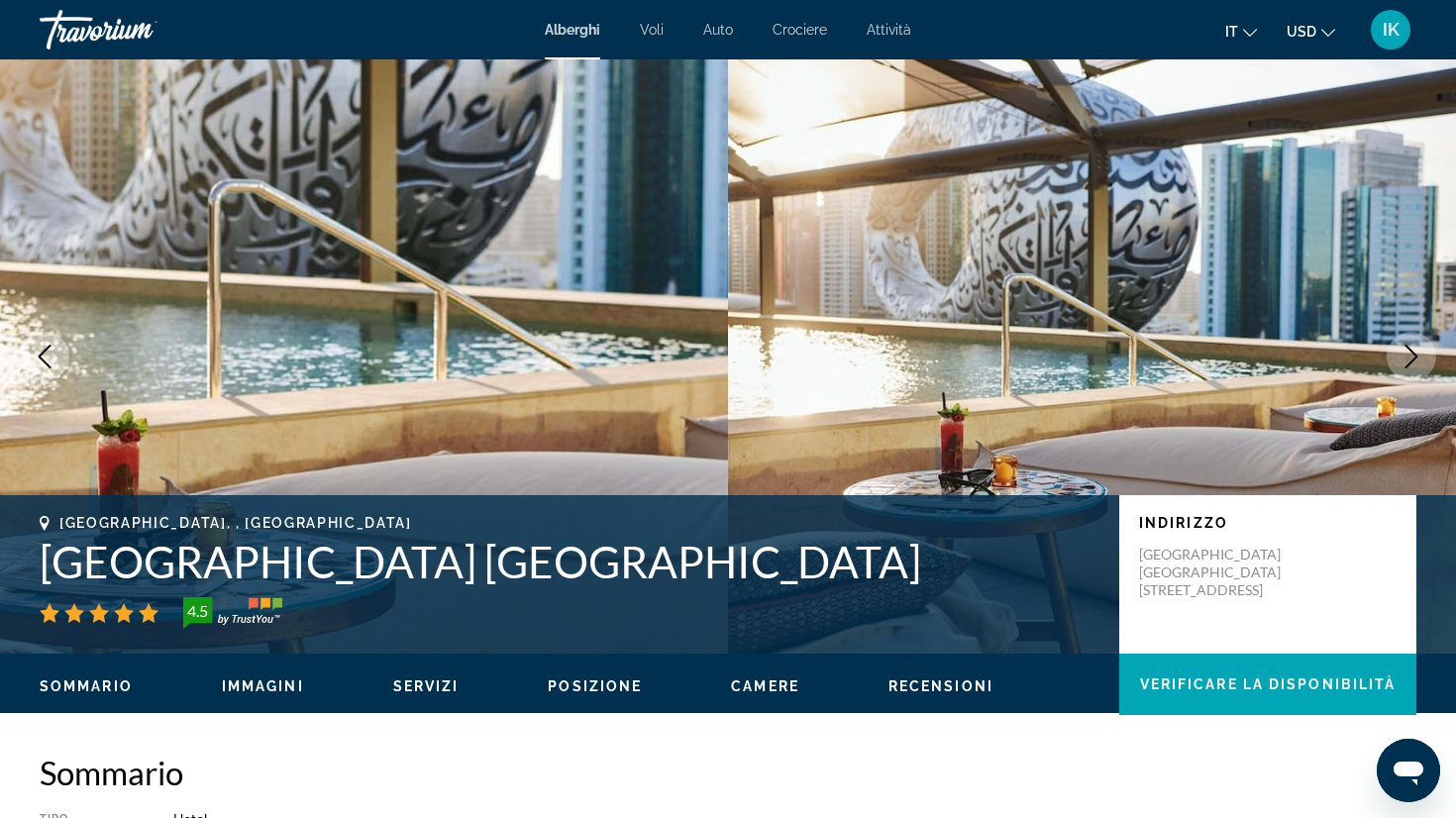
click at [1418, 354] on icon "Next image" at bounding box center [1411, 357] width 24 height 24
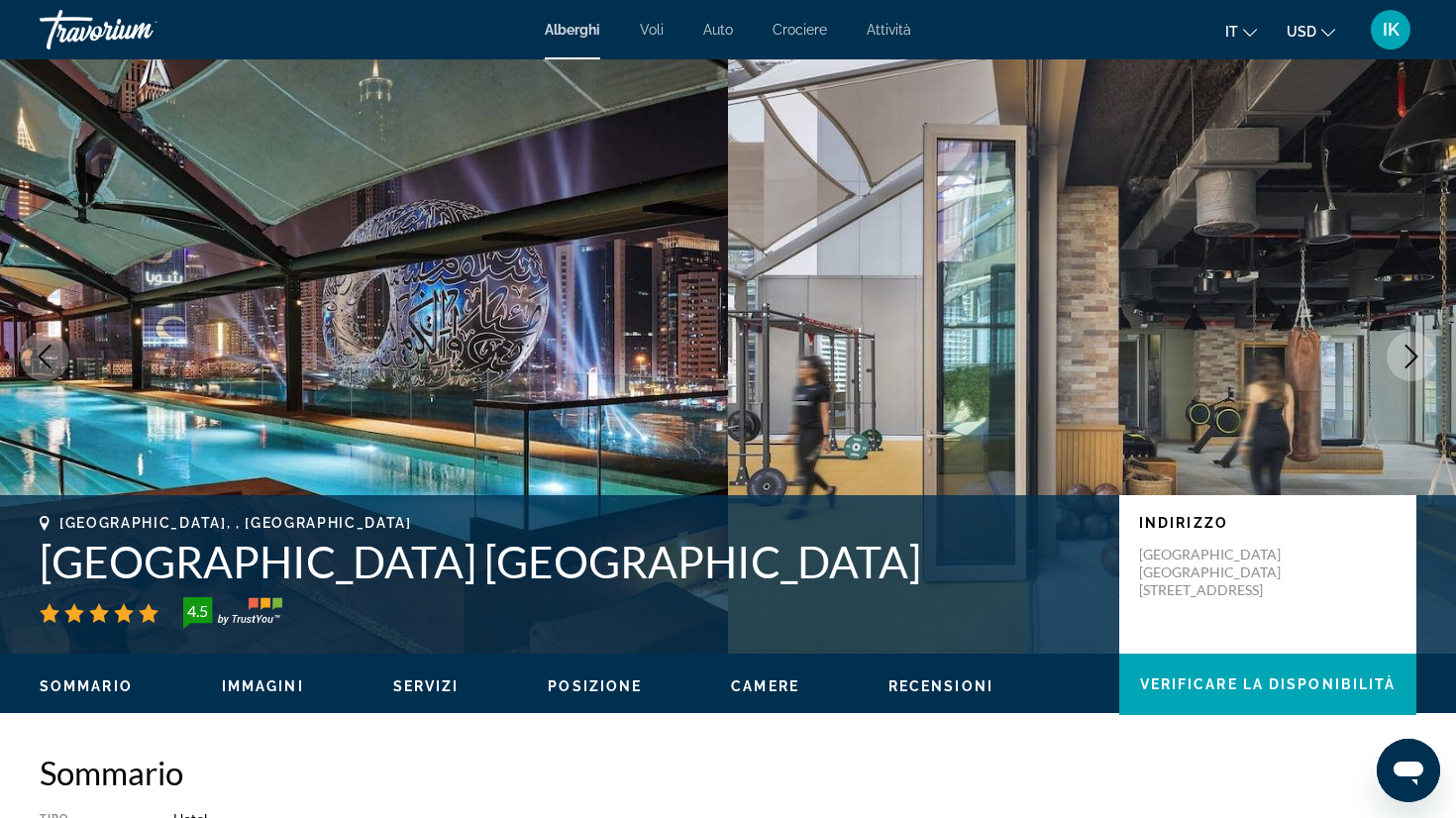
click at [1418, 354] on icon "Next image" at bounding box center [1411, 357] width 24 height 24
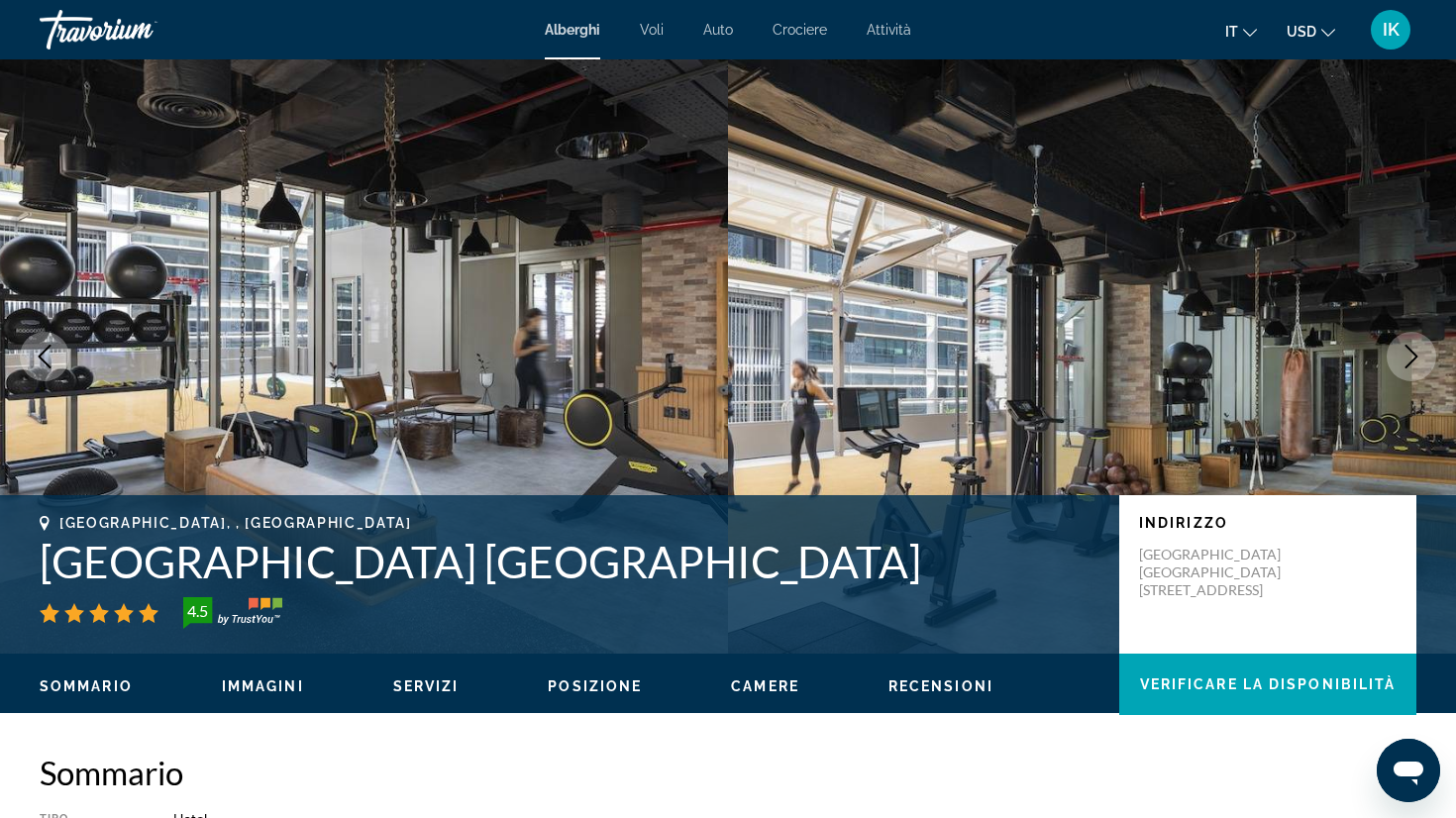
click at [1418, 354] on icon "Next image" at bounding box center [1411, 357] width 24 height 24
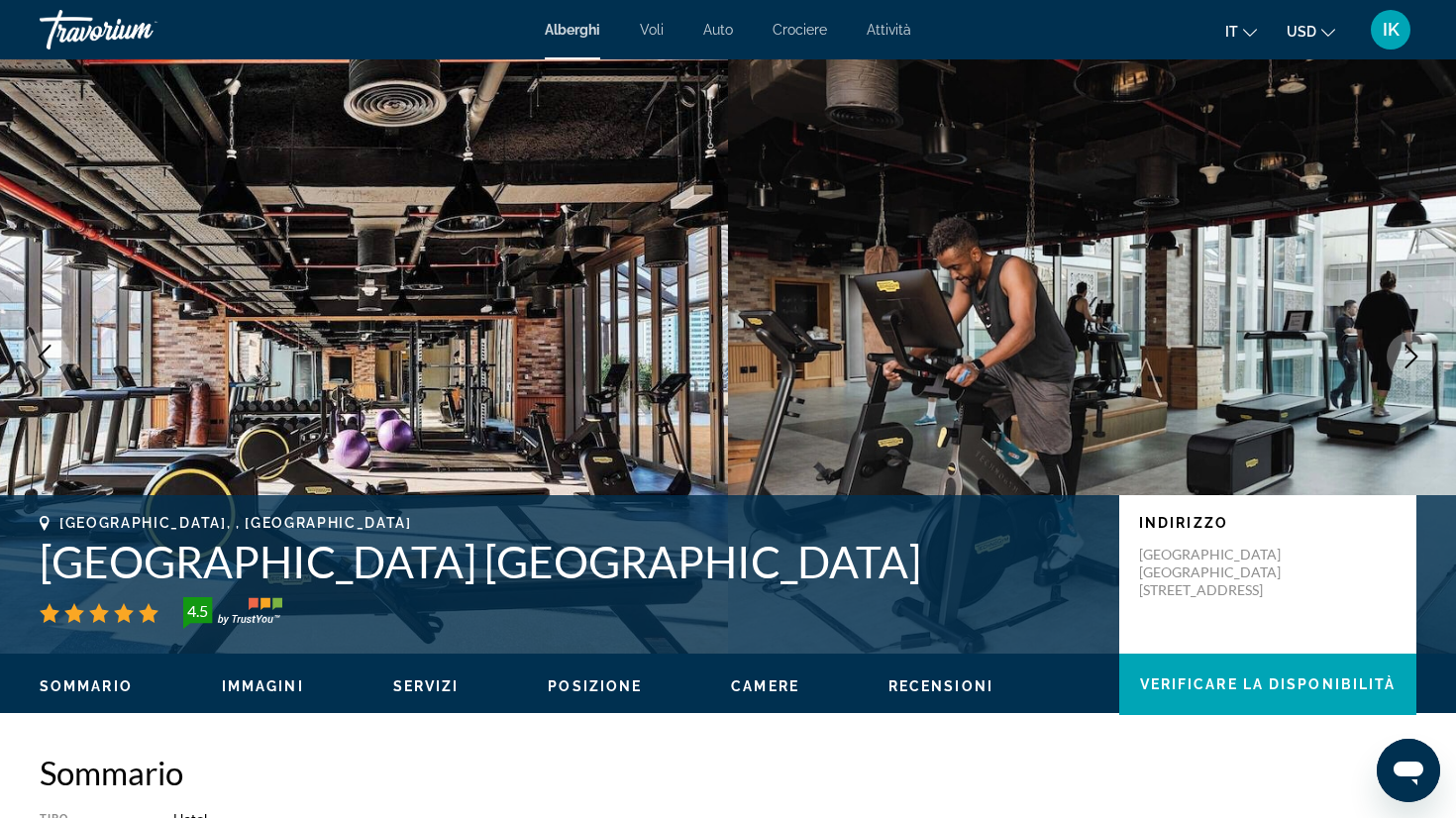
click at [1418, 354] on icon "Next image" at bounding box center [1411, 357] width 24 height 24
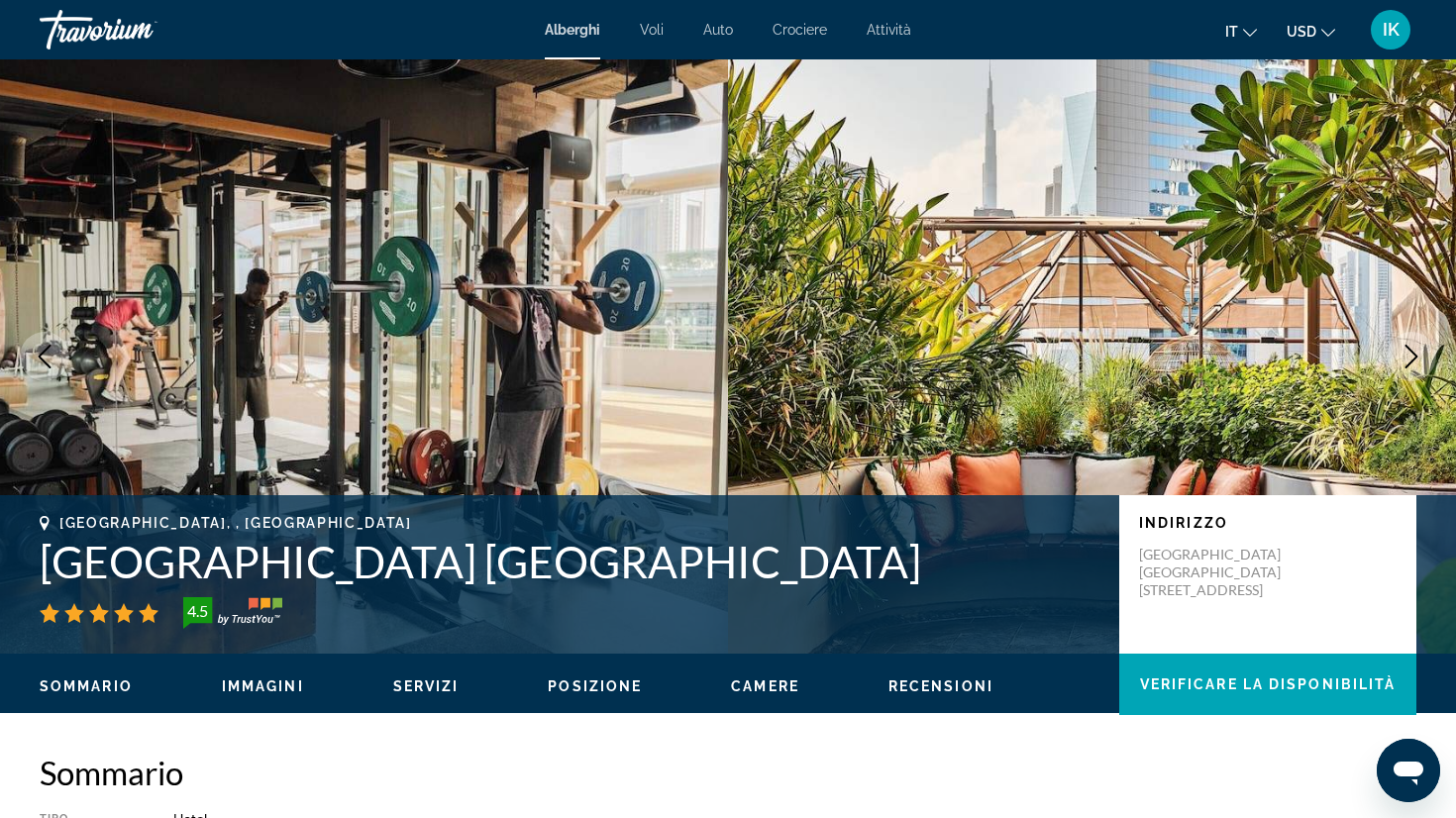
click at [1418, 354] on icon "Next image" at bounding box center [1411, 357] width 24 height 24
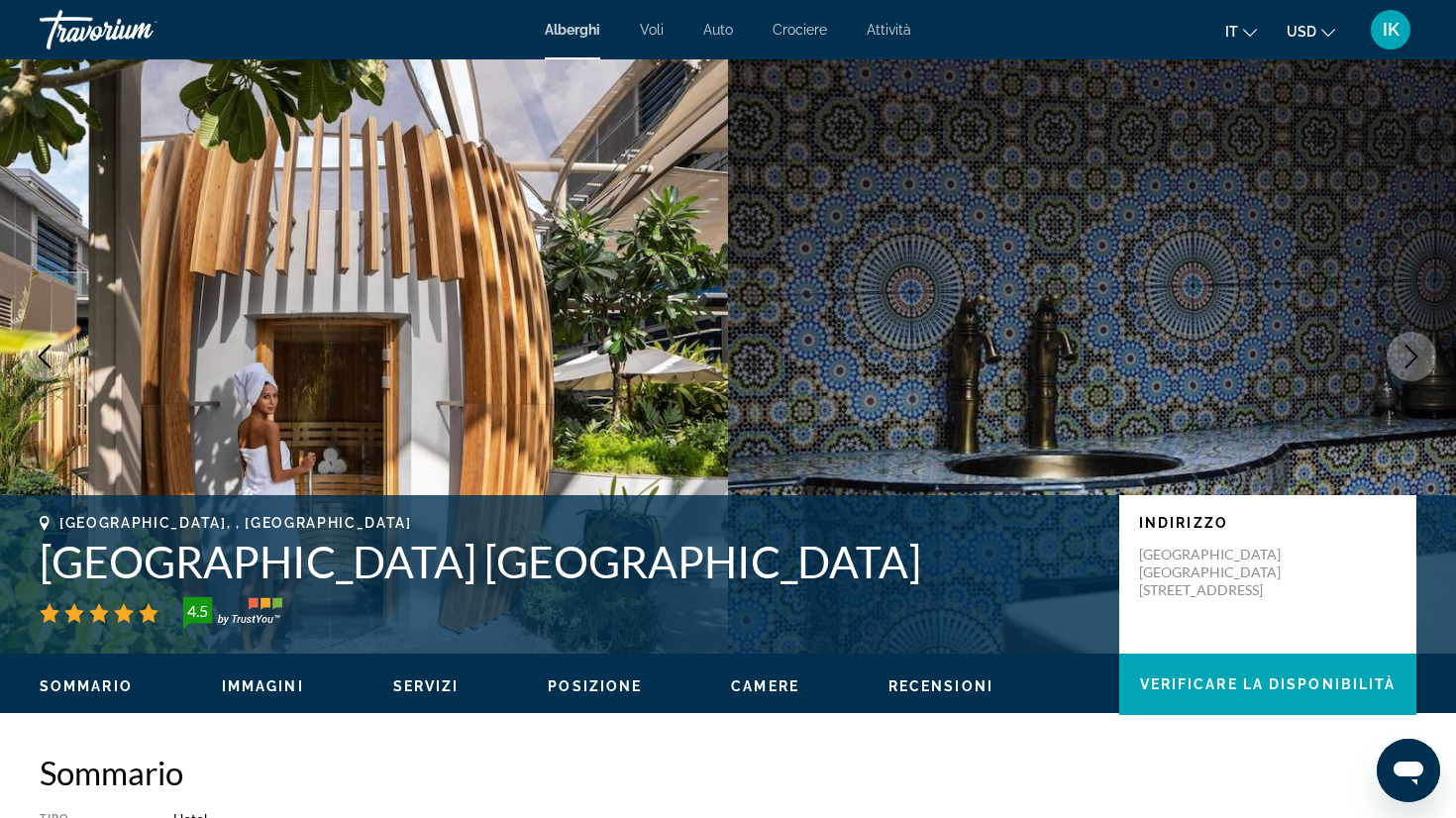
click at [1419, 354] on icon "Next image" at bounding box center [1411, 357] width 24 height 24
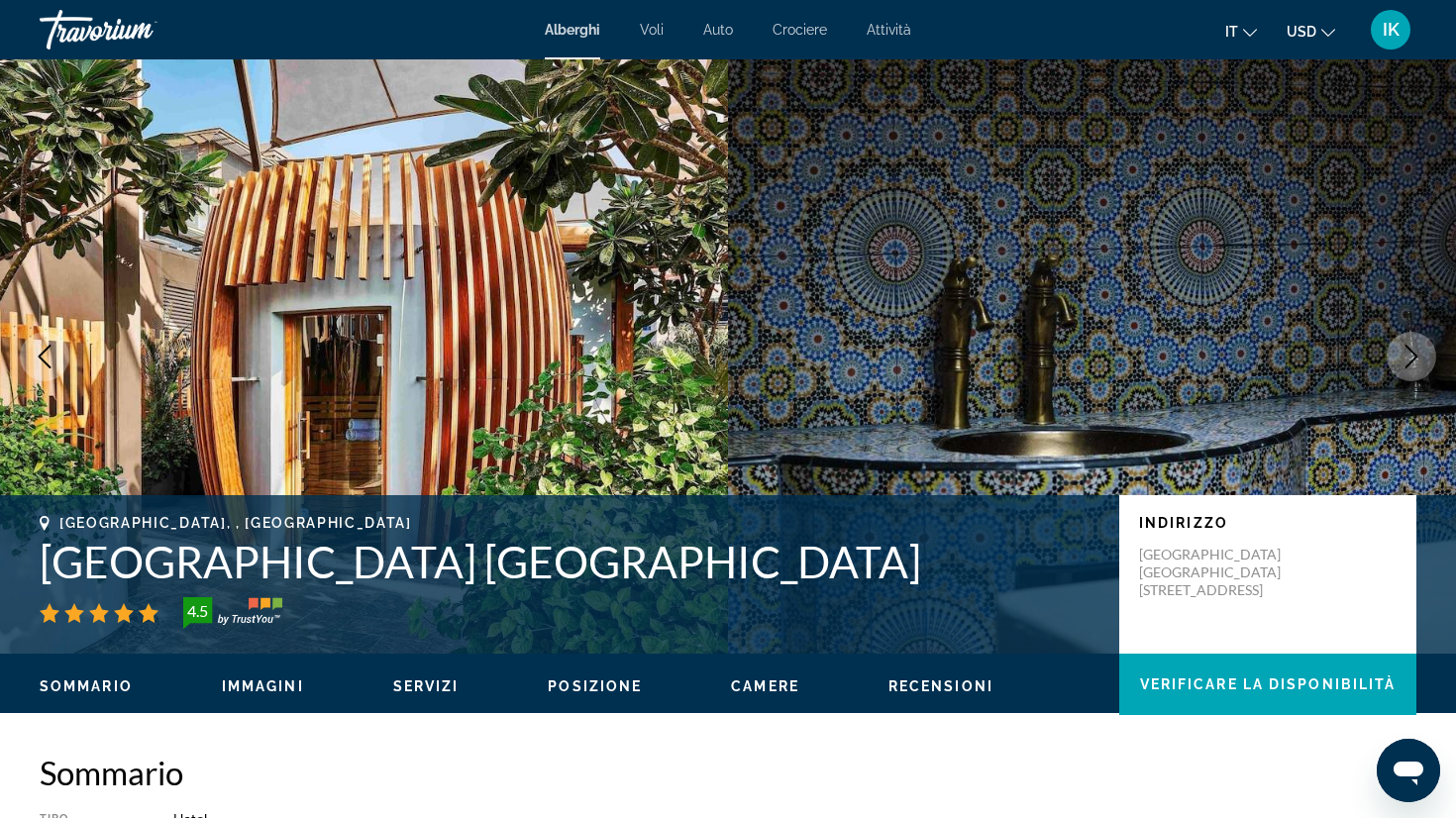
click at [1420, 353] on icon "Next image" at bounding box center [1411, 357] width 24 height 24
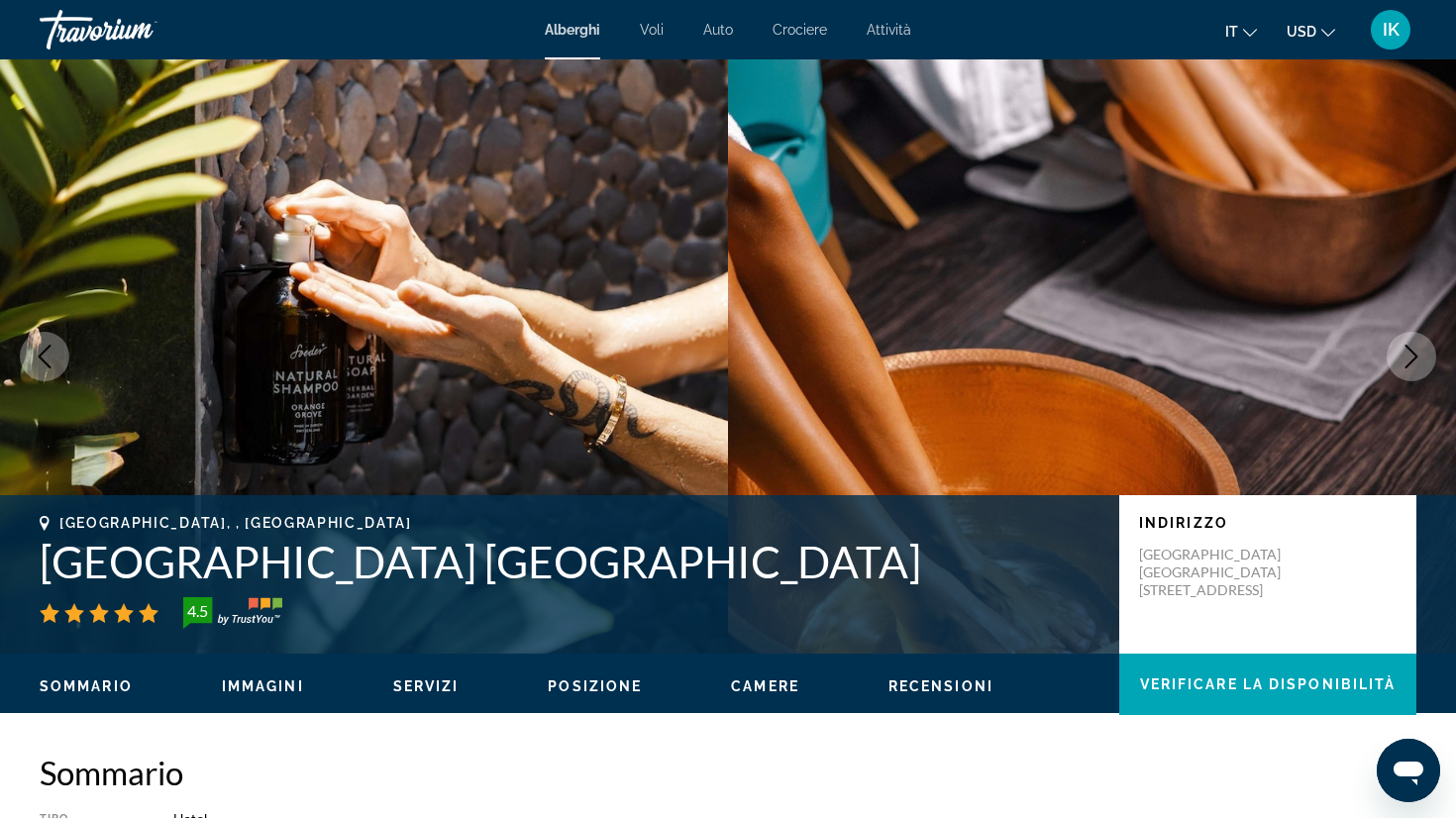
click at [1420, 353] on icon "Next image" at bounding box center [1411, 357] width 24 height 24
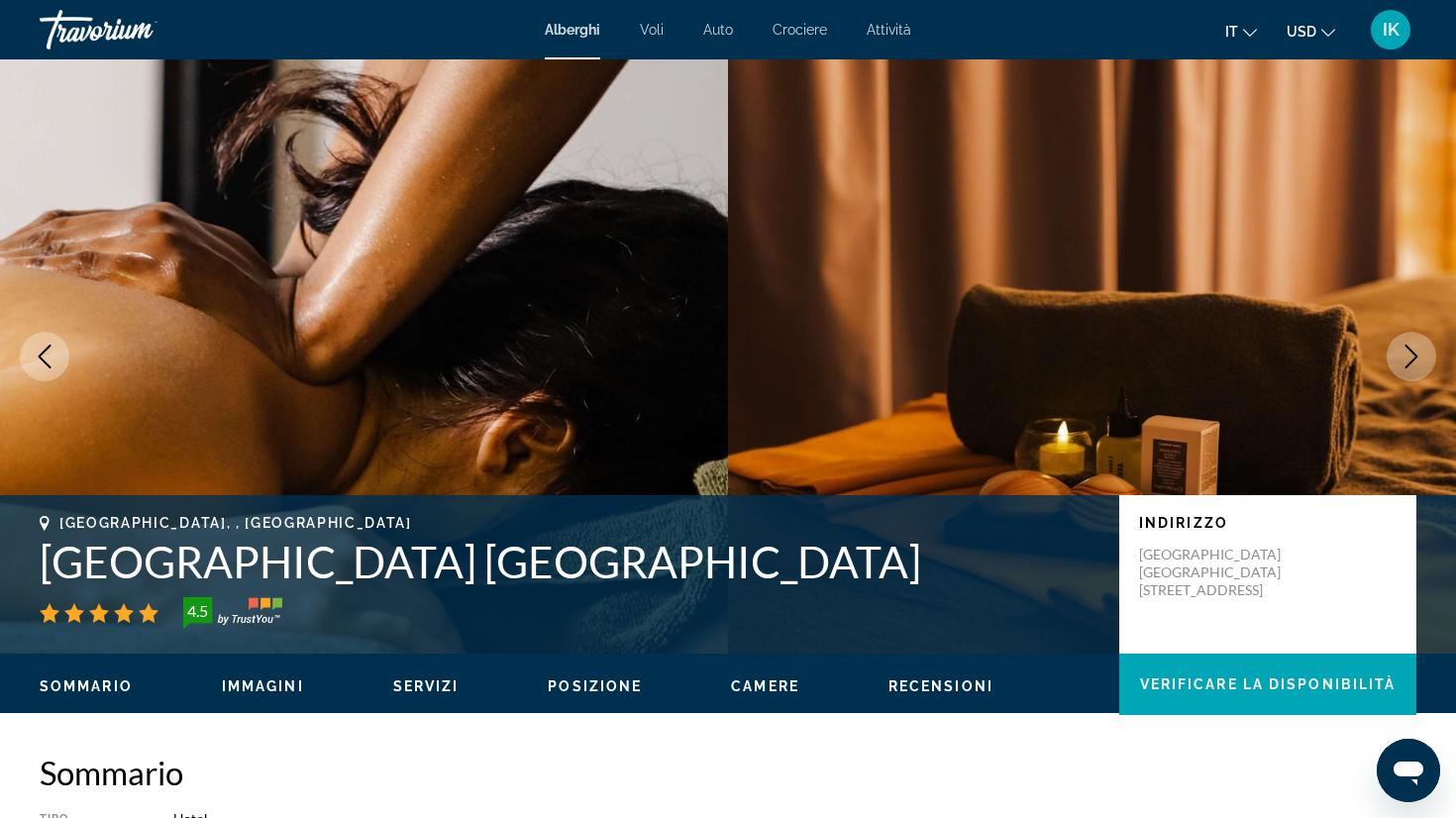
click at [1420, 353] on icon "Next image" at bounding box center [1411, 357] width 24 height 24
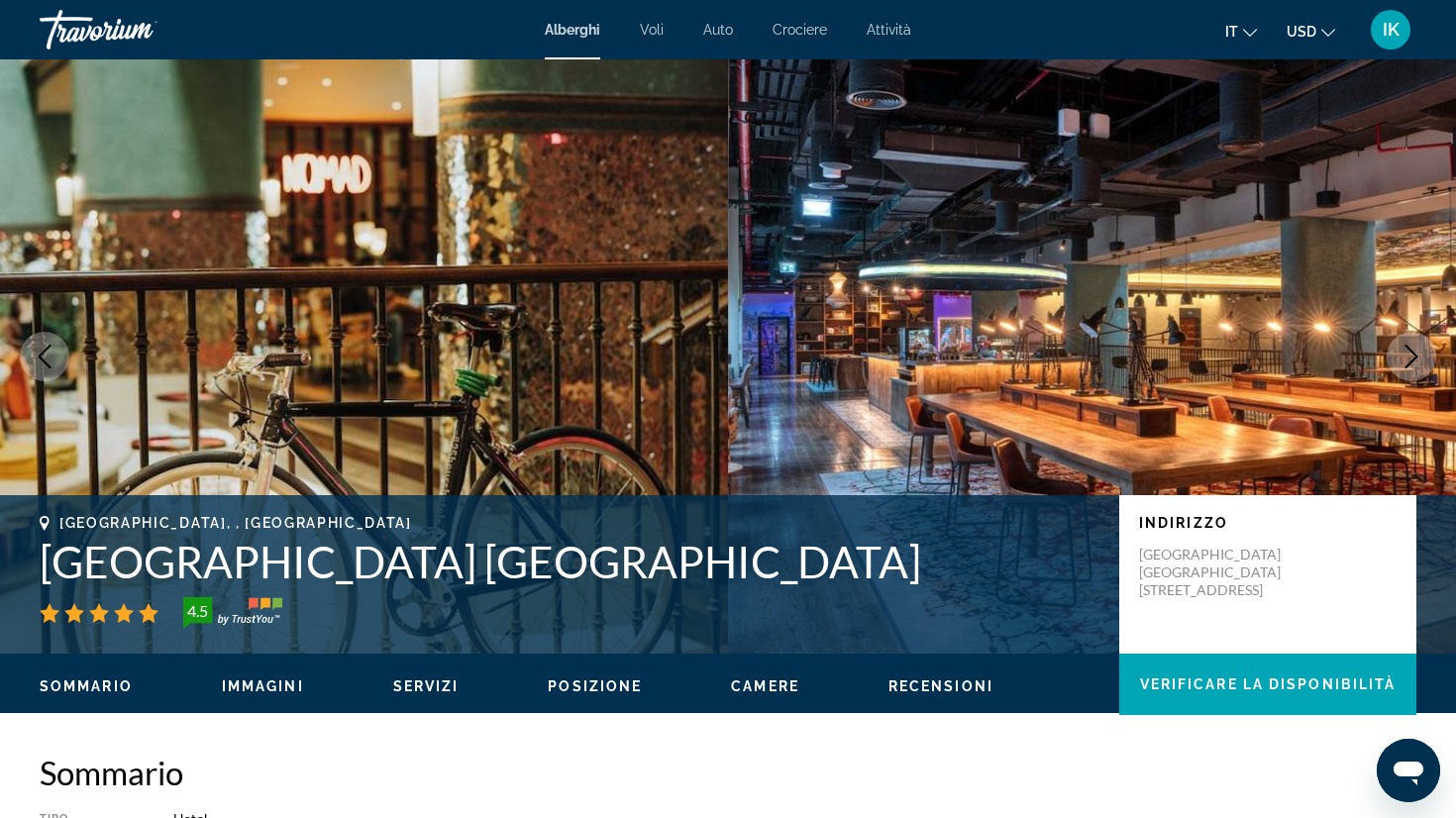
click at [1420, 353] on icon "Next image" at bounding box center [1411, 357] width 24 height 24
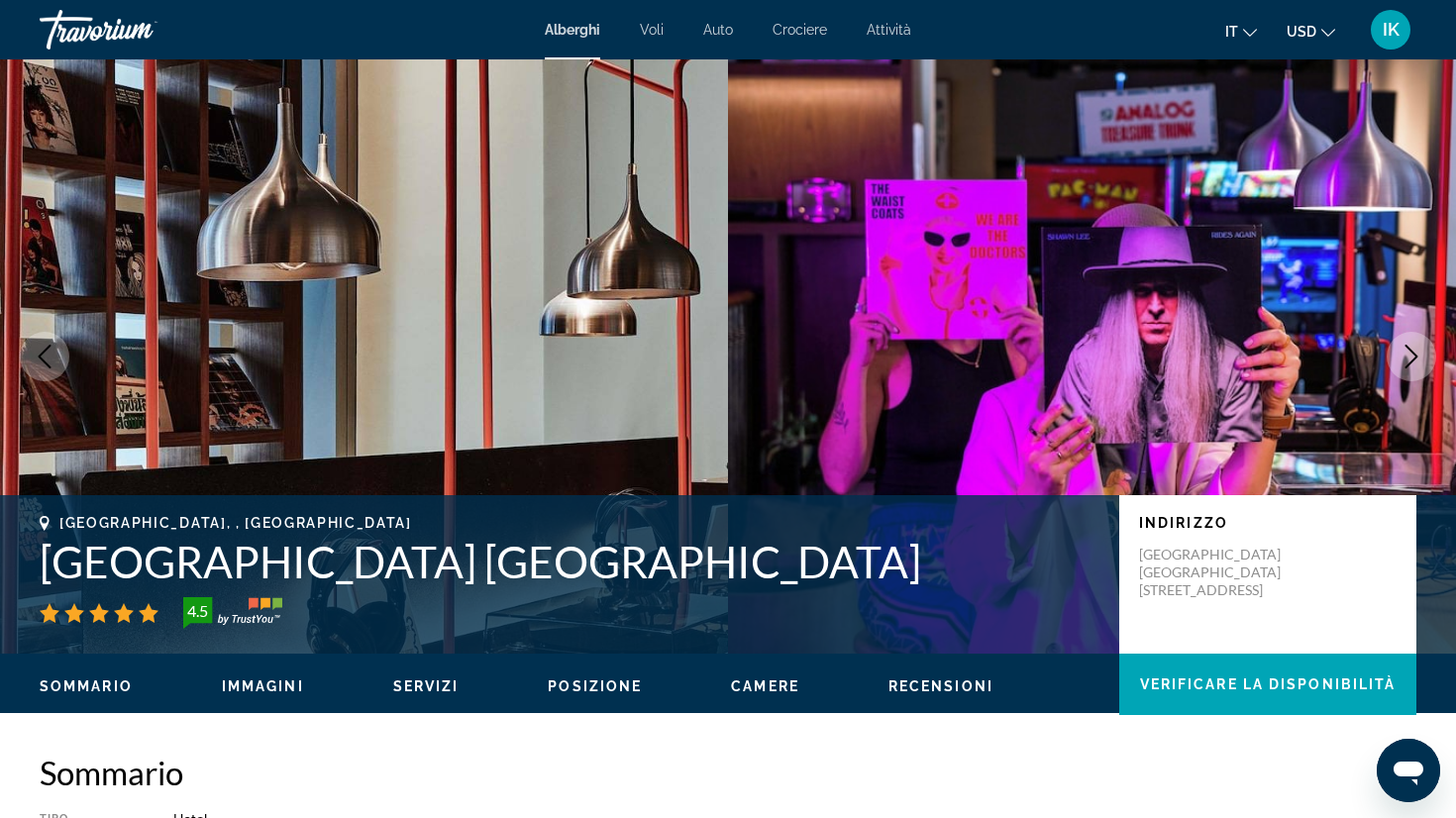
click at [1420, 353] on icon "Next image" at bounding box center [1411, 357] width 24 height 24
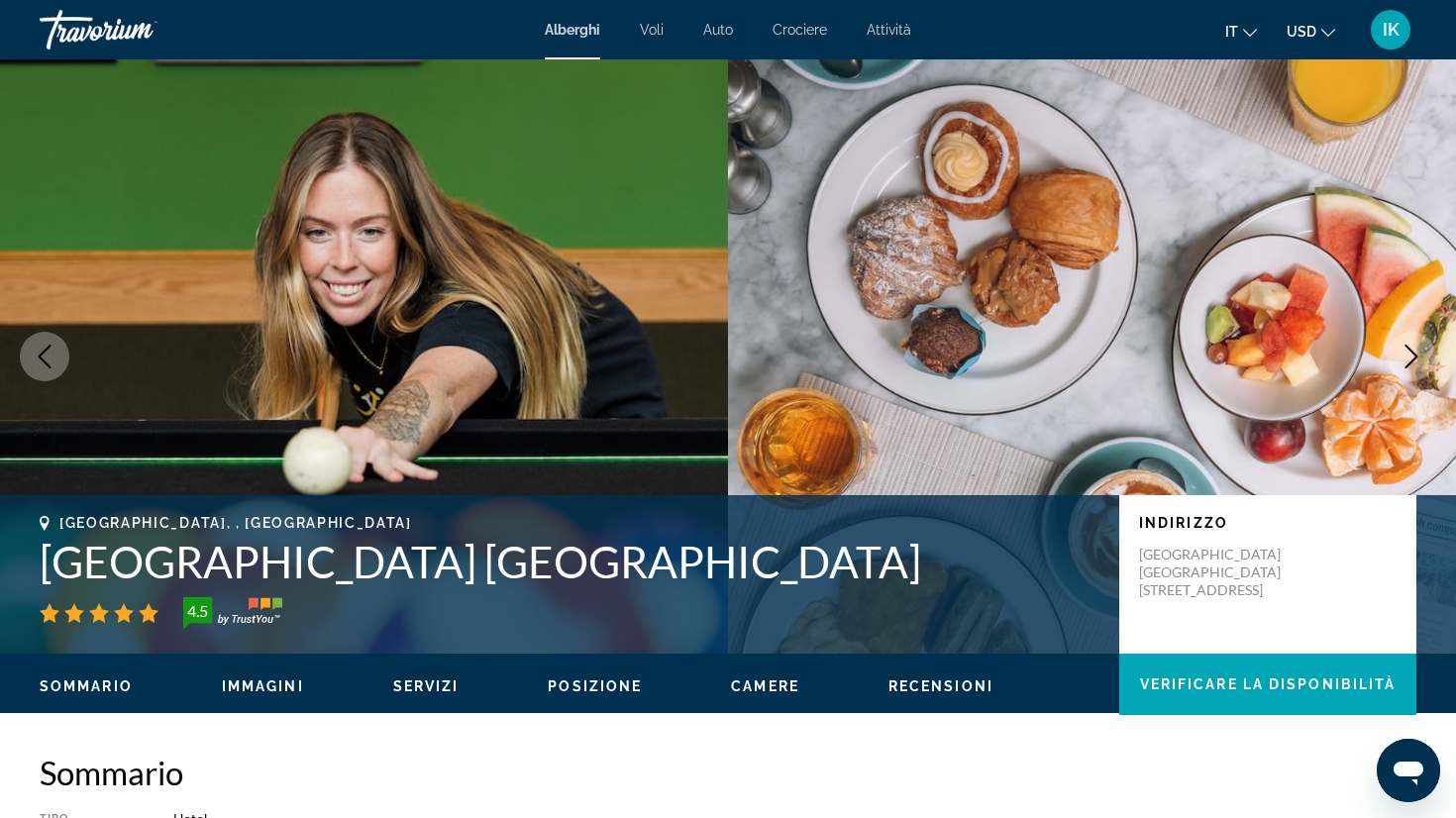
click at [1420, 353] on icon "Next image" at bounding box center [1411, 357] width 24 height 24
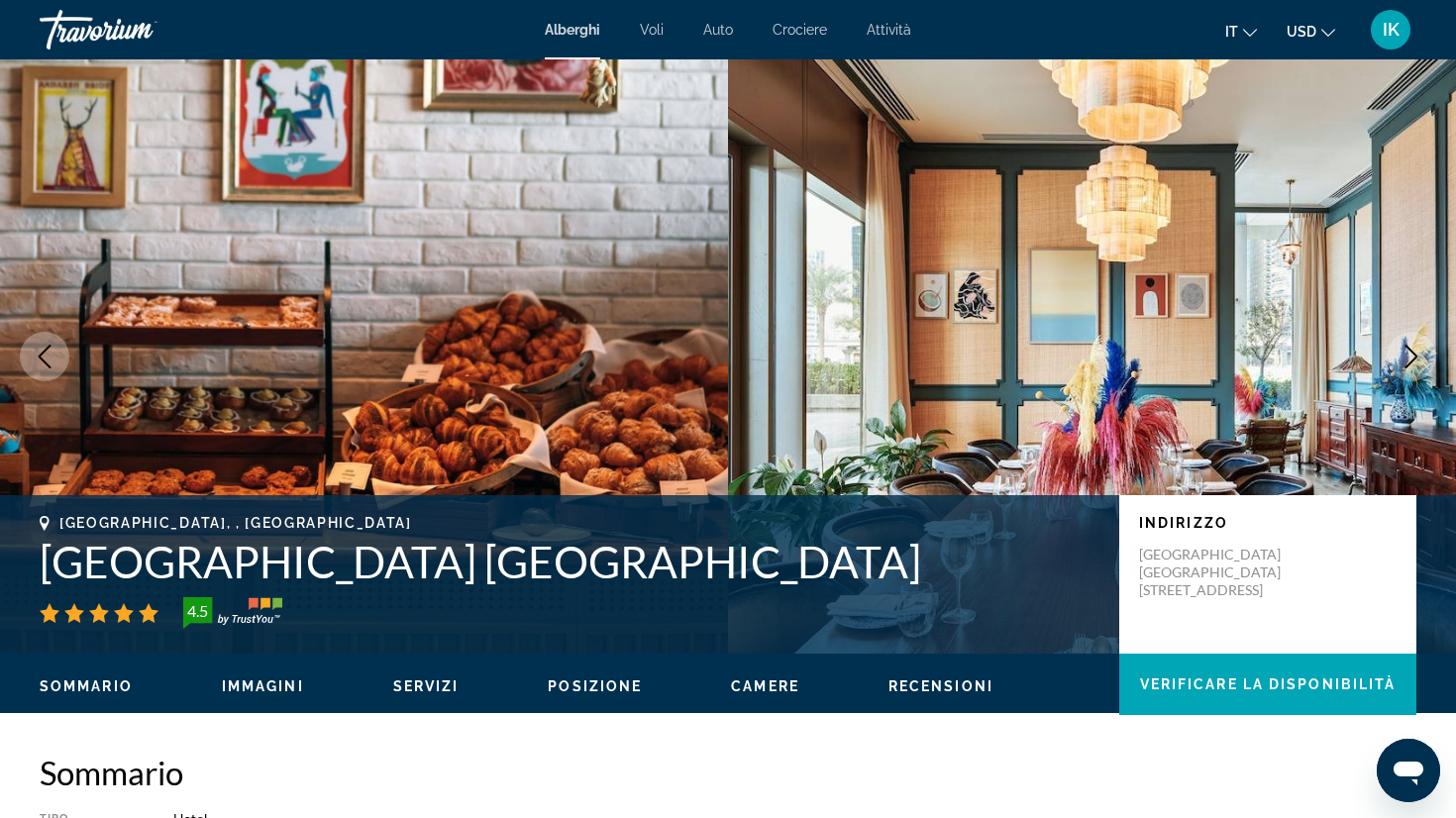
click at [1420, 353] on icon "Next image" at bounding box center [1411, 357] width 24 height 24
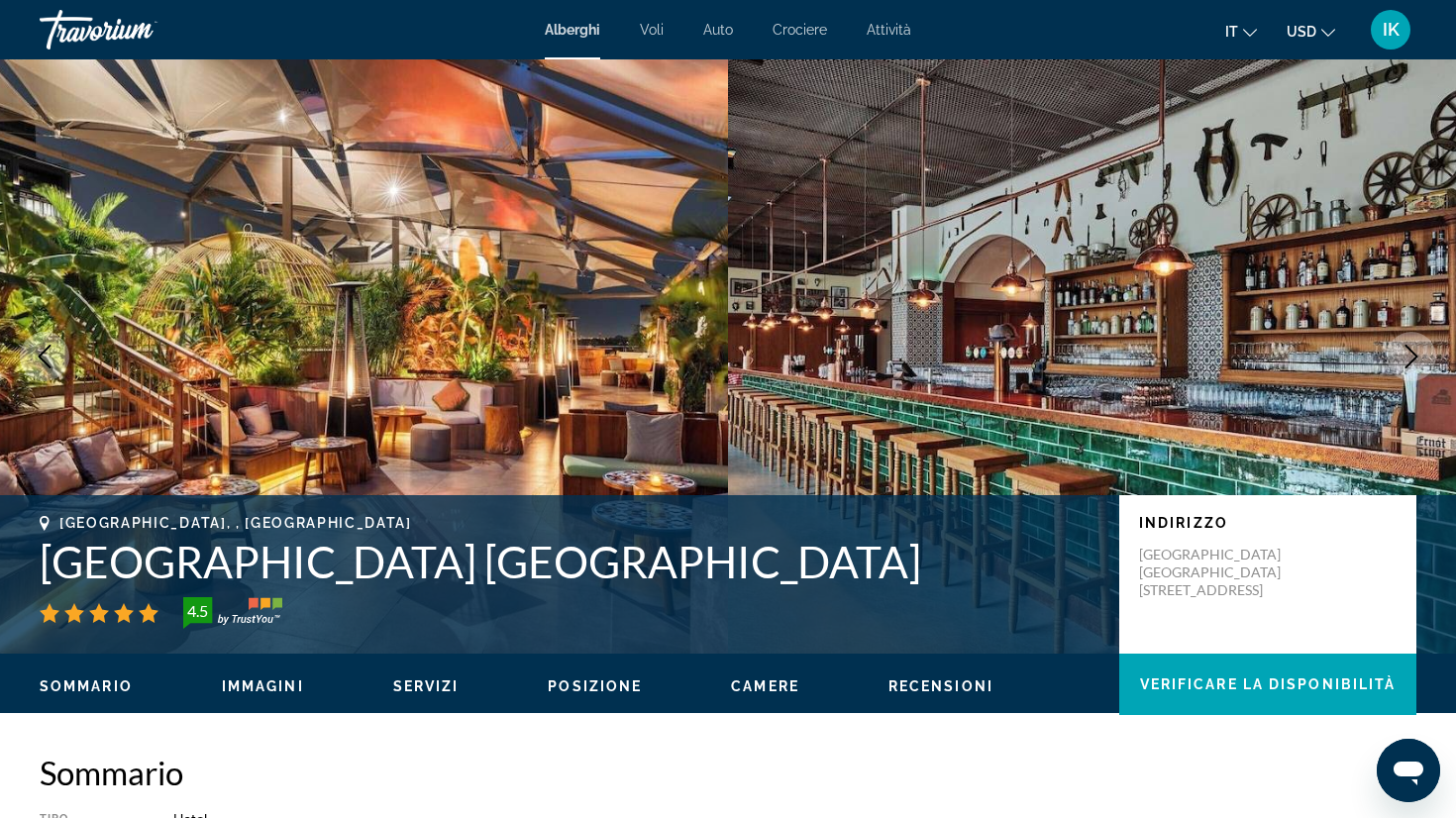
click at [1420, 353] on icon "Next image" at bounding box center [1411, 357] width 24 height 24
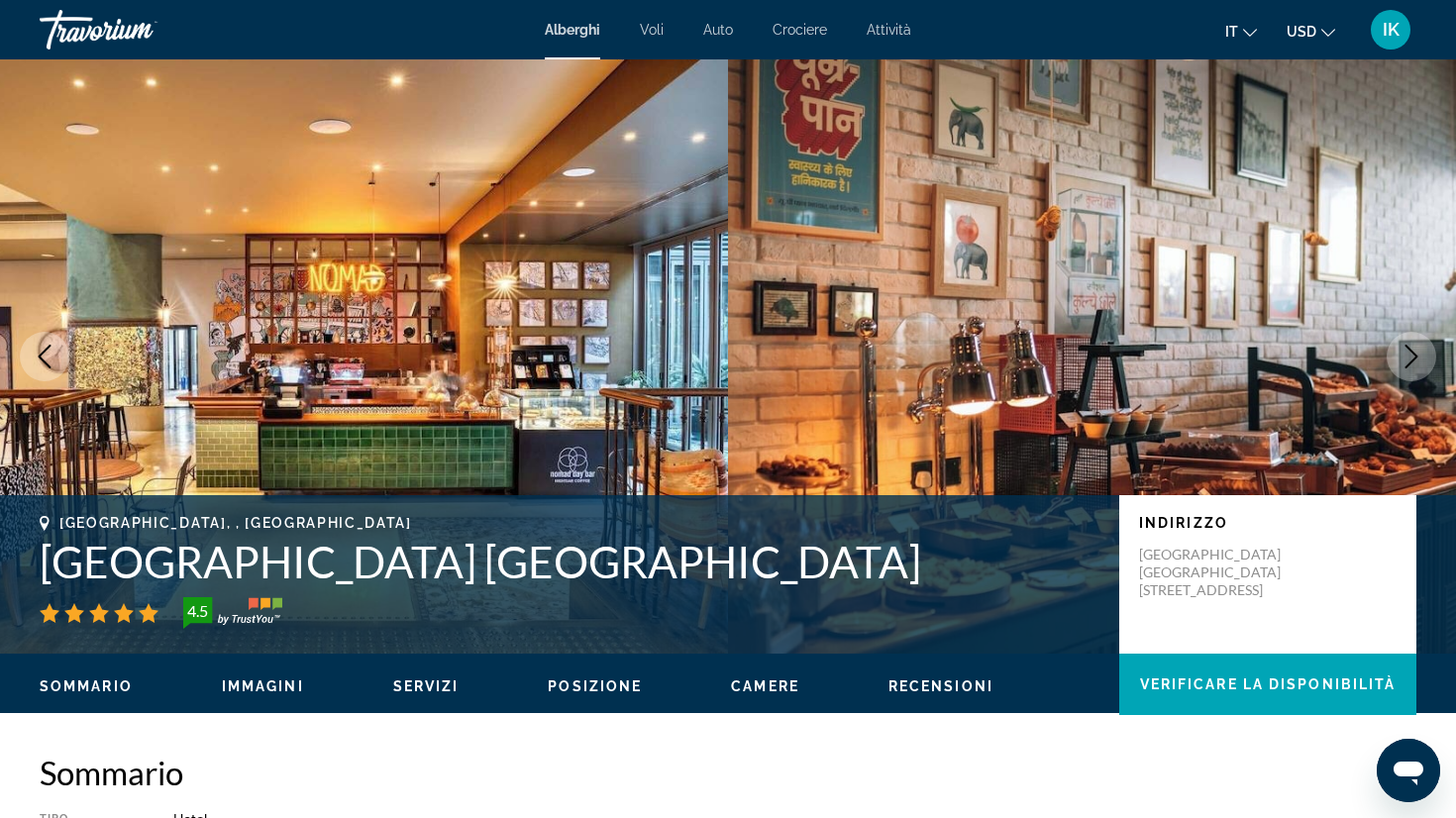
click at [1420, 353] on icon "Next image" at bounding box center [1411, 357] width 24 height 24
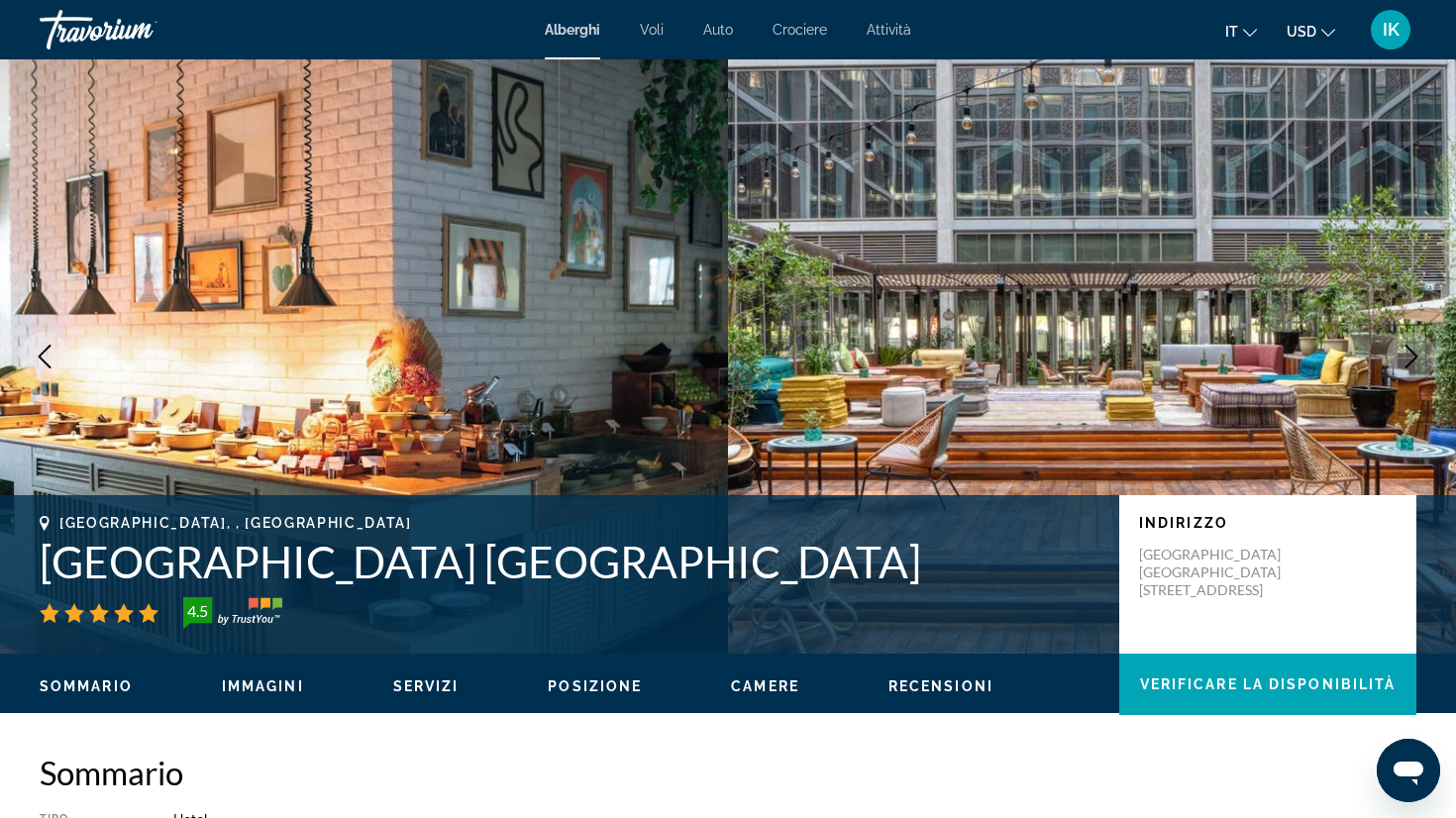
click at [1420, 353] on icon "Next image" at bounding box center [1411, 357] width 24 height 24
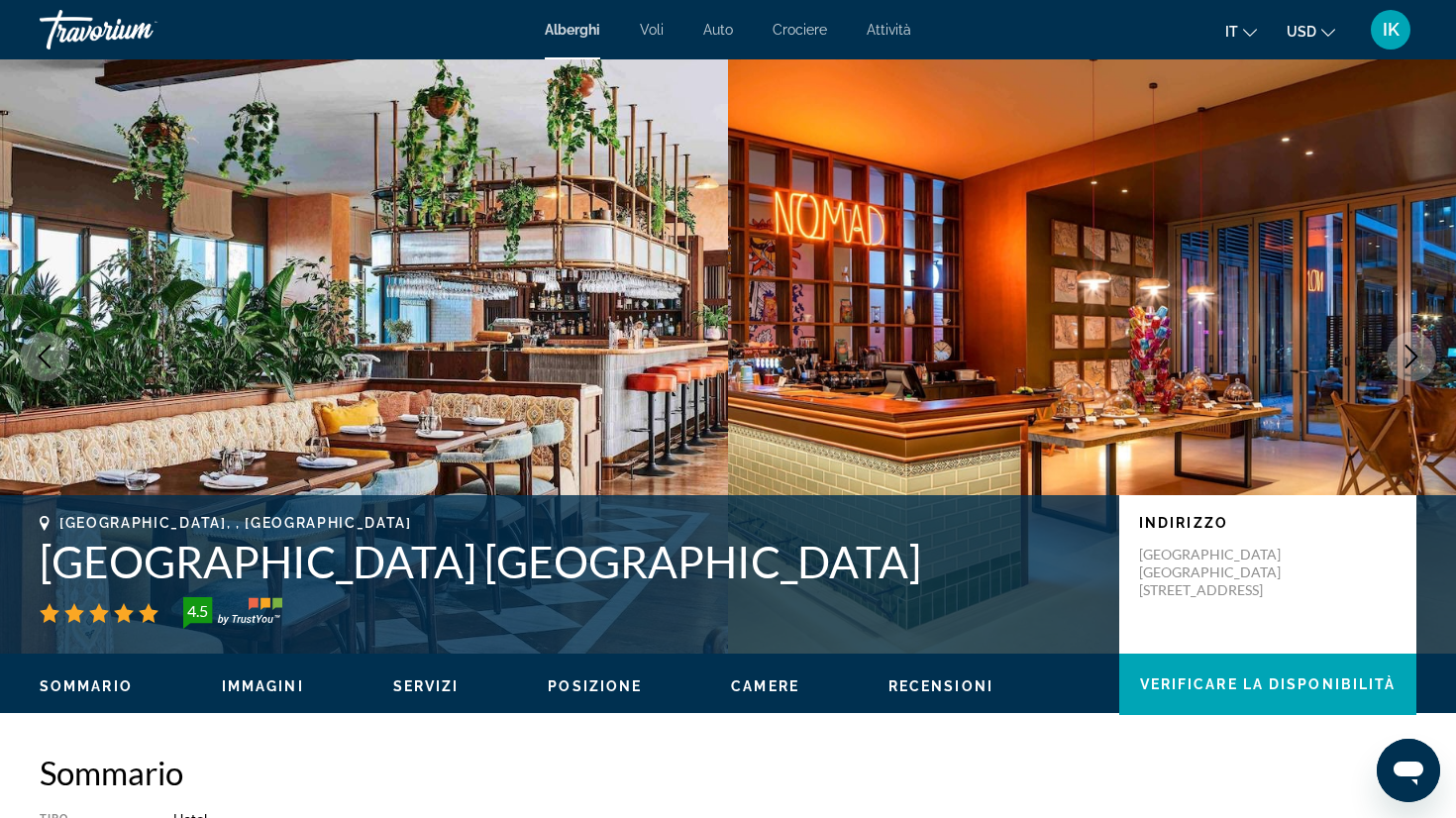
click at [1420, 353] on icon "Next image" at bounding box center [1411, 357] width 24 height 24
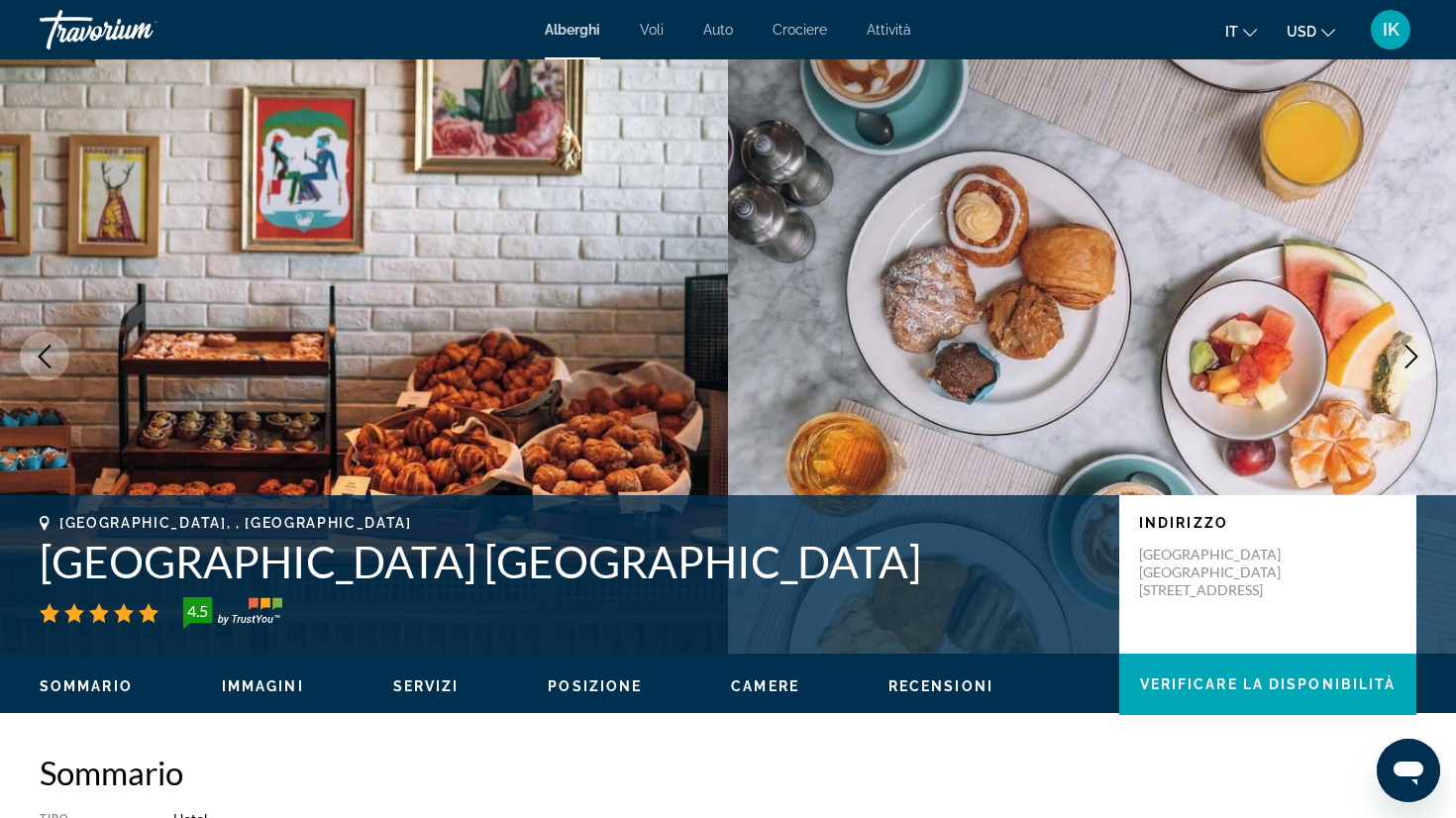
click at [1420, 353] on icon "Next image" at bounding box center [1411, 357] width 24 height 24
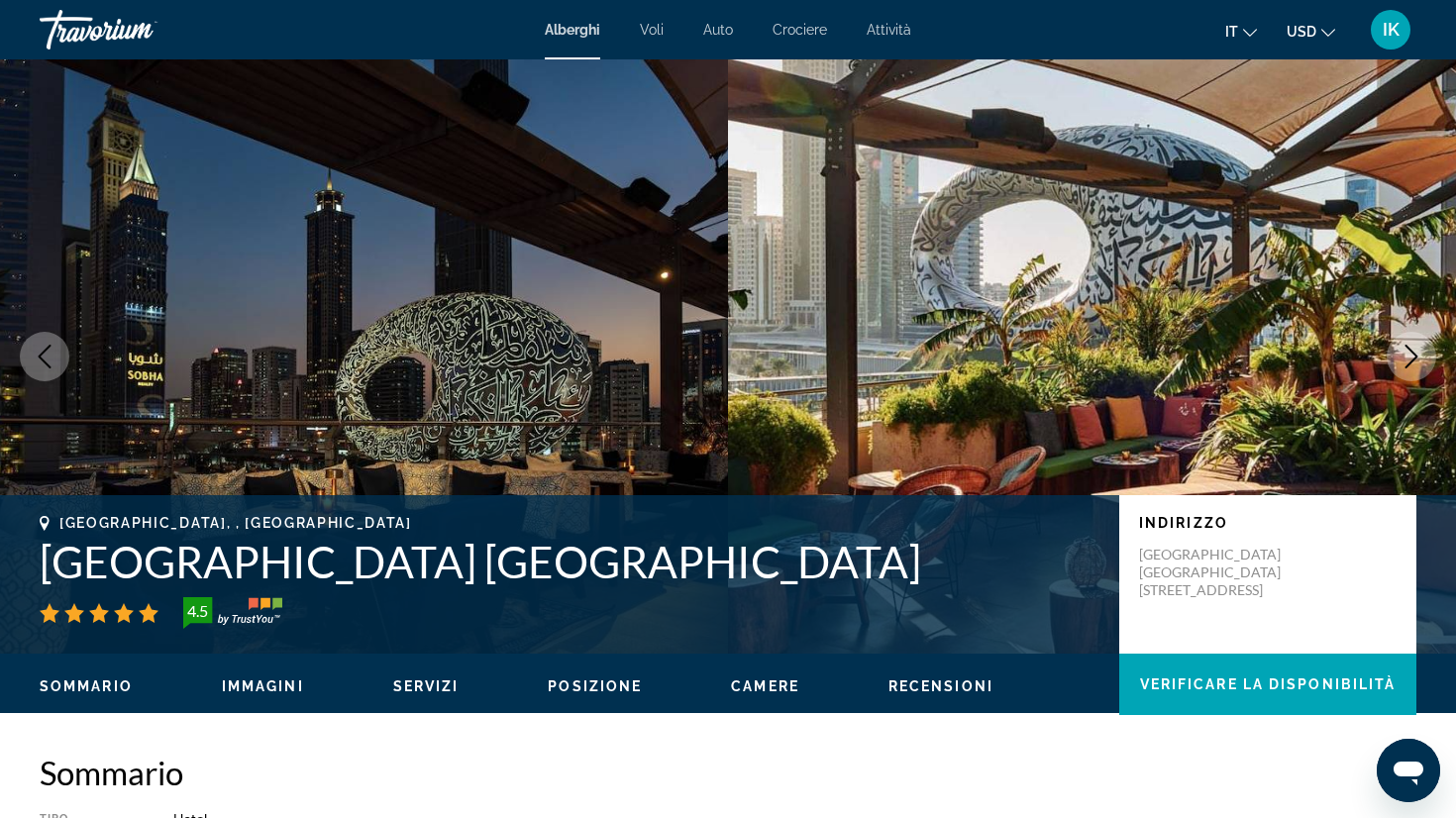
click at [1420, 353] on icon "Next image" at bounding box center [1411, 357] width 24 height 24
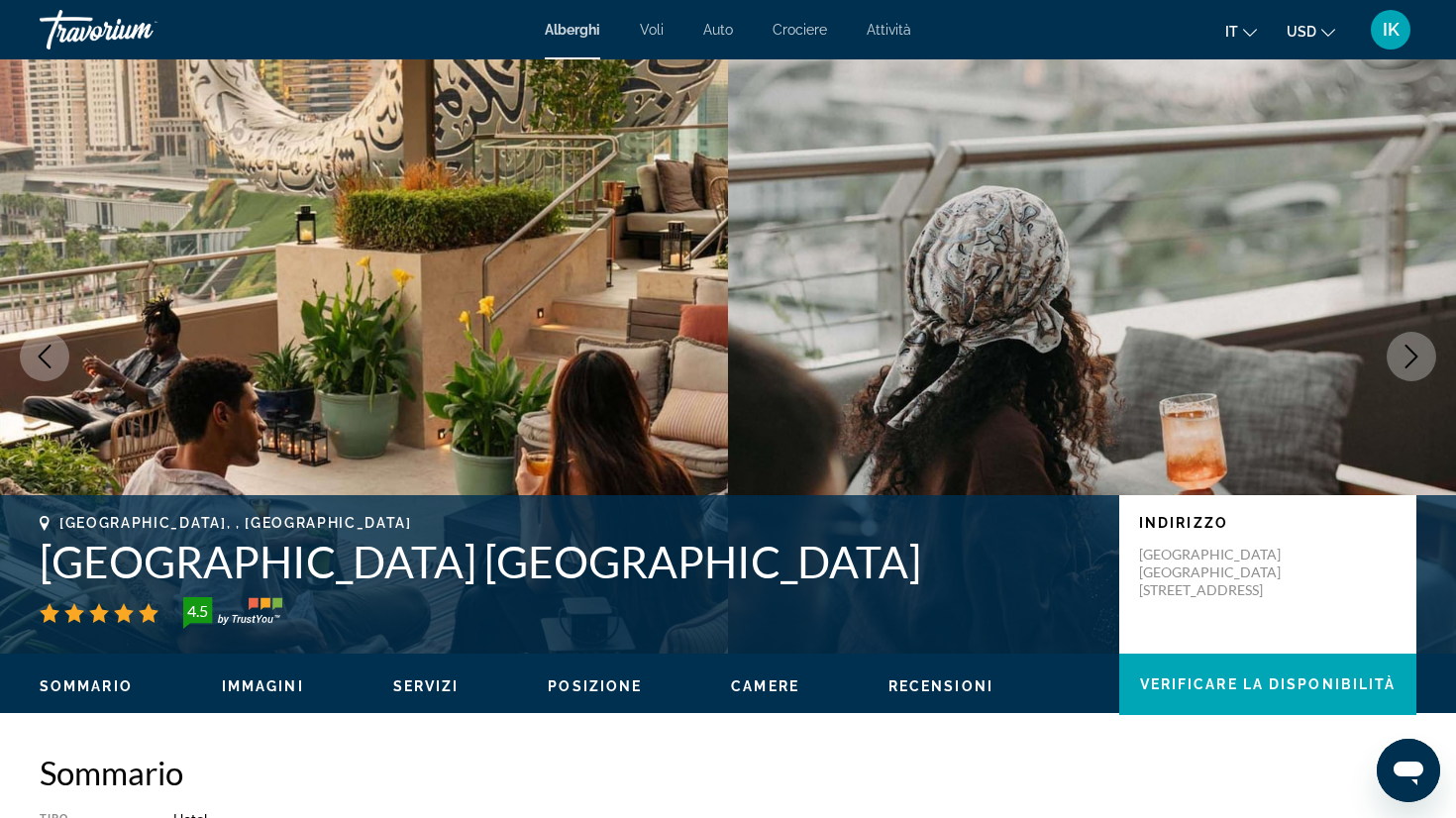
click at [1420, 353] on icon "Next image" at bounding box center [1411, 357] width 24 height 24
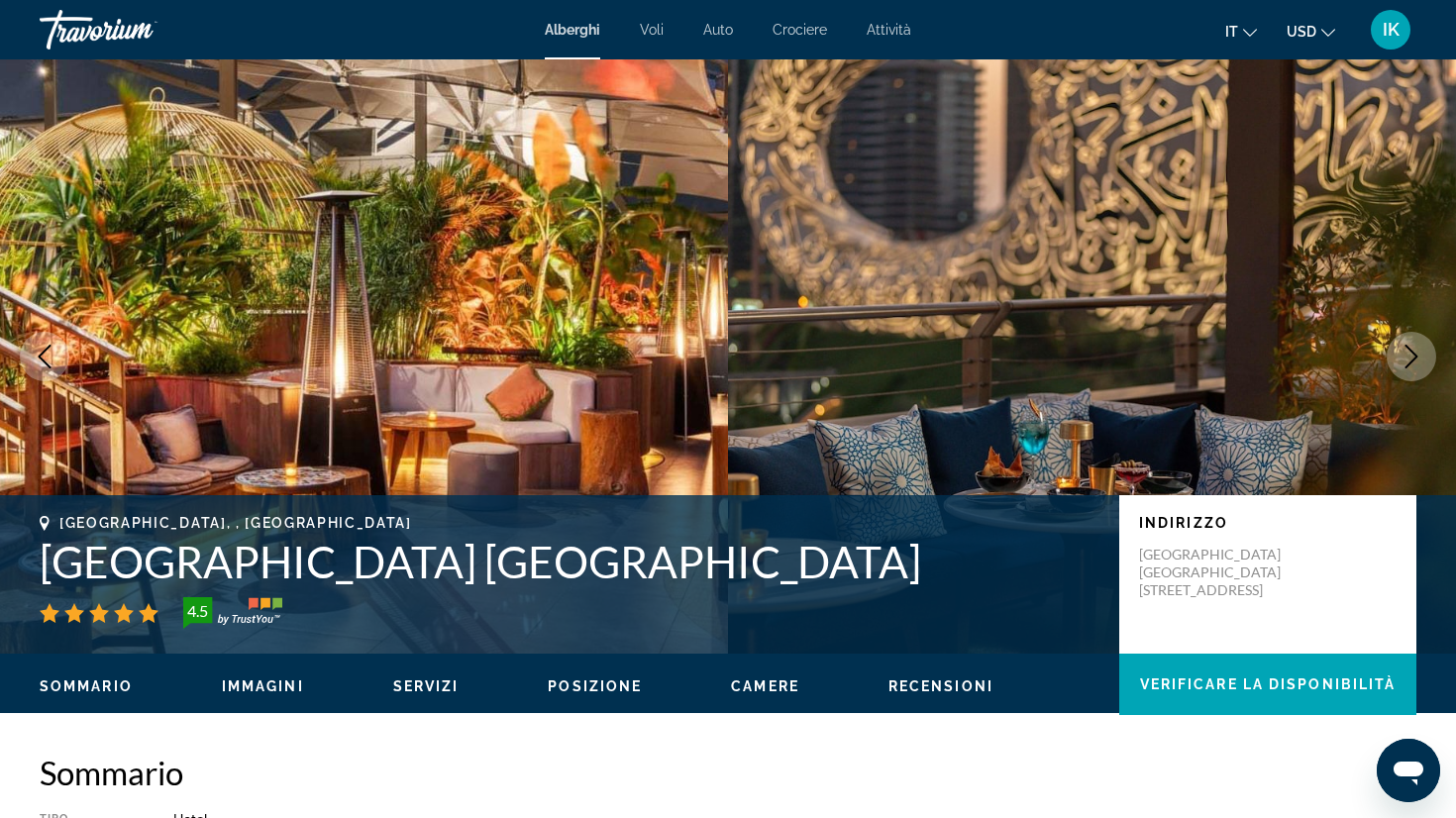
click at [1420, 353] on icon "Next image" at bounding box center [1411, 357] width 24 height 24
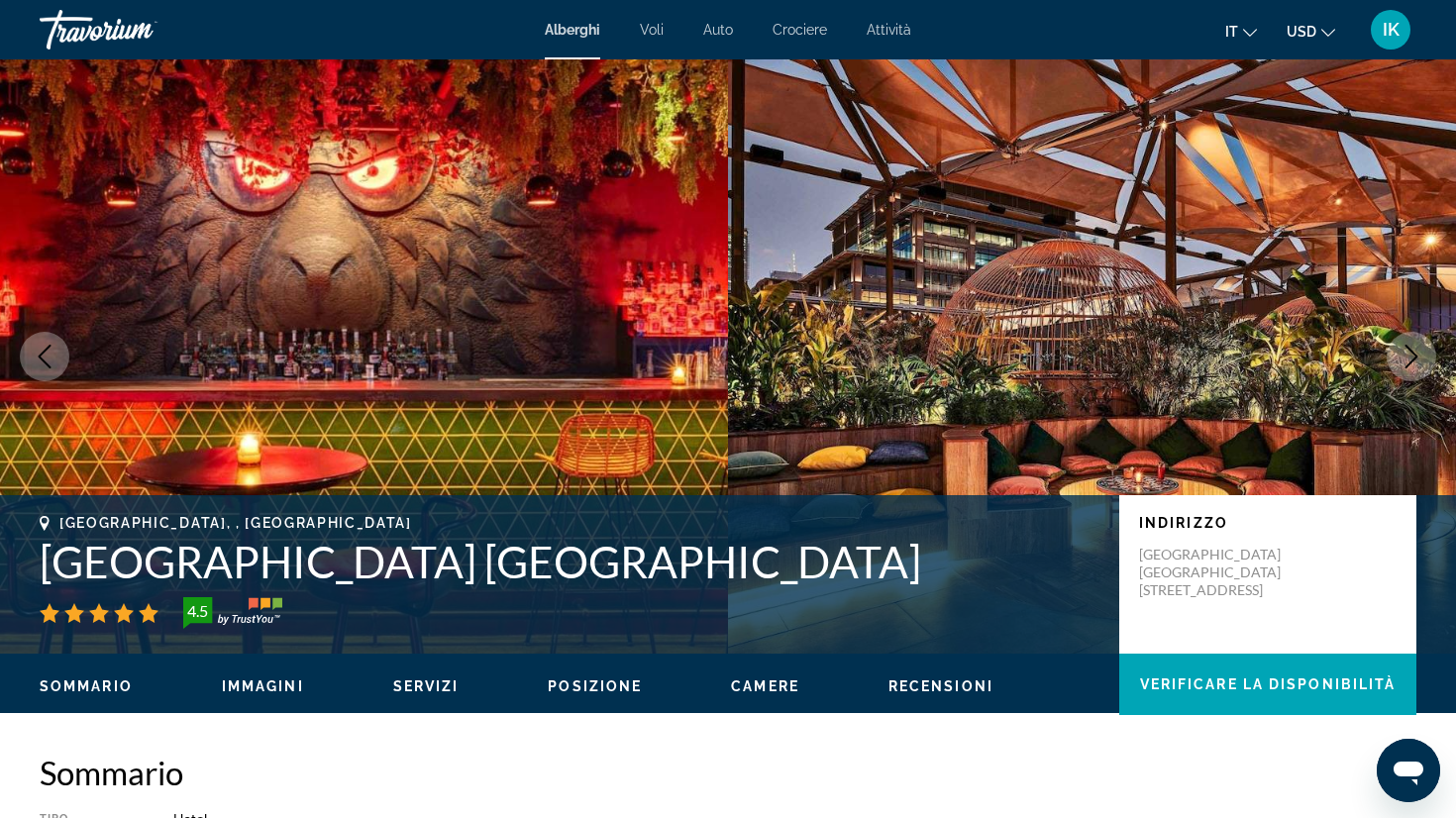
click at [1420, 353] on icon "Next image" at bounding box center [1411, 357] width 24 height 24
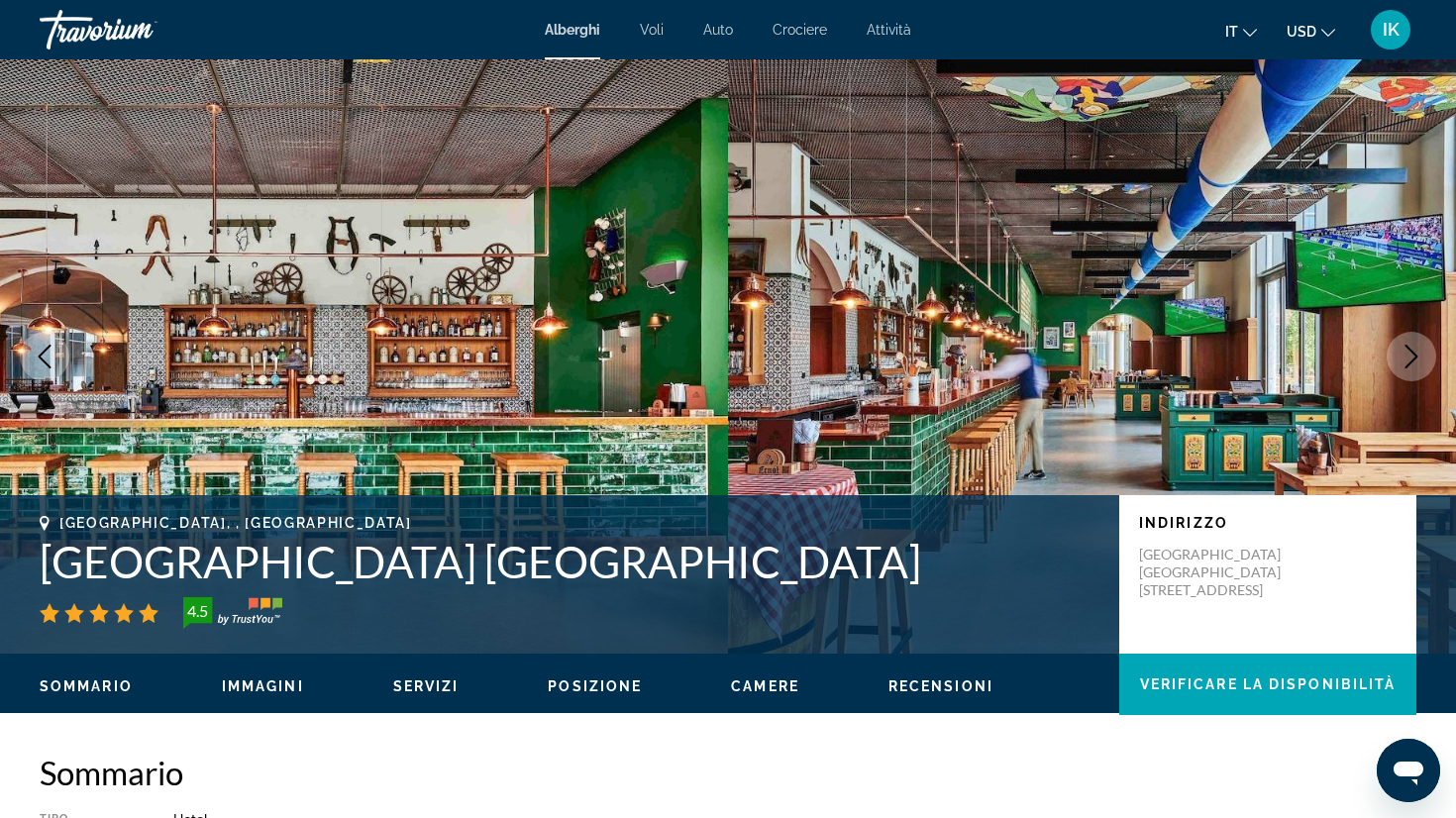
click at [1420, 353] on icon "Next image" at bounding box center [1411, 357] width 24 height 24
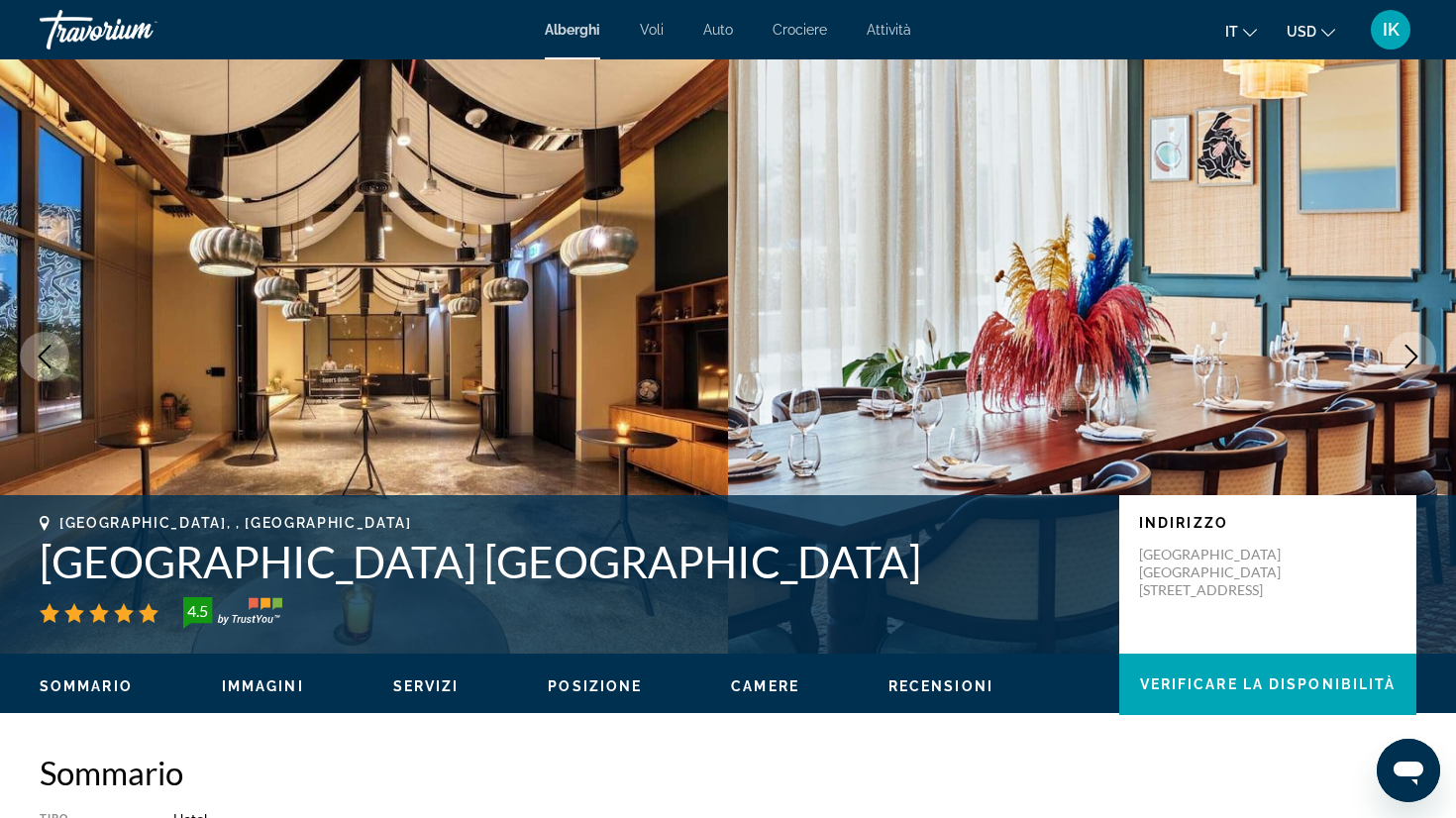
click at [1420, 353] on icon "Next image" at bounding box center [1411, 357] width 24 height 24
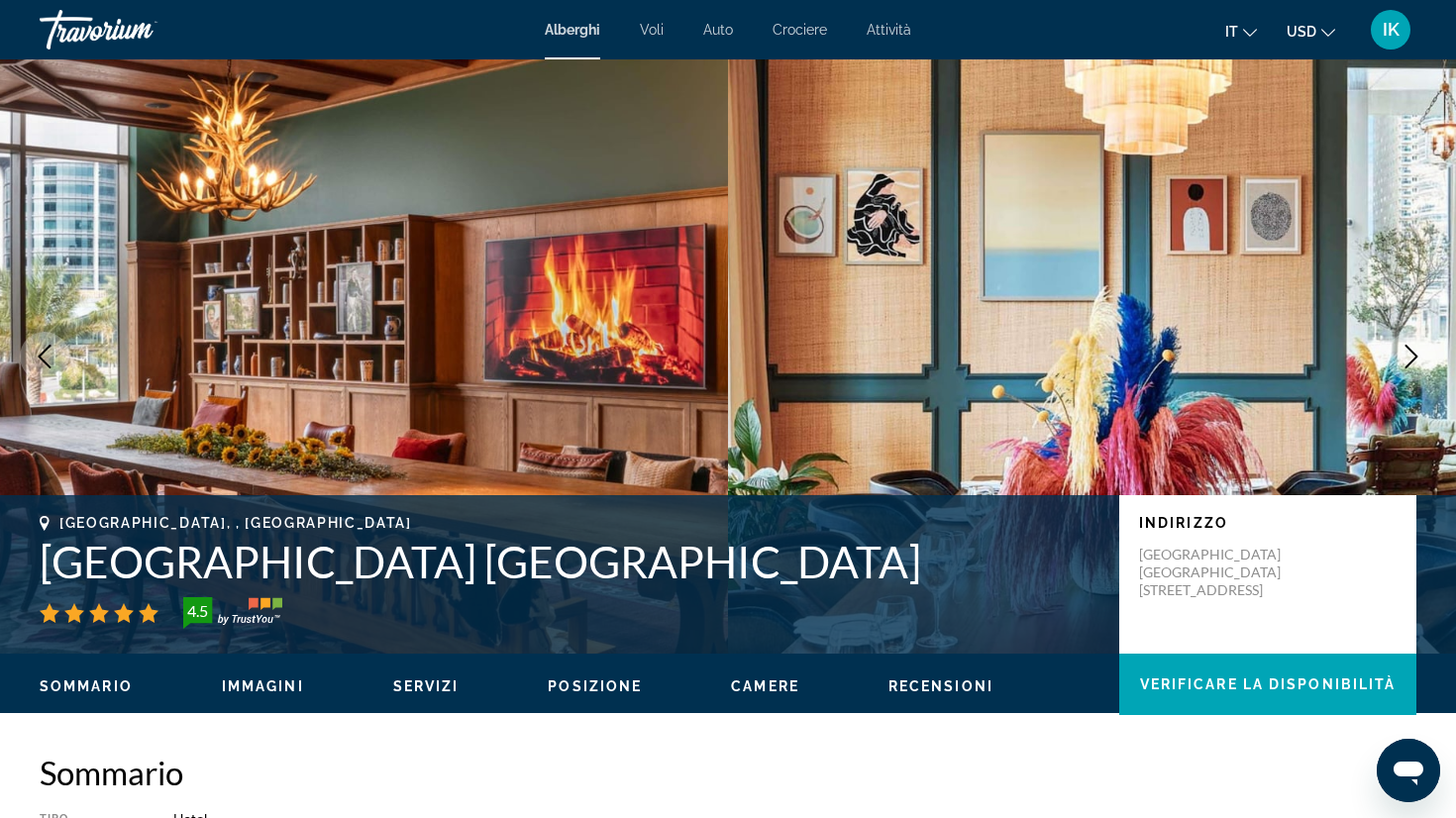
click at [1420, 353] on icon "Next image" at bounding box center [1411, 357] width 24 height 24
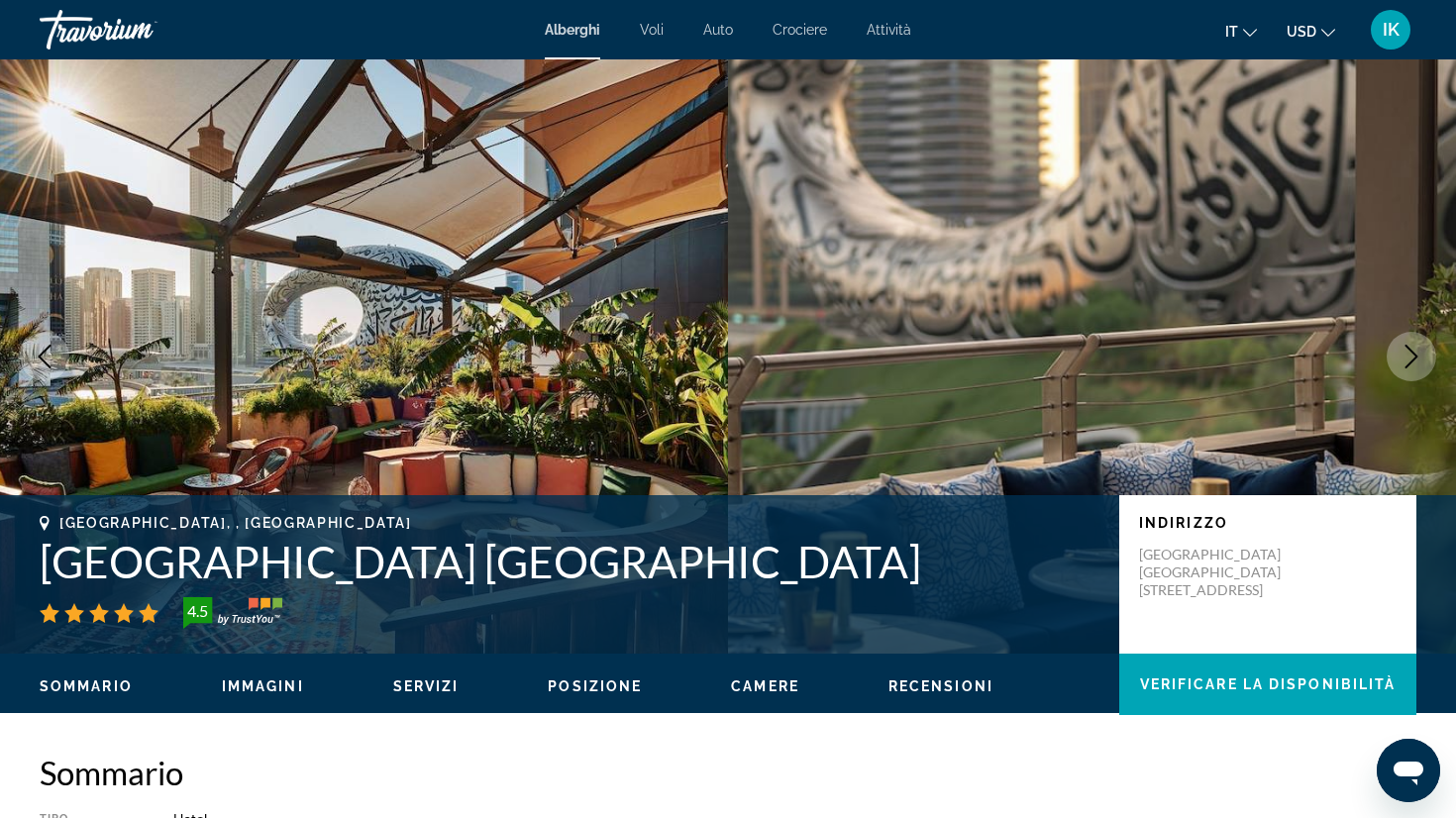
click at [1420, 353] on icon "Next image" at bounding box center [1411, 357] width 24 height 24
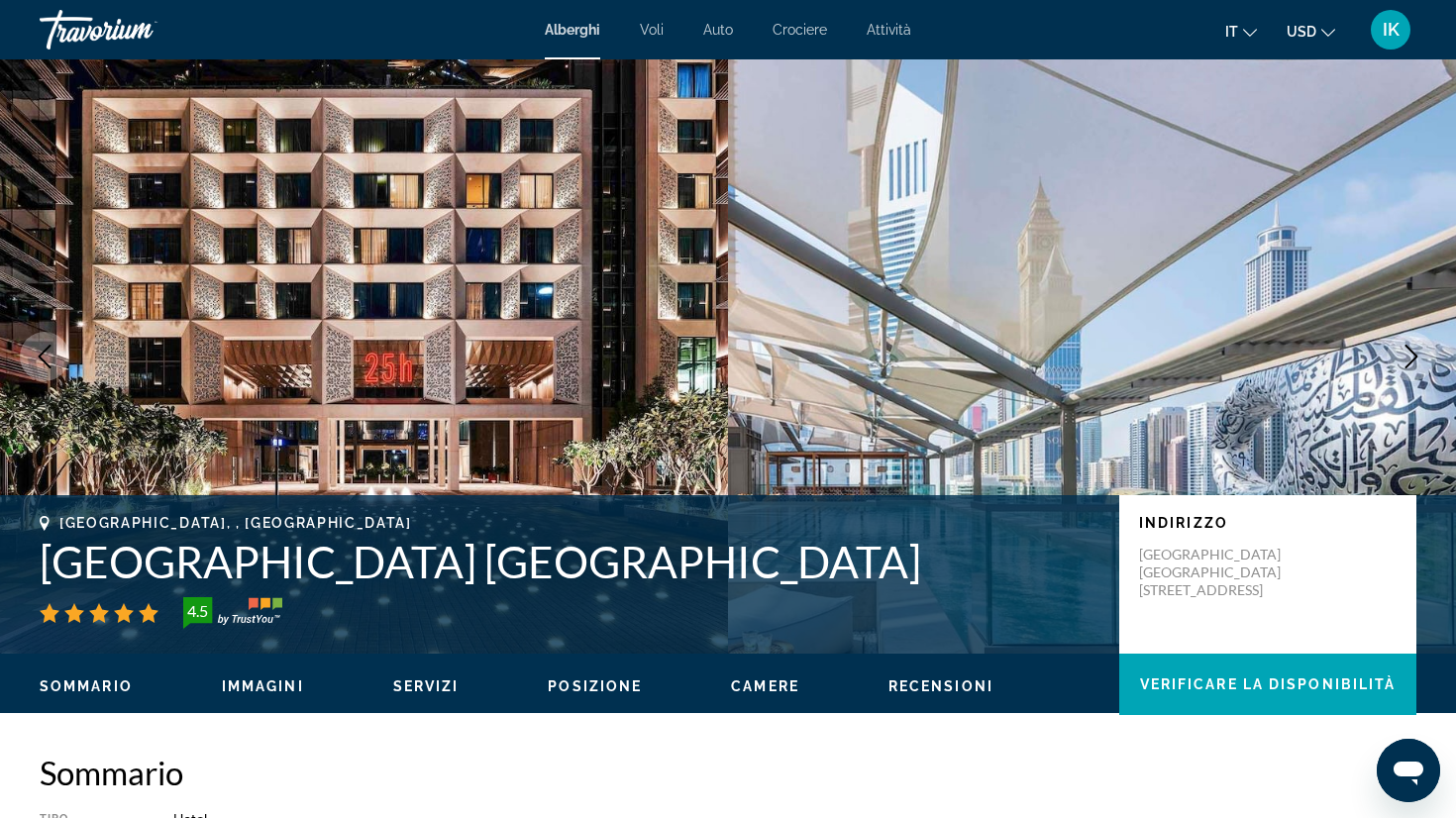
click at [1420, 353] on icon "Next image" at bounding box center [1411, 357] width 24 height 24
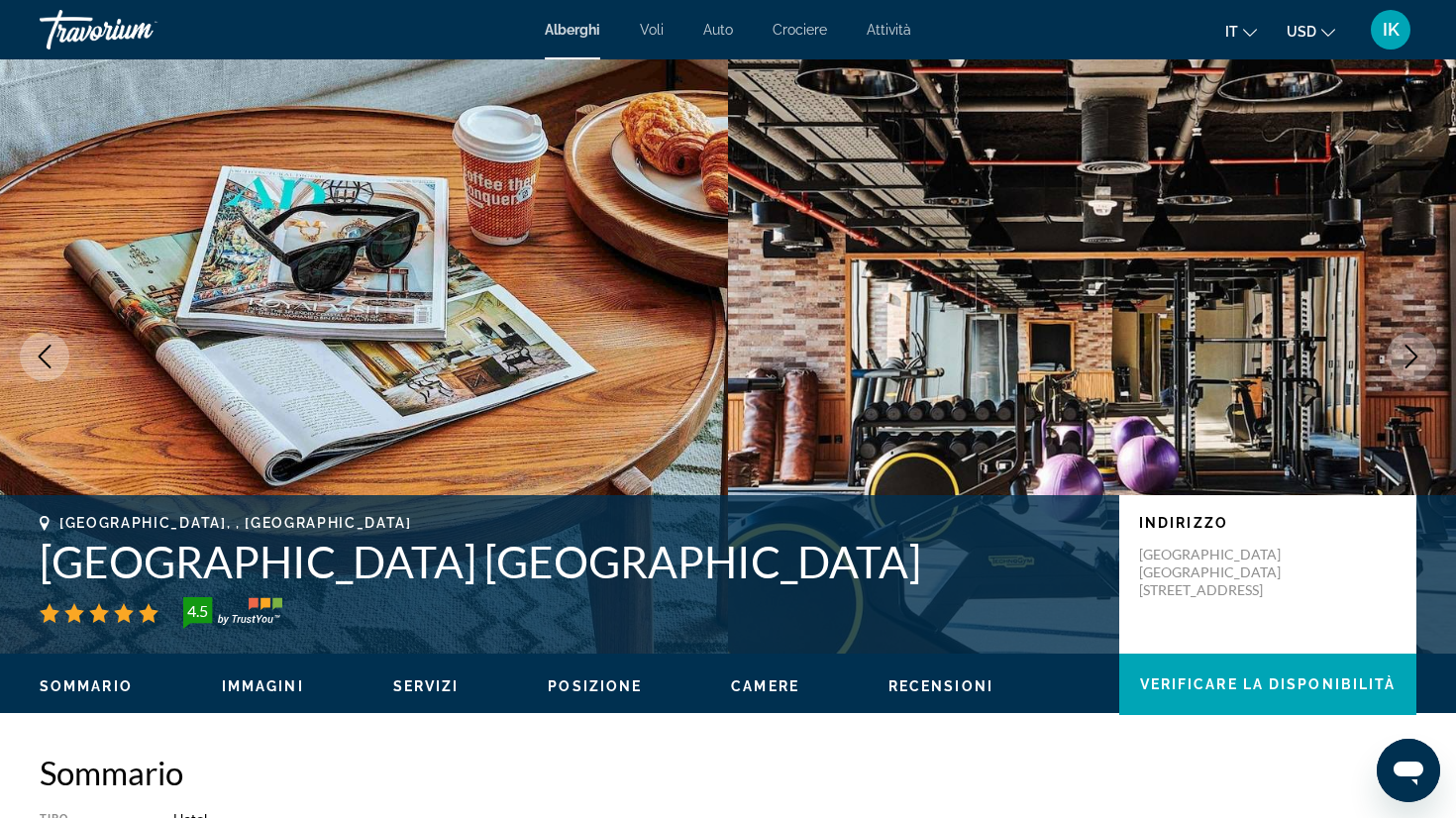
click at [1420, 353] on icon "Next image" at bounding box center [1411, 357] width 24 height 24
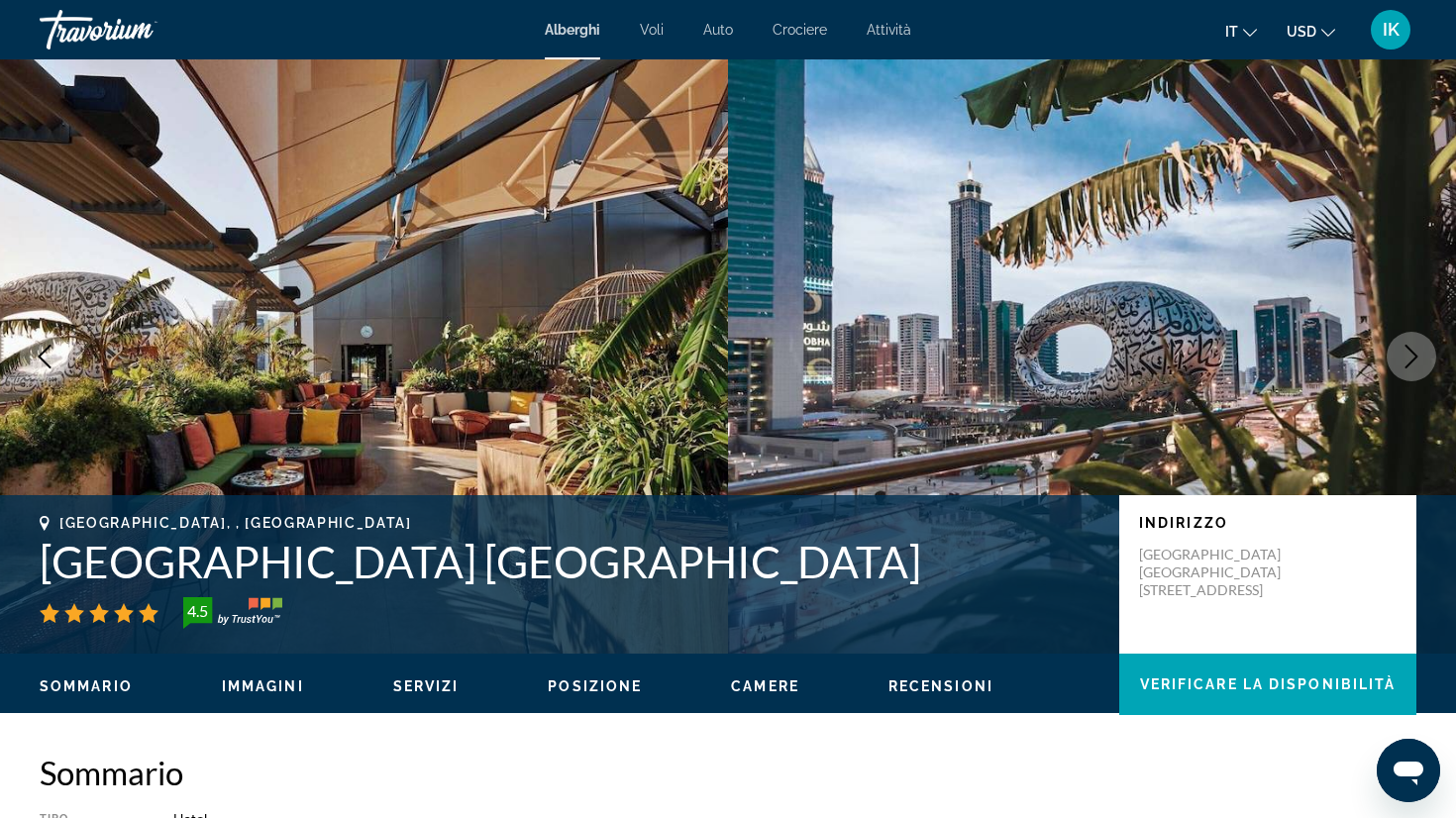
click at [1420, 353] on icon "Next image" at bounding box center [1411, 357] width 24 height 24
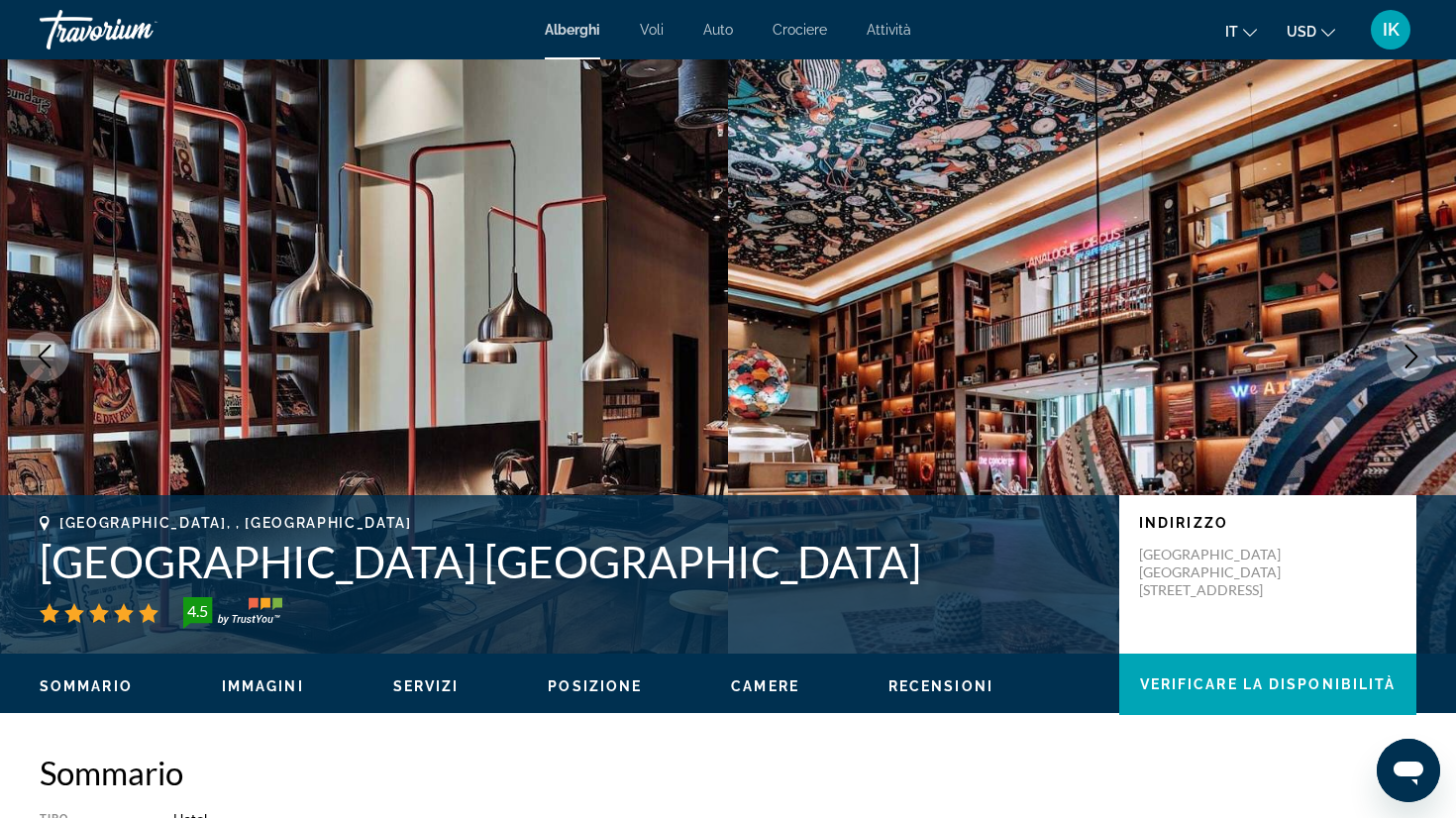
click at [1420, 353] on icon "Next image" at bounding box center [1411, 357] width 24 height 24
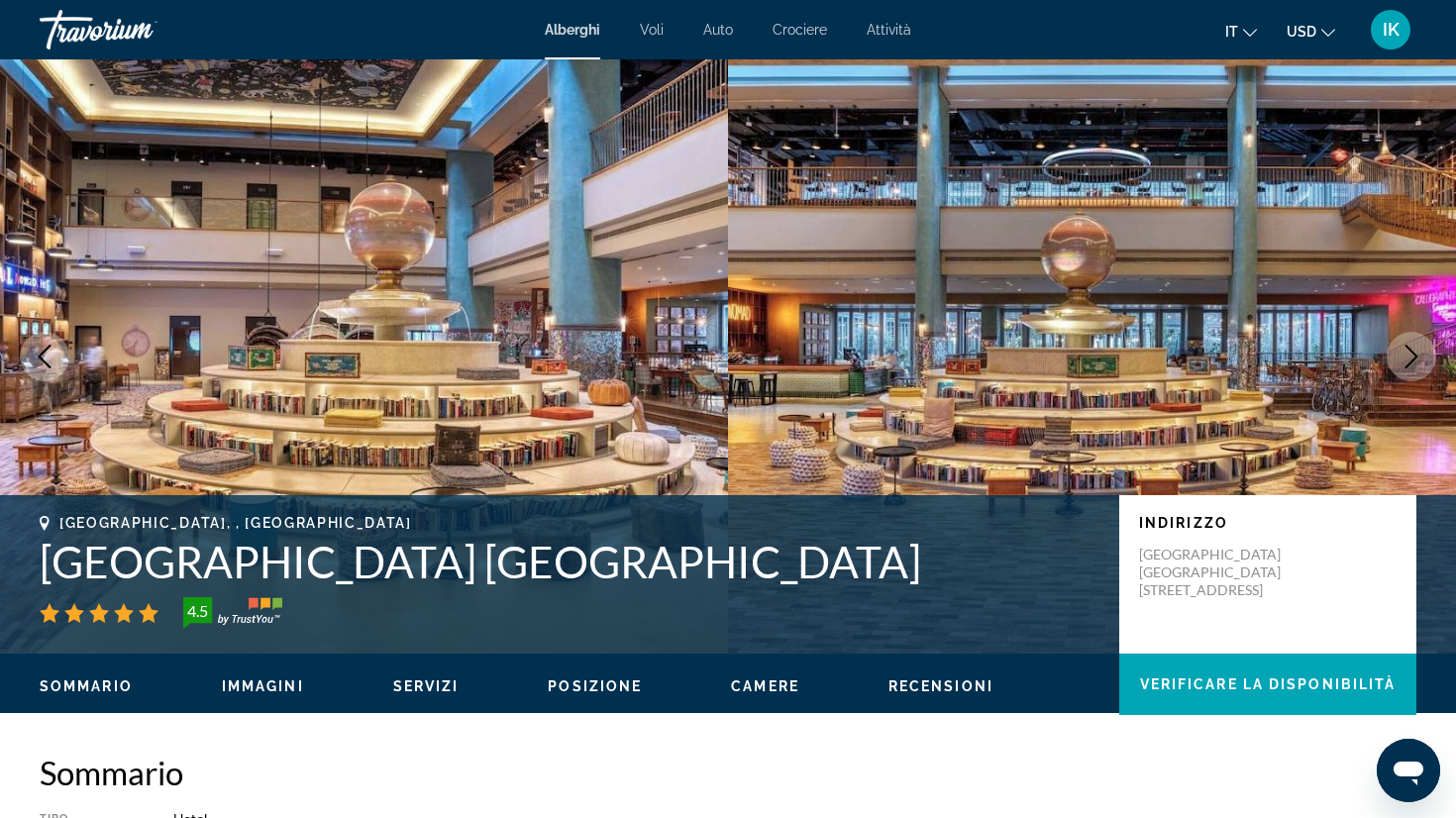
click at [1420, 353] on icon "Next image" at bounding box center [1411, 357] width 24 height 24
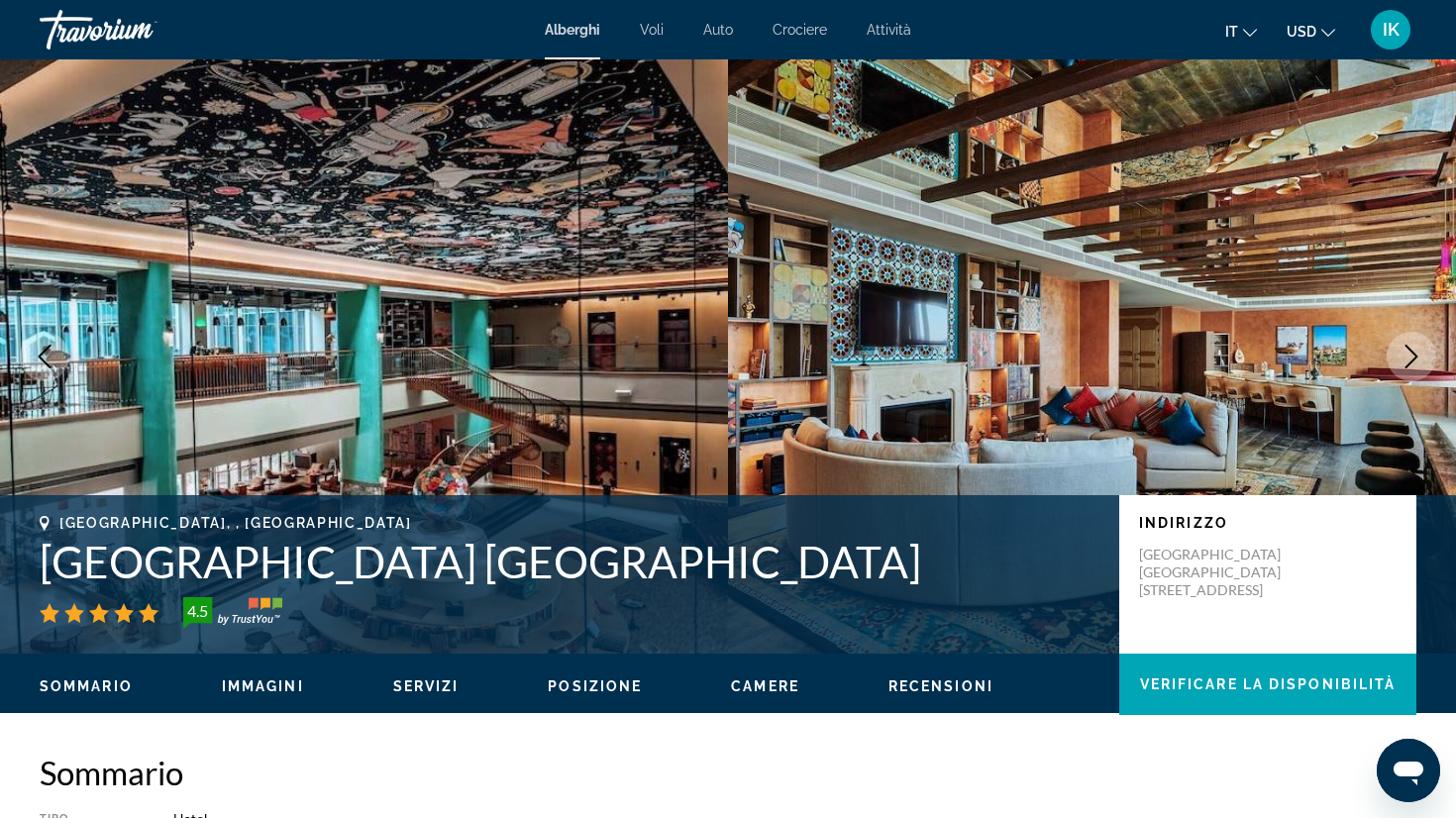
click at [1420, 353] on icon "Next image" at bounding box center [1411, 357] width 24 height 24
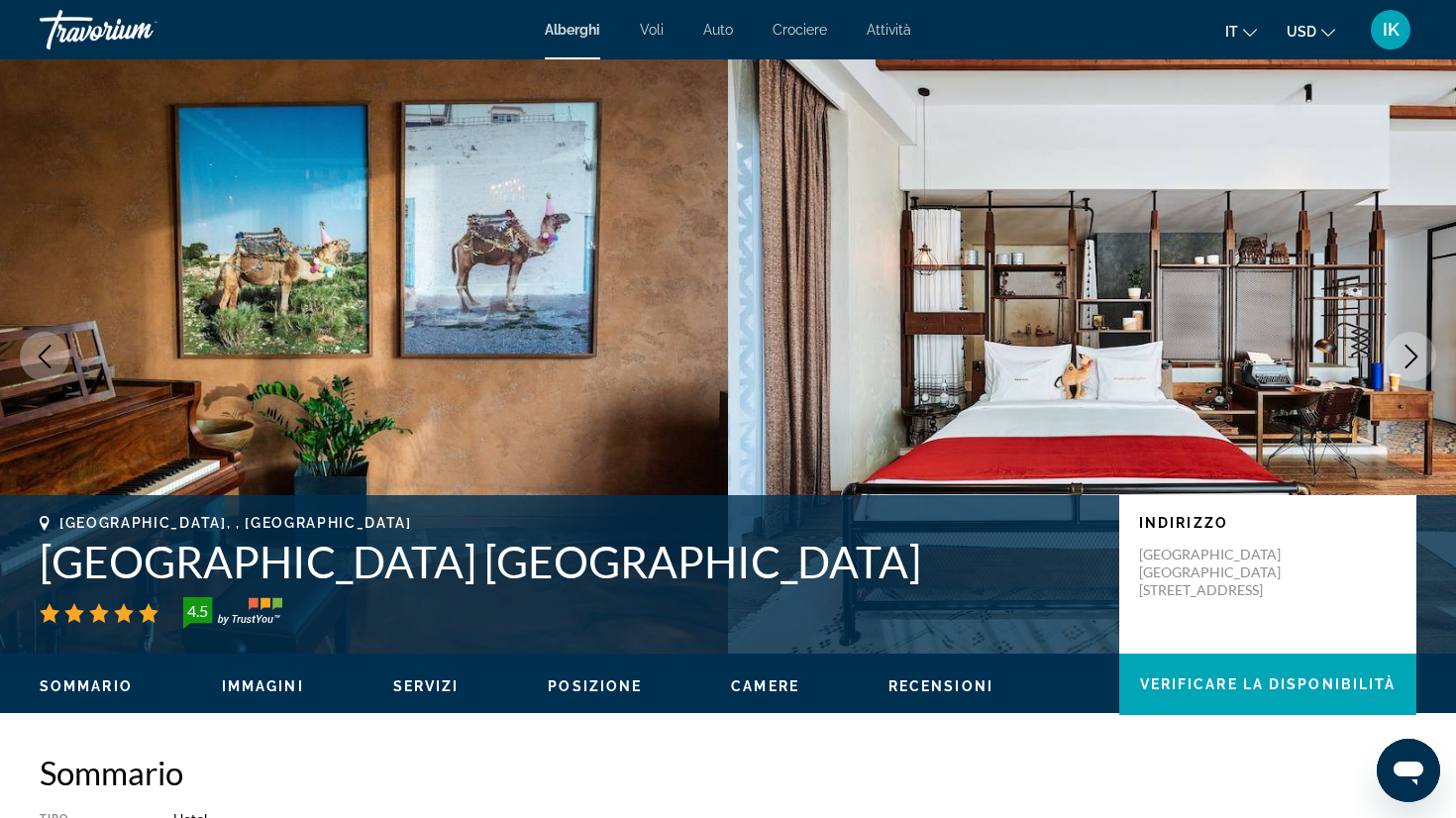
click at [1420, 353] on icon "Next image" at bounding box center [1411, 357] width 24 height 24
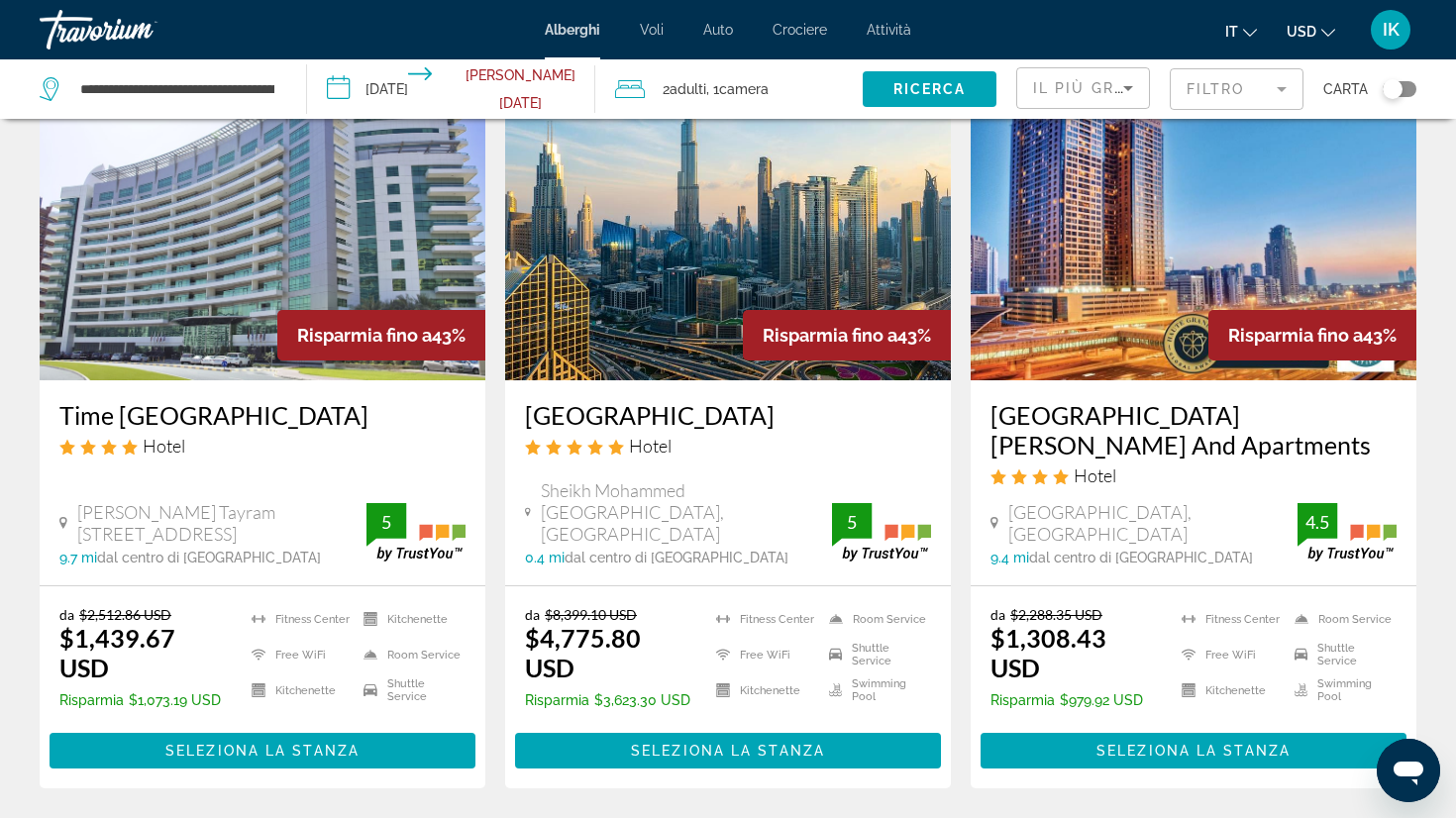
scroll to position [2612, 0]
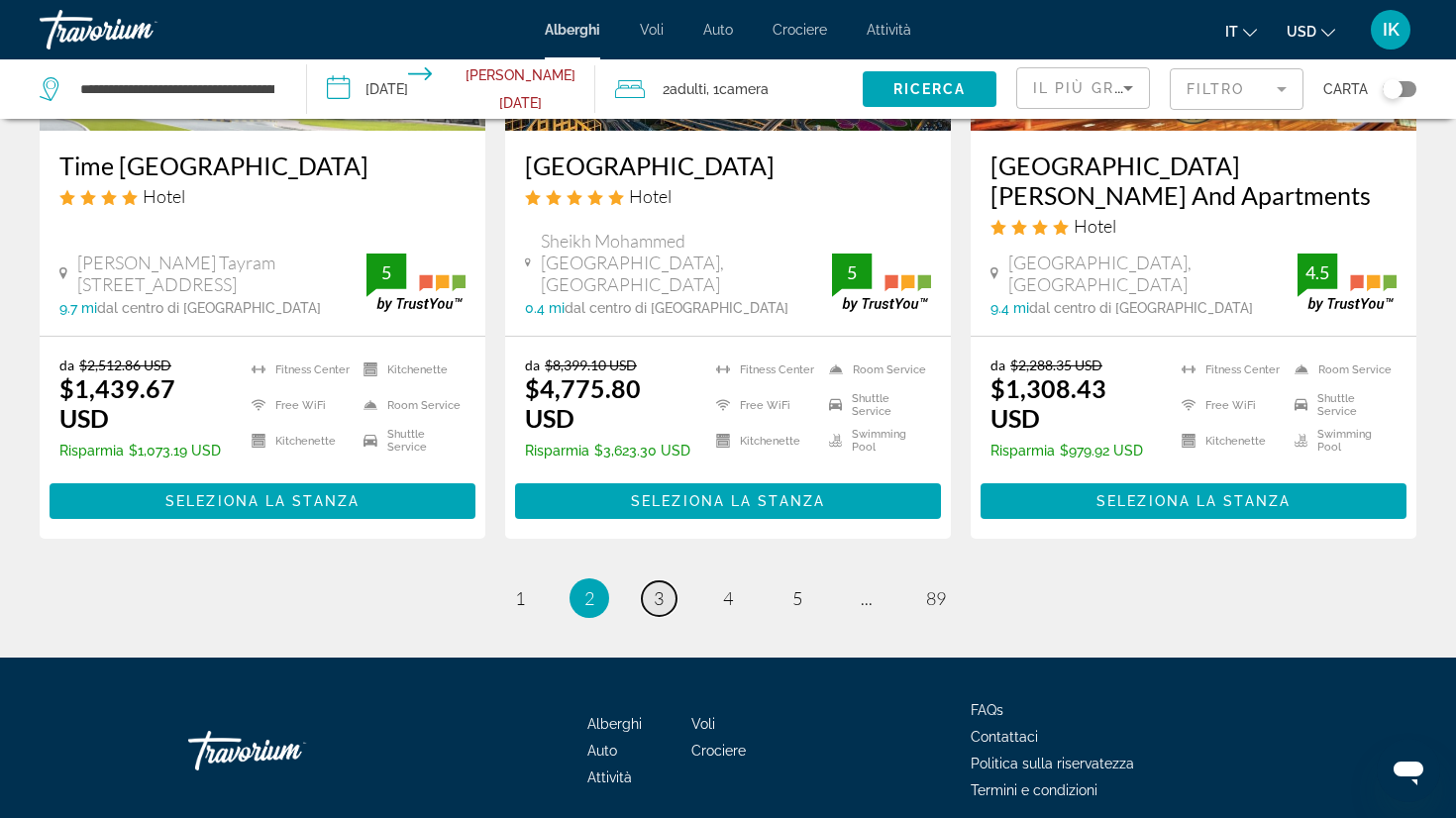
click at [663, 588] on span "3" at bounding box center [658, 599] width 10 height 22
